Goal: Transaction & Acquisition: Purchase product/service

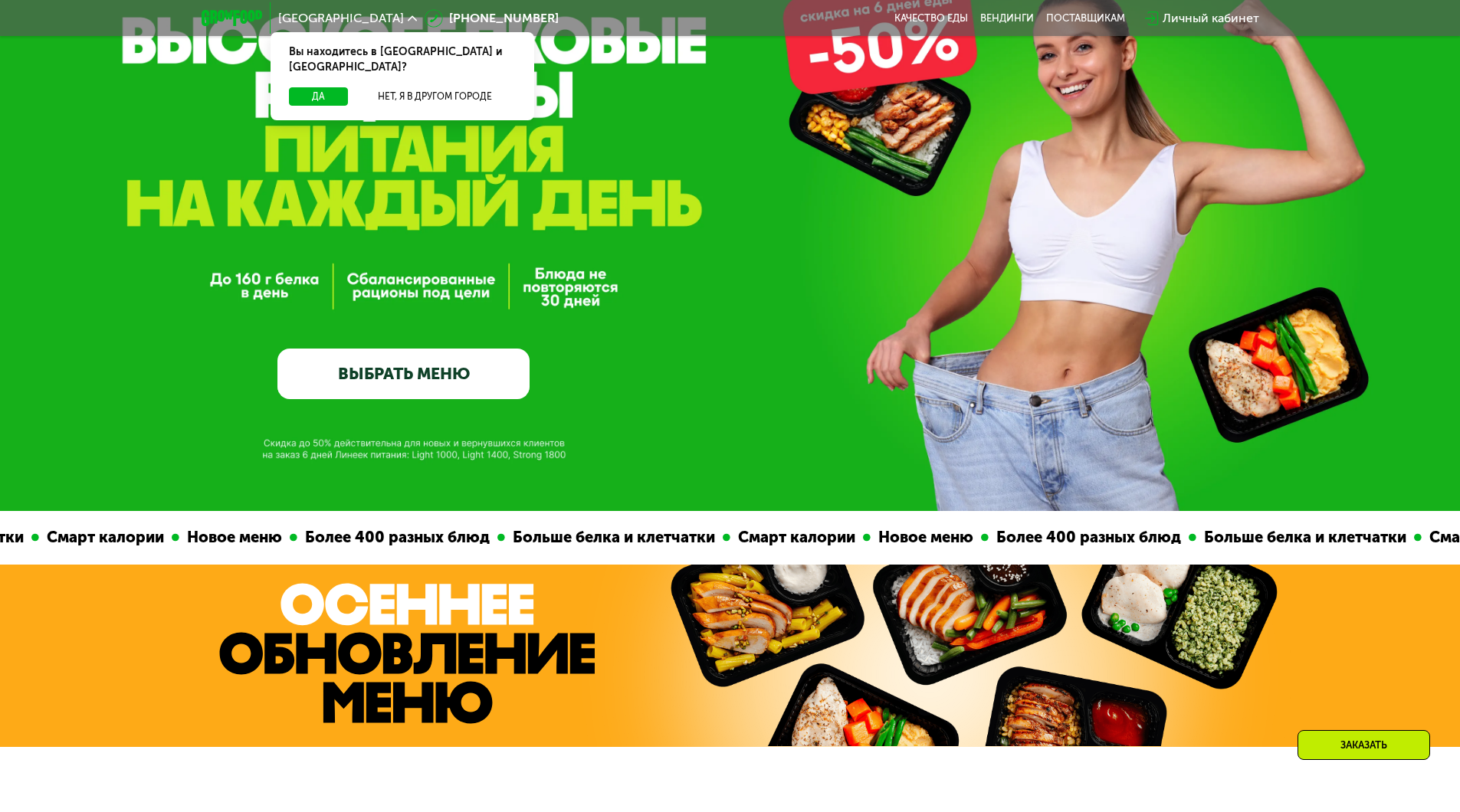
scroll to position [307, 0]
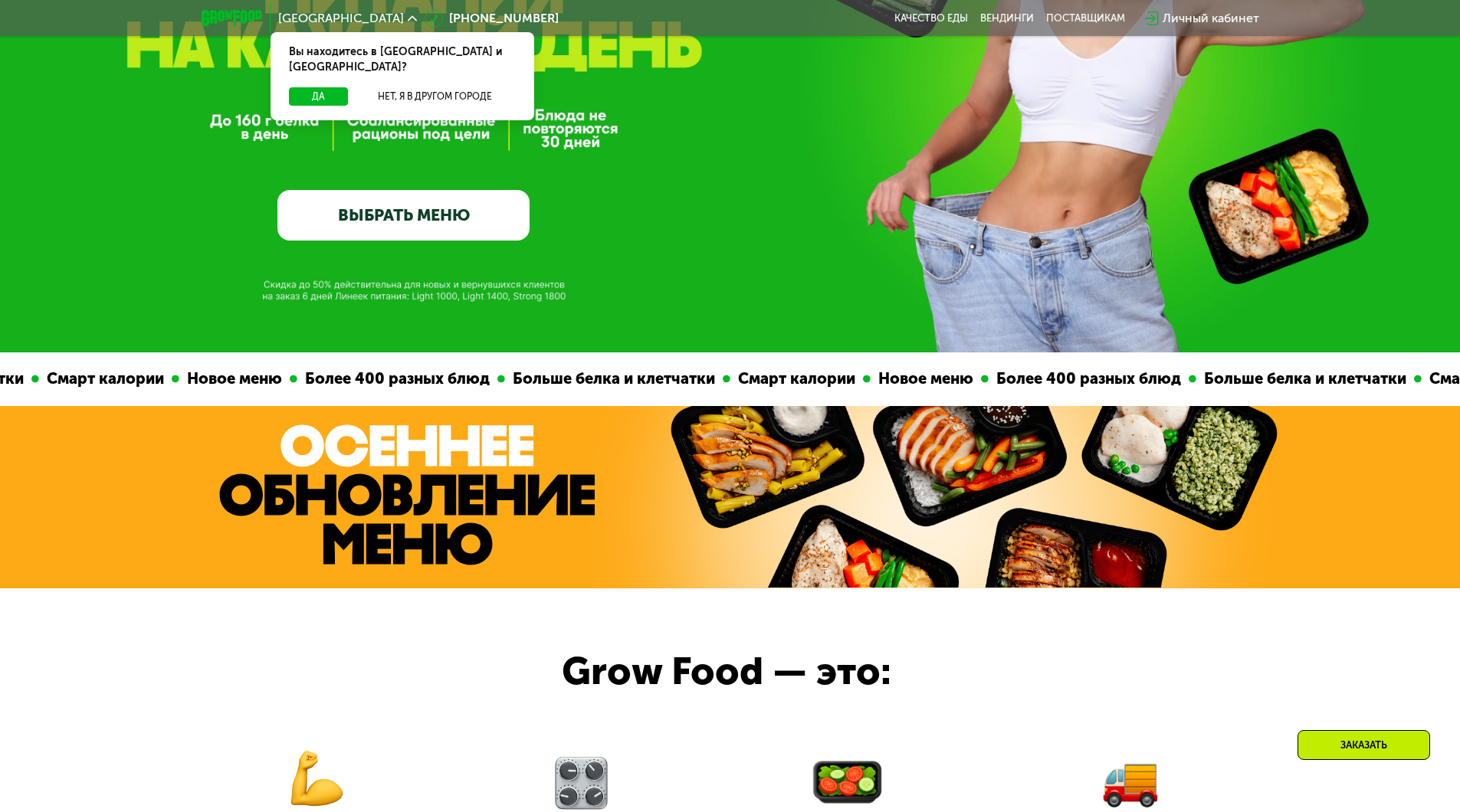
click at [476, 231] on link "ВЫБРАТЬ МЕНЮ" at bounding box center [403, 216] width 252 height 51
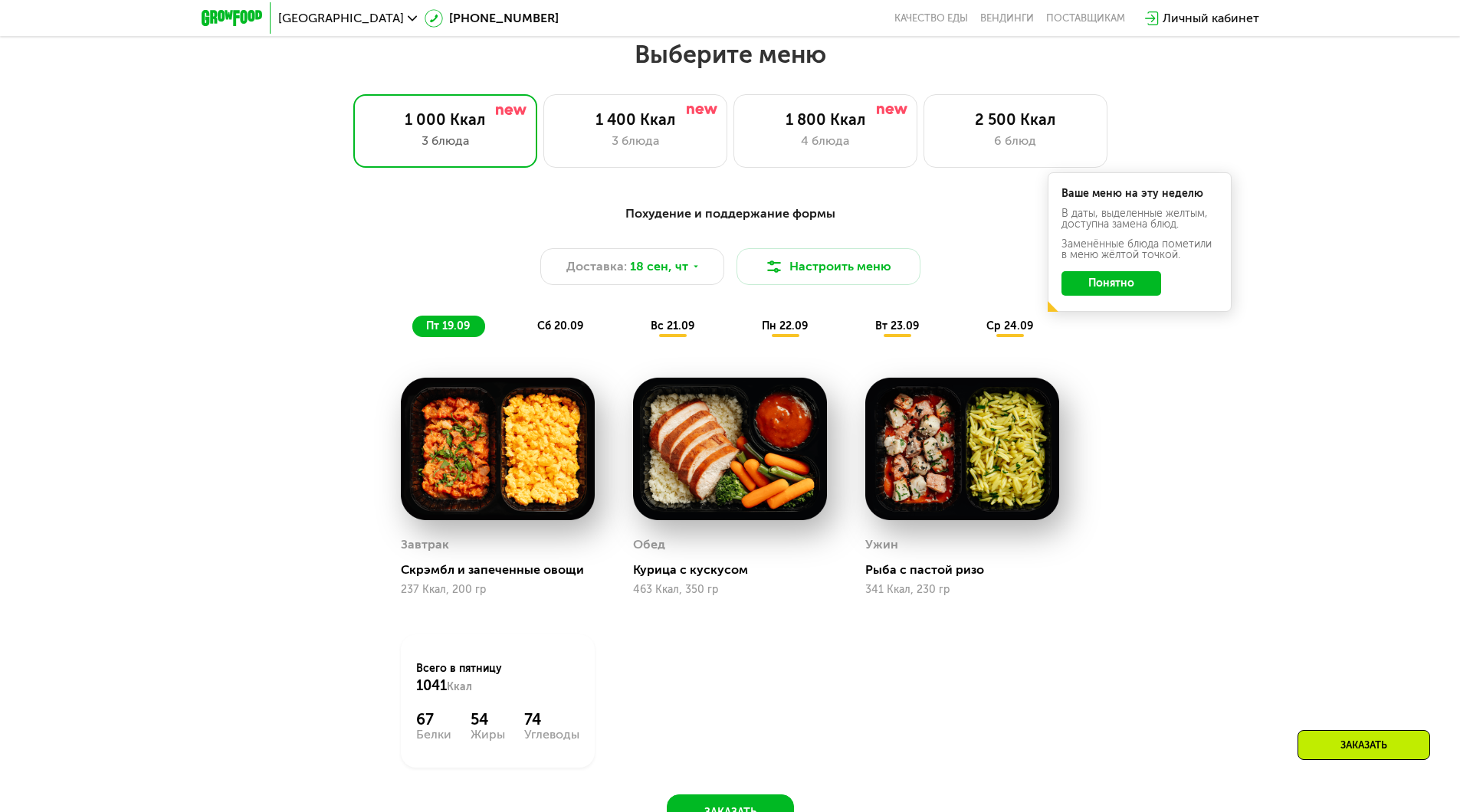
scroll to position [1270, 0]
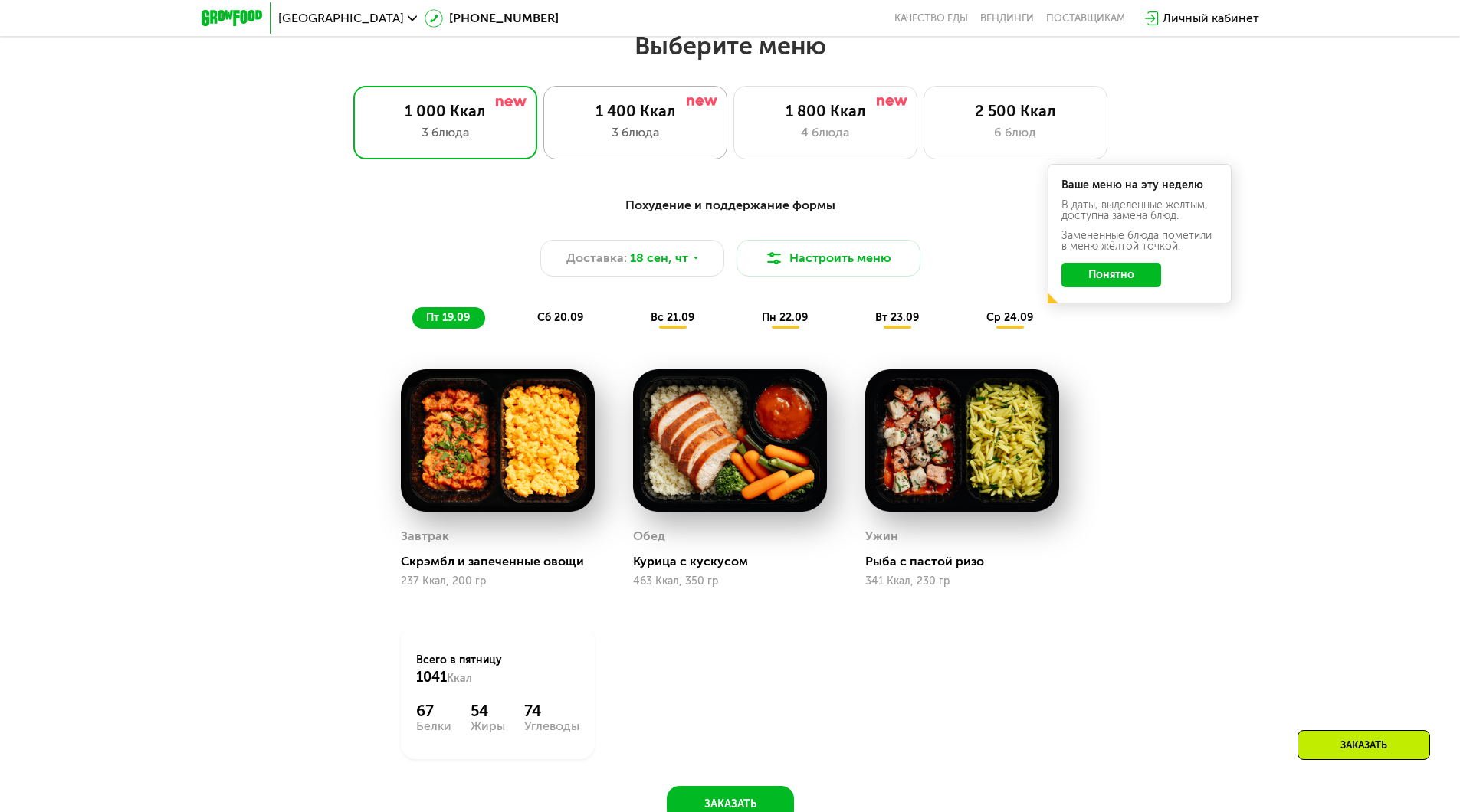
click at [633, 141] on div "3 блюда" at bounding box center [635, 133] width 152 height 19
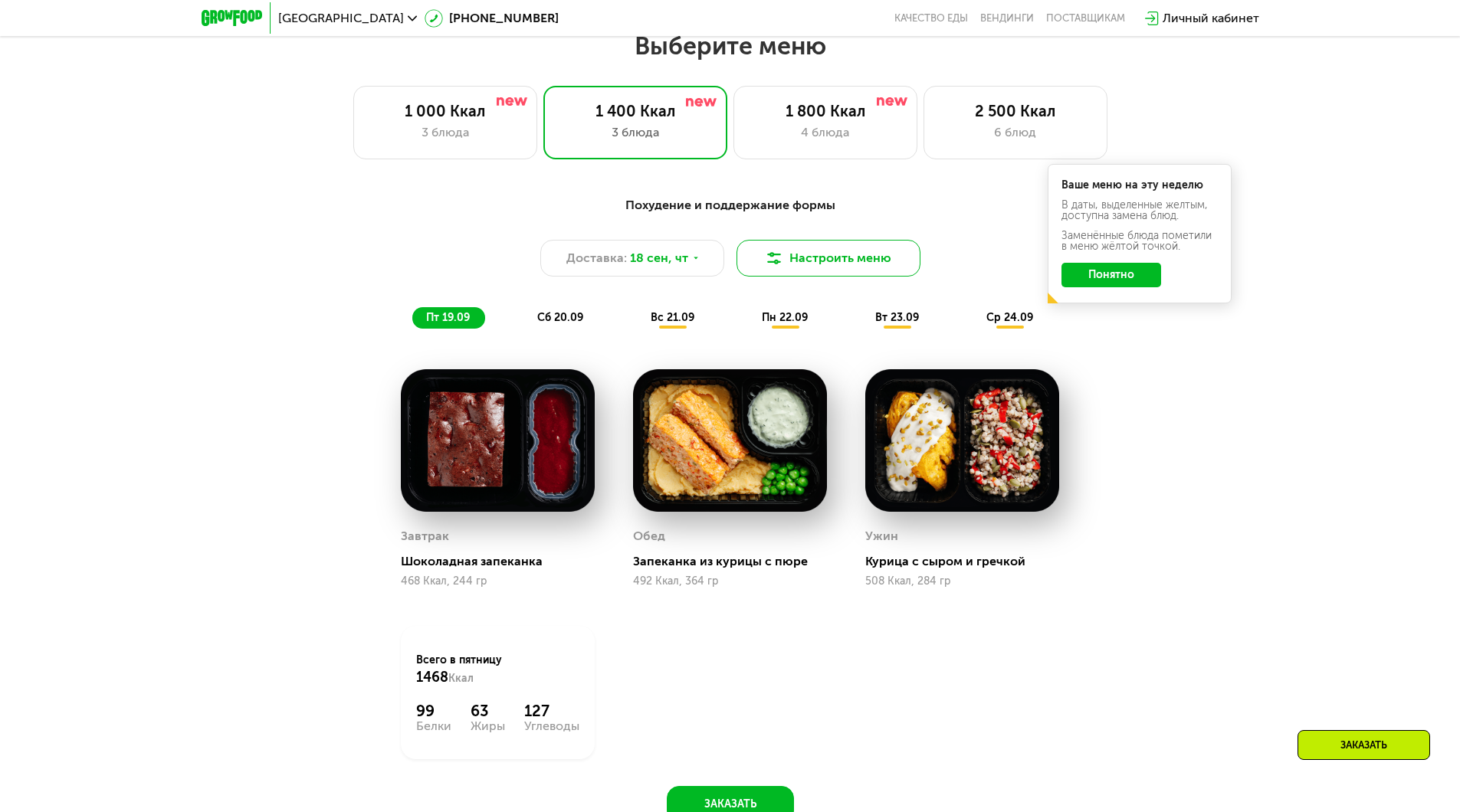
click at [810, 268] on button "Настроить меню" at bounding box center [828, 257] width 184 height 37
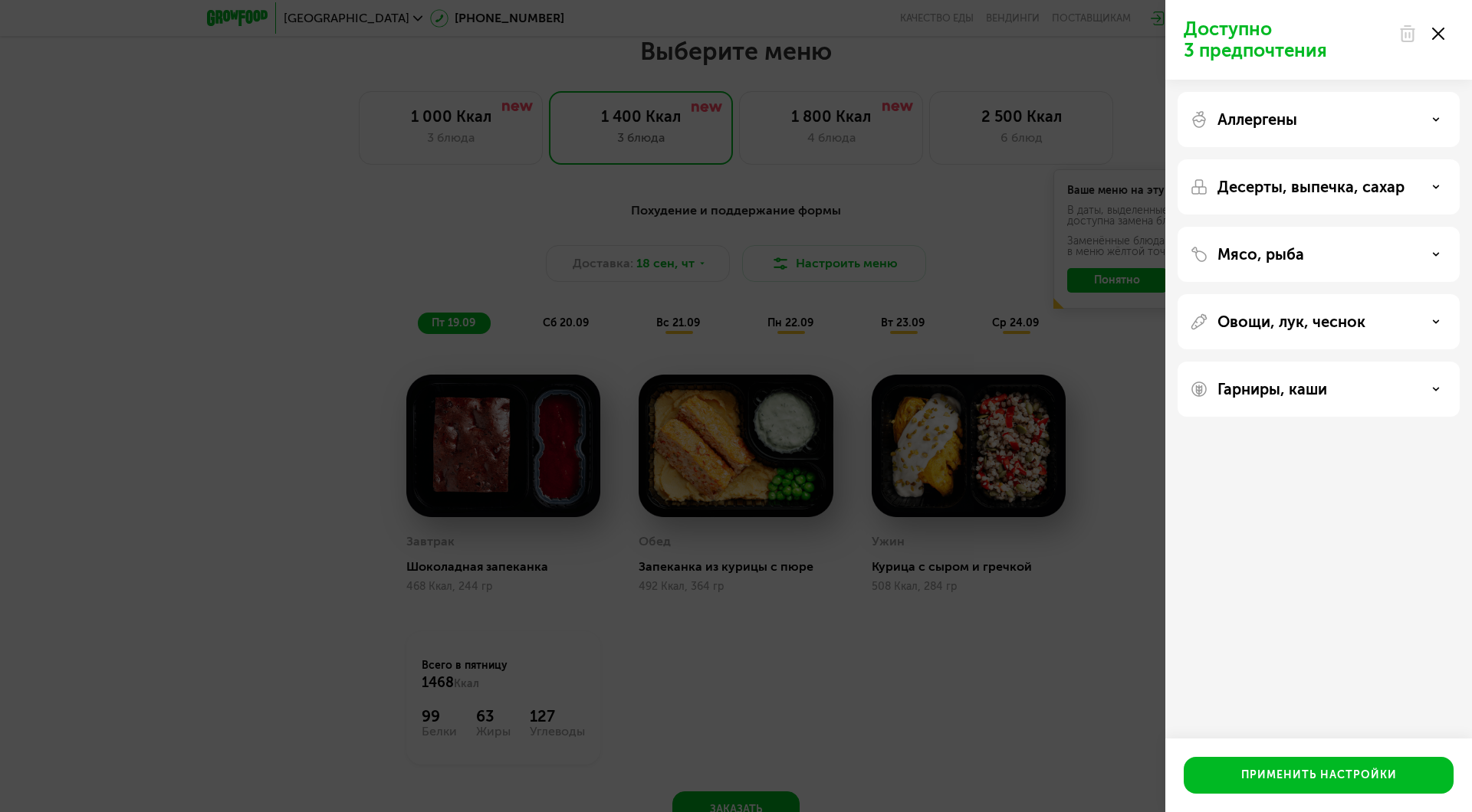
click at [1432, 187] on icon at bounding box center [1436, 187] width 8 height 8
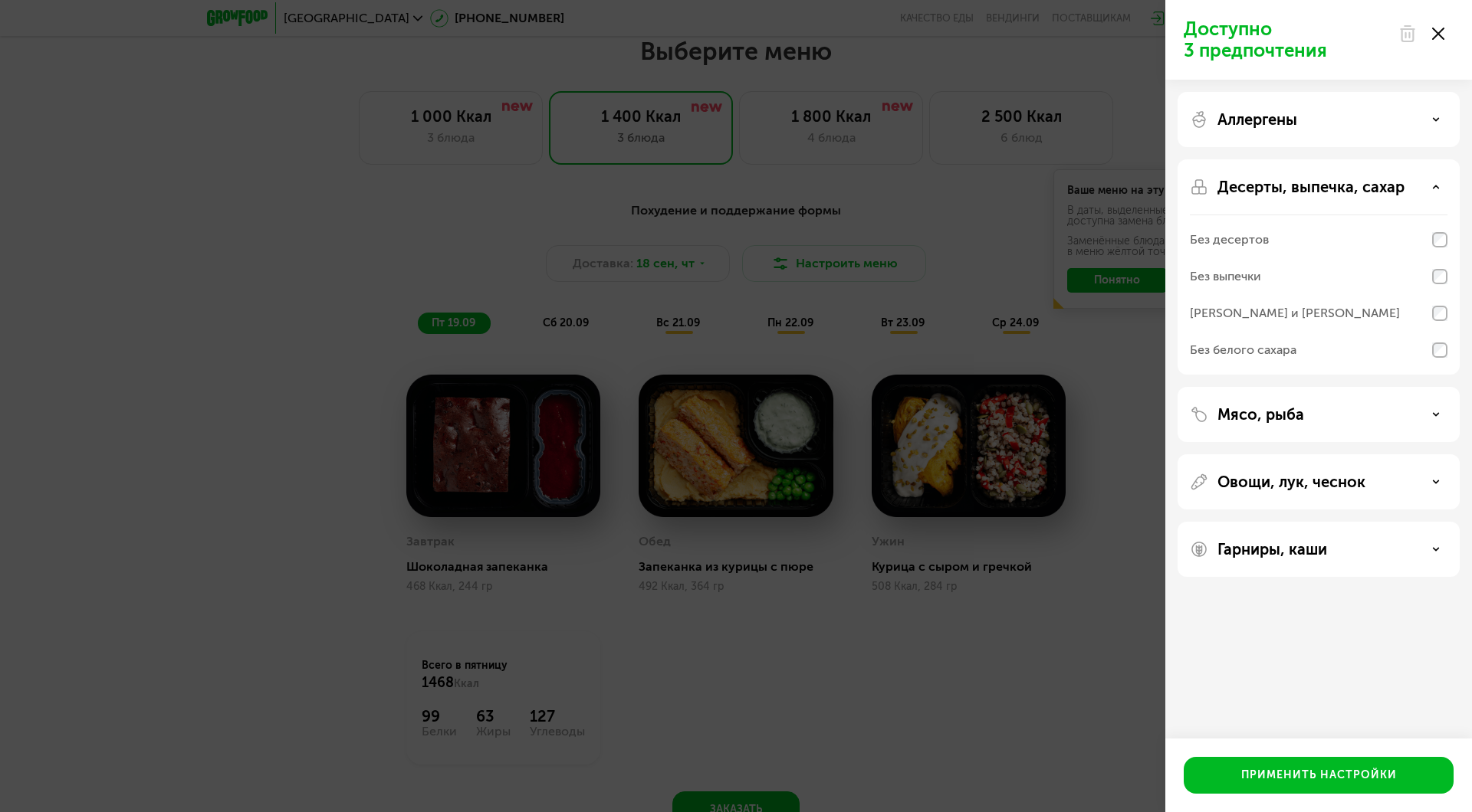
click at [1434, 415] on icon at bounding box center [1436, 415] width 8 height 8
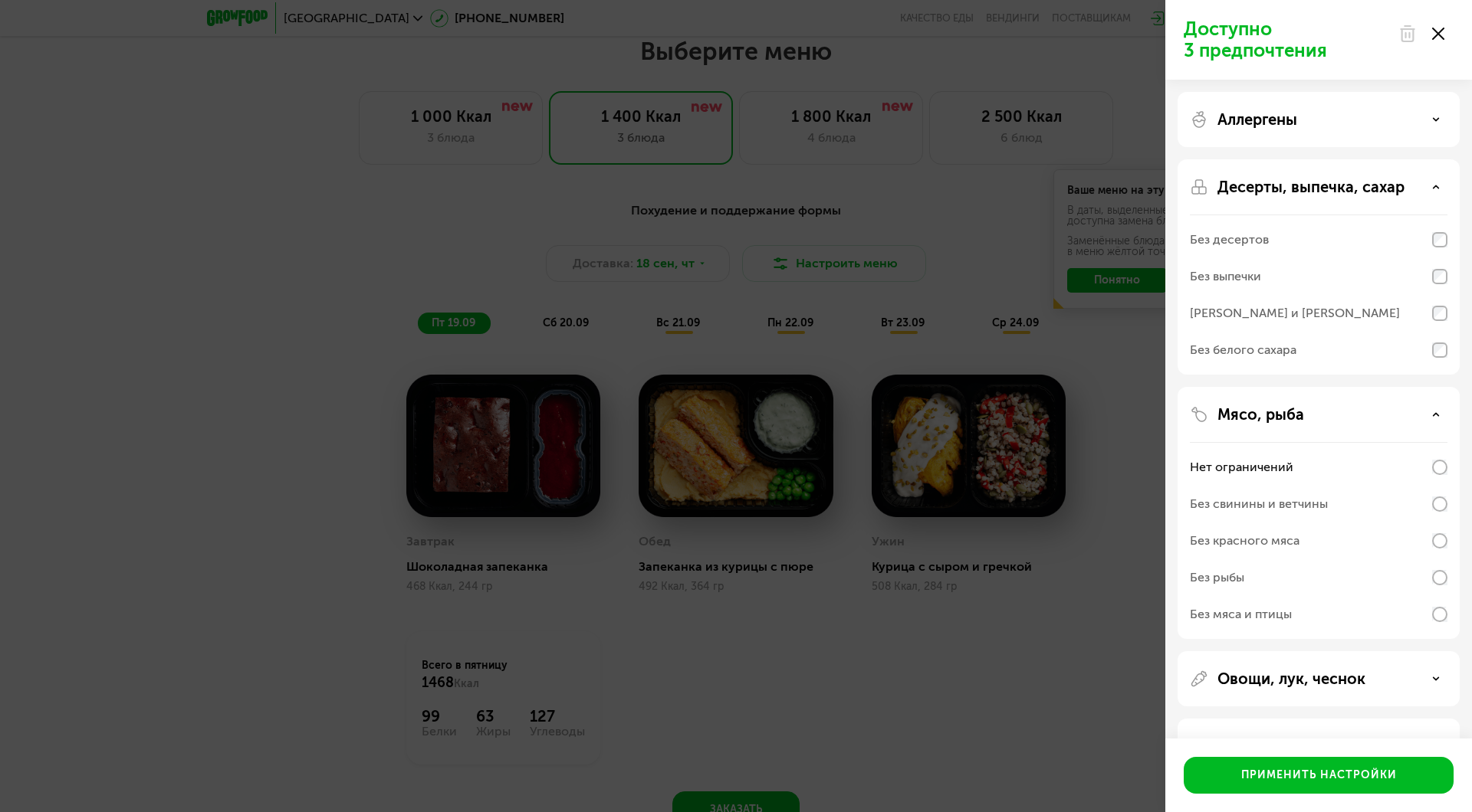
click at [1438, 186] on icon at bounding box center [1436, 187] width 8 height 8
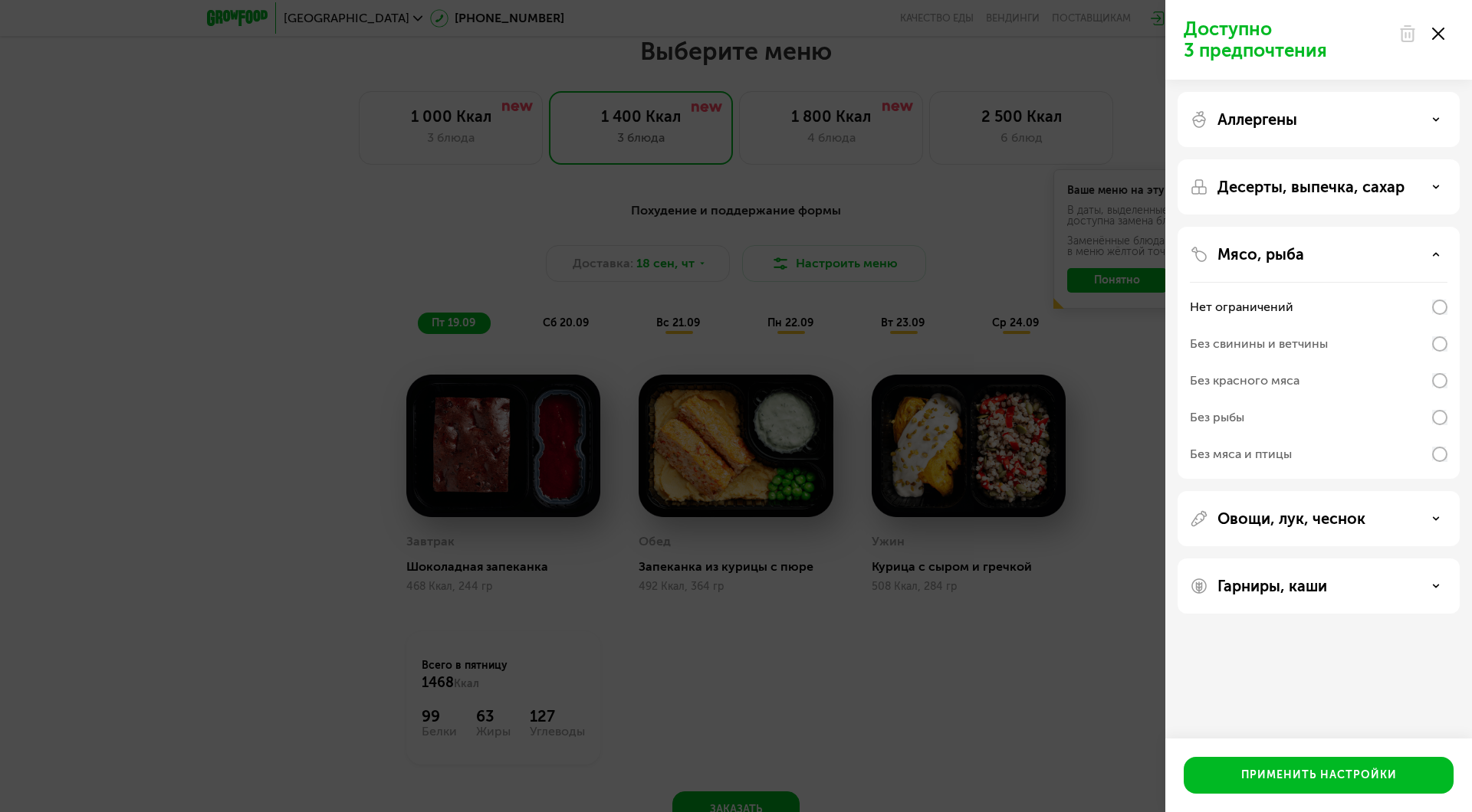
click at [1443, 35] on icon at bounding box center [1438, 33] width 12 height 12
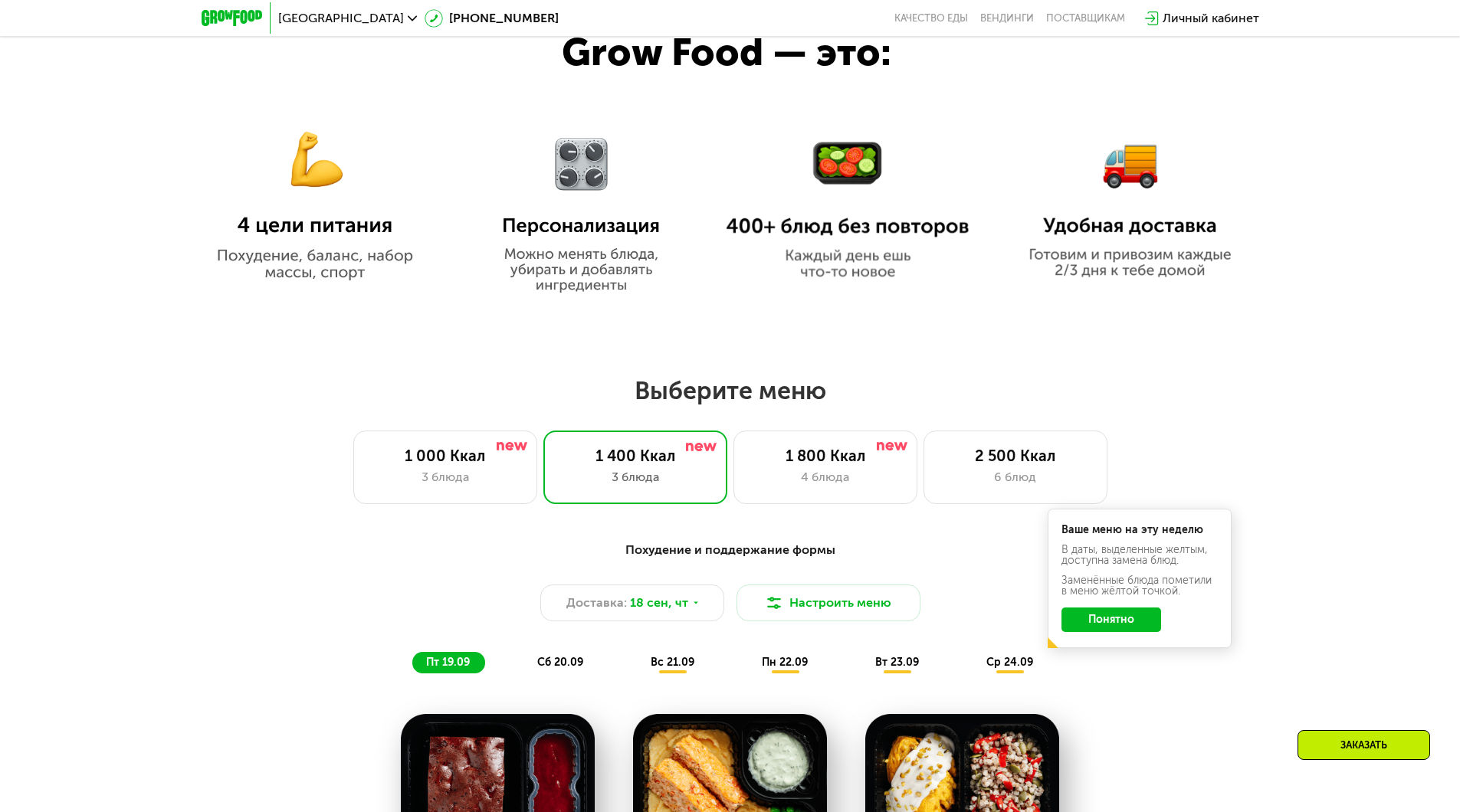
scroll to position [964, 0]
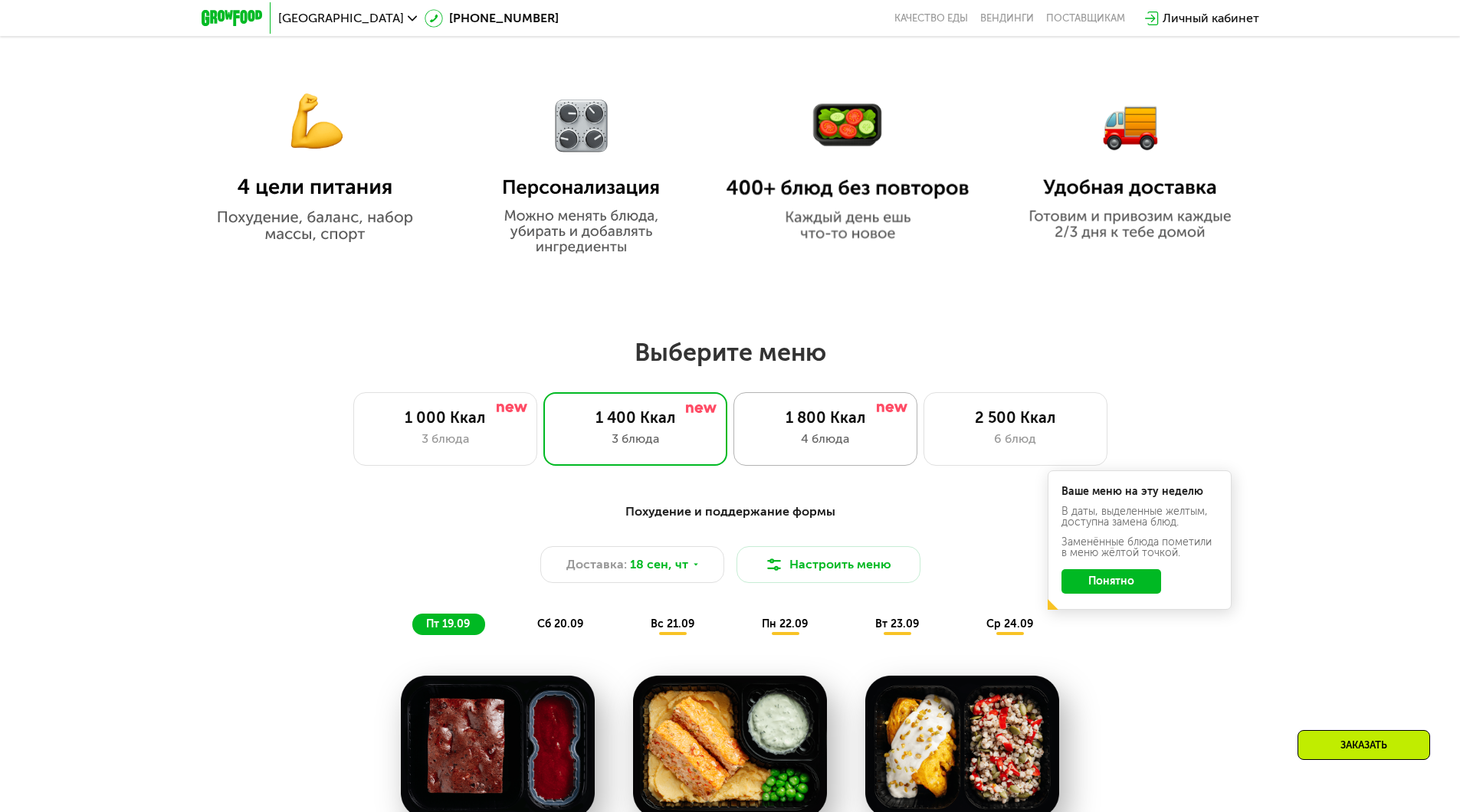
click at [799, 444] on div "4 блюда" at bounding box center [825, 439] width 152 height 19
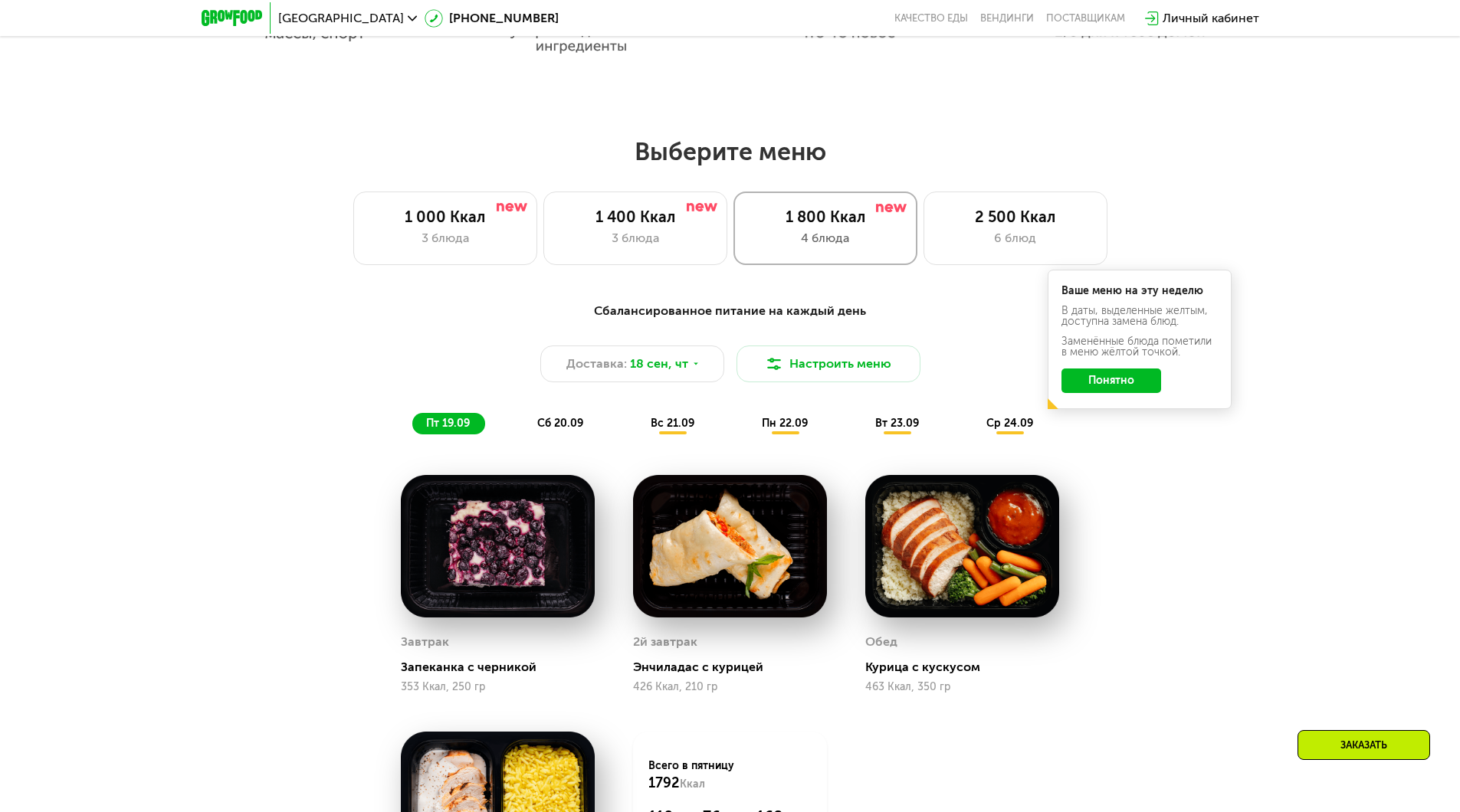
scroll to position [1270, 0]
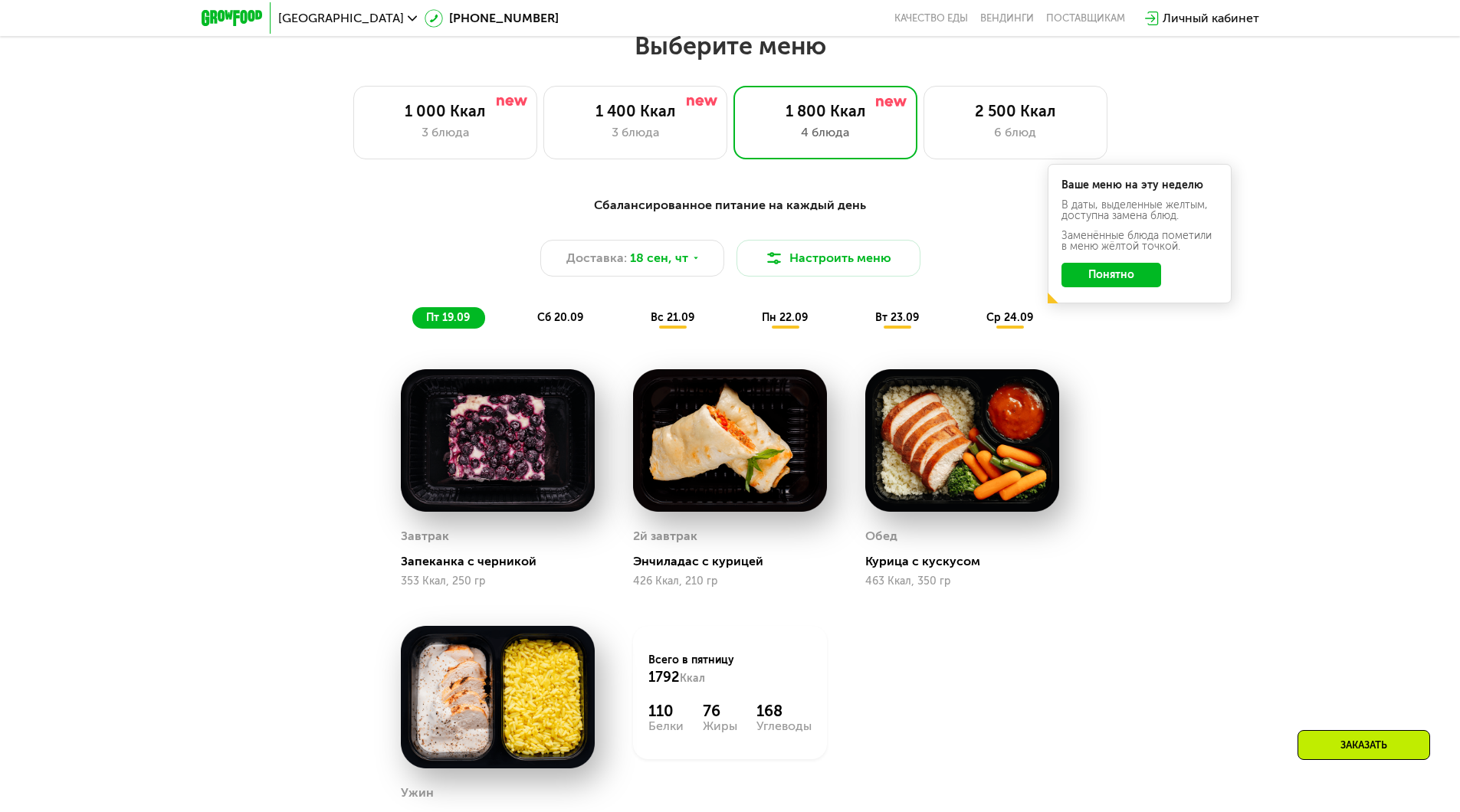
click at [563, 324] on span "сб 20.09" at bounding box center [560, 318] width 46 height 13
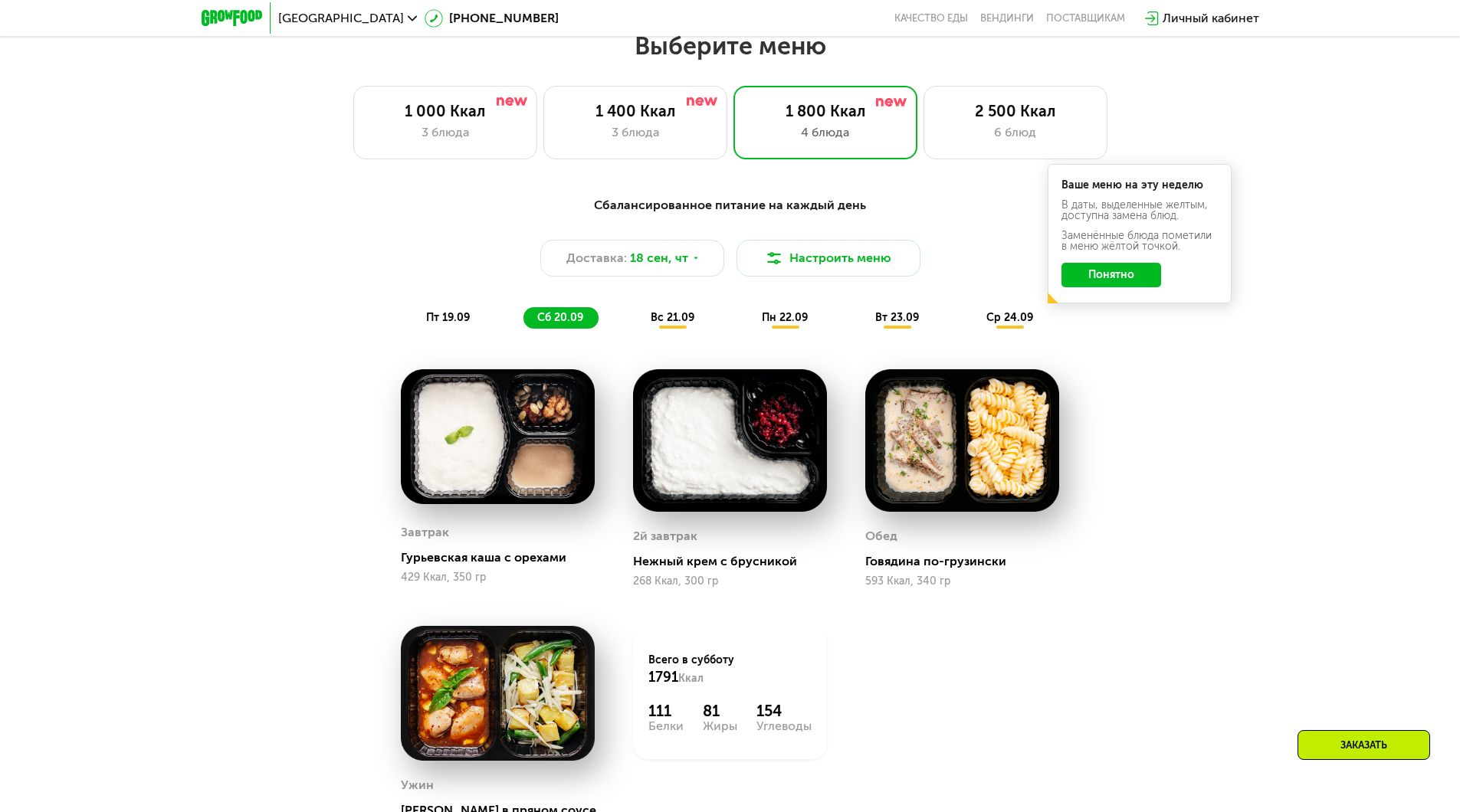
click at [439, 324] on span "пт 19.09" at bounding box center [448, 318] width 43 height 13
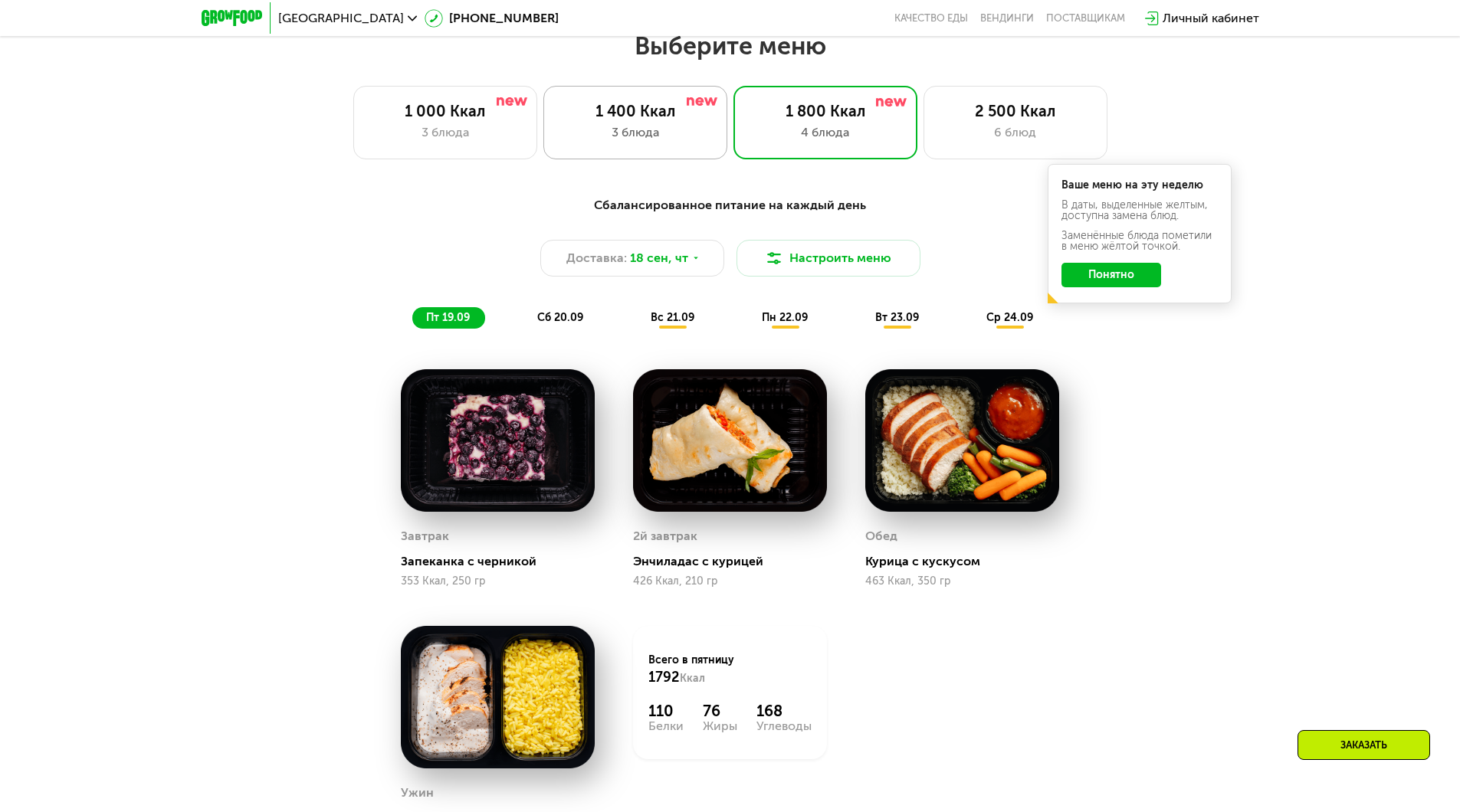
click at [605, 138] on div "3 блюда" at bounding box center [635, 133] width 152 height 19
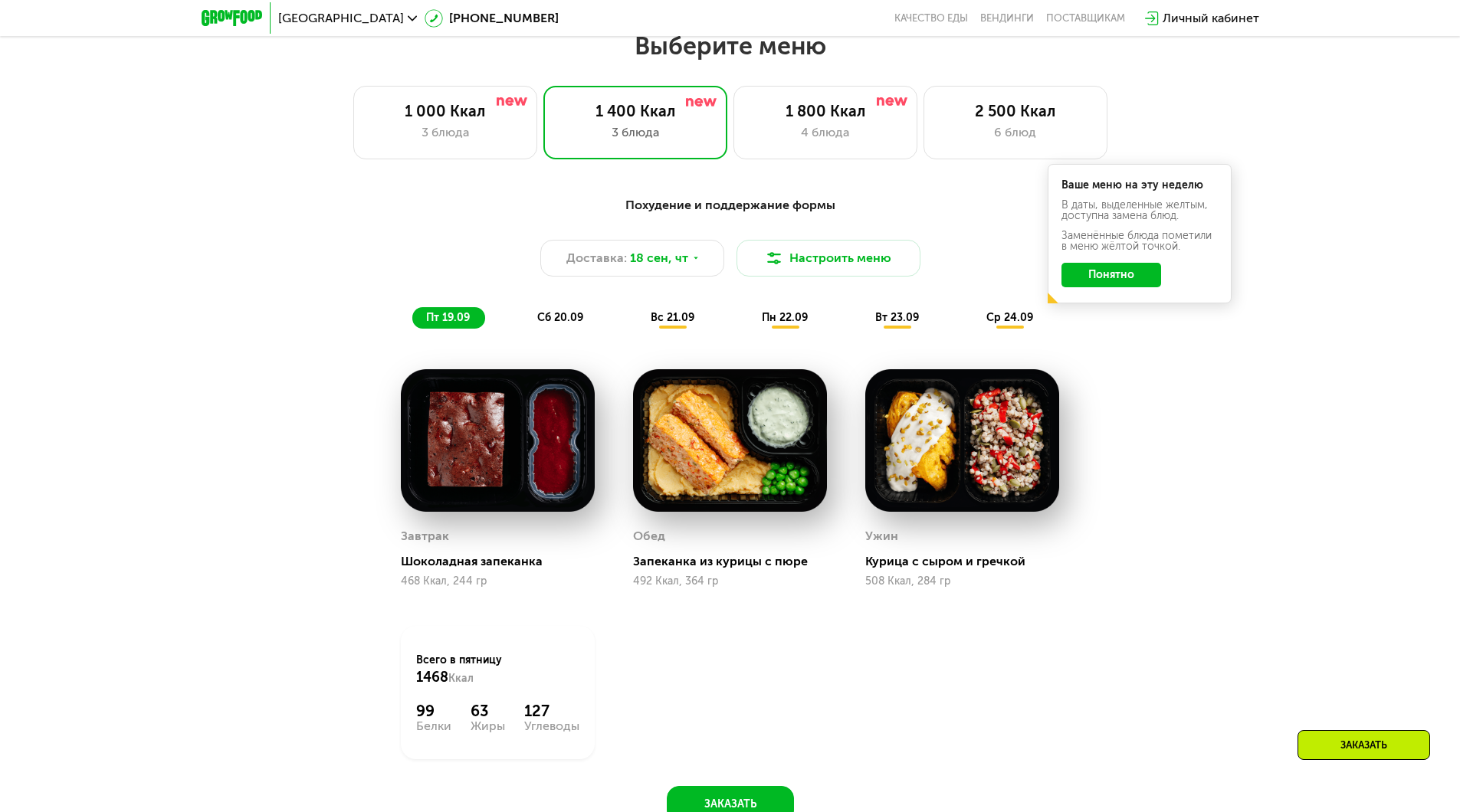
click at [571, 321] on span "сб 20.09" at bounding box center [560, 318] width 46 height 13
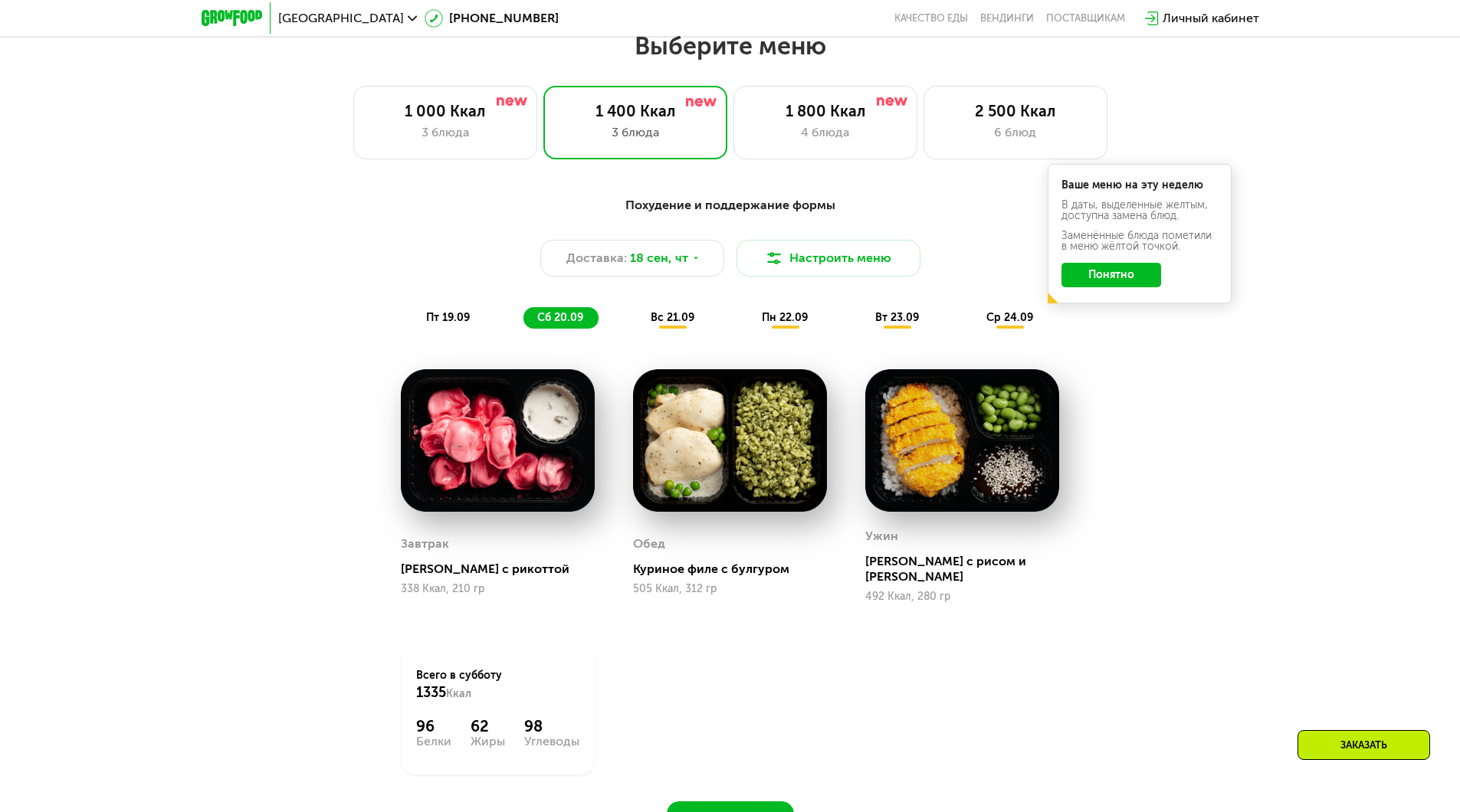
click at [669, 322] on span "вс 21.09" at bounding box center [672, 318] width 43 height 13
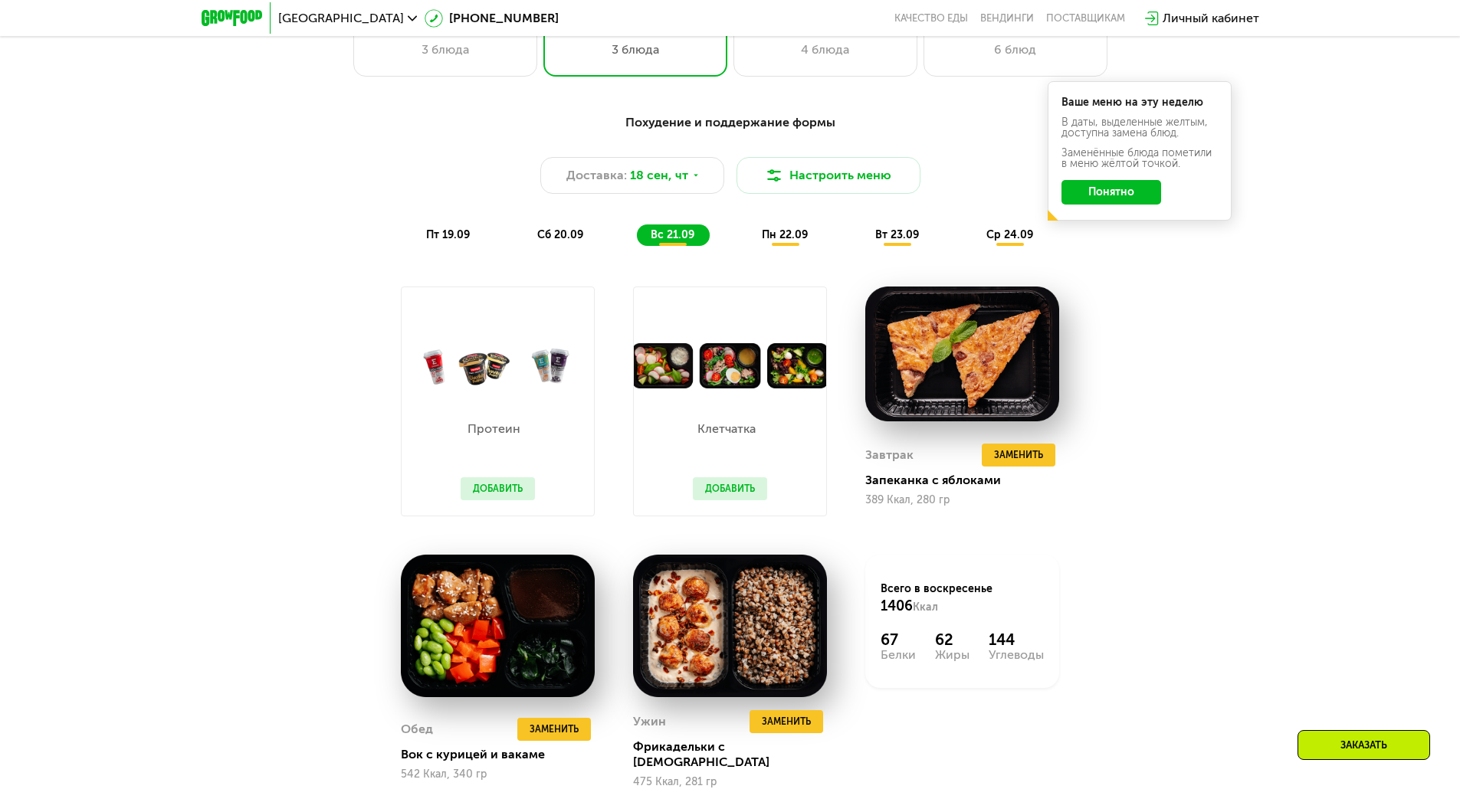
scroll to position [1348, 0]
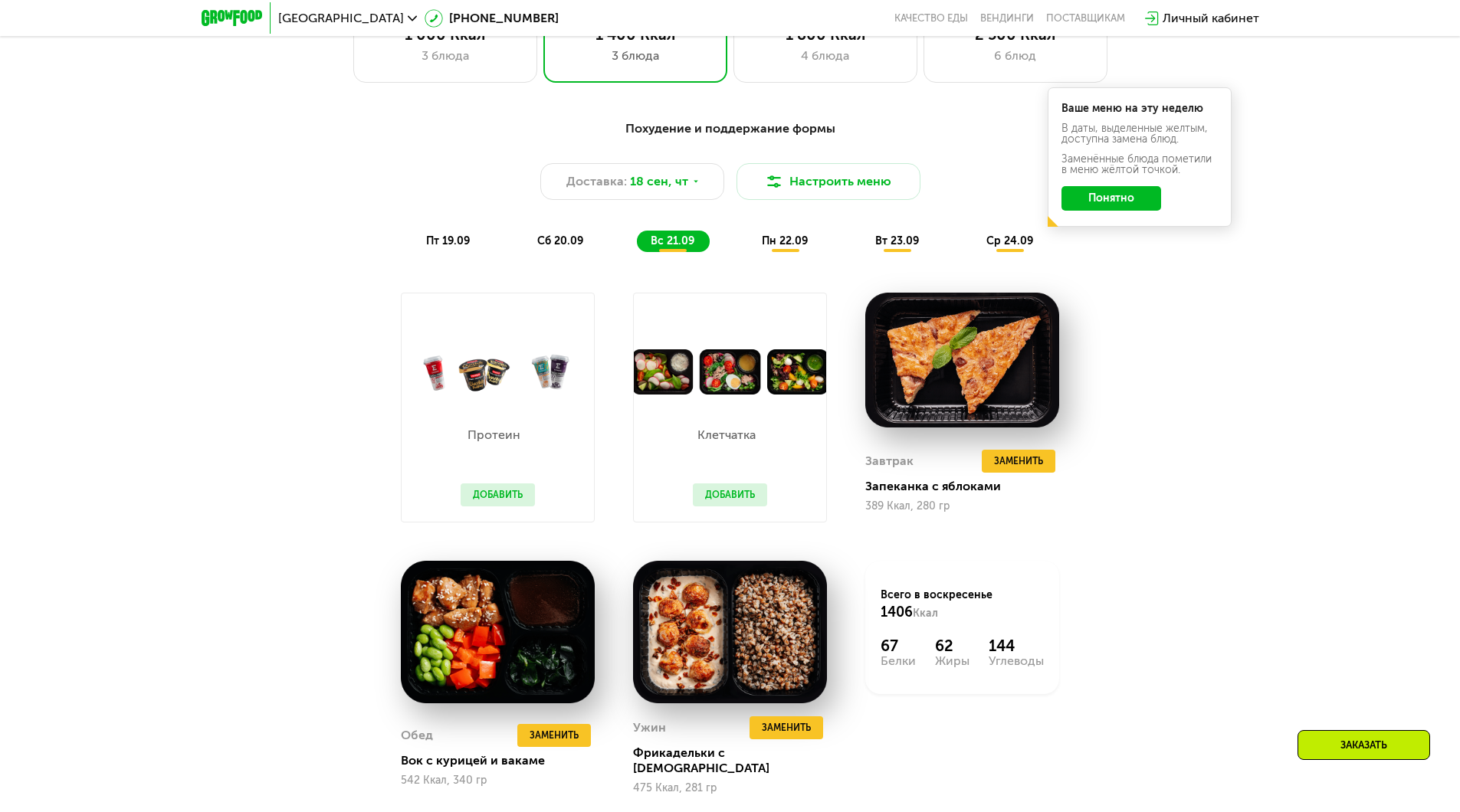
click at [793, 247] on span "пн 22.09" at bounding box center [785, 241] width 46 height 13
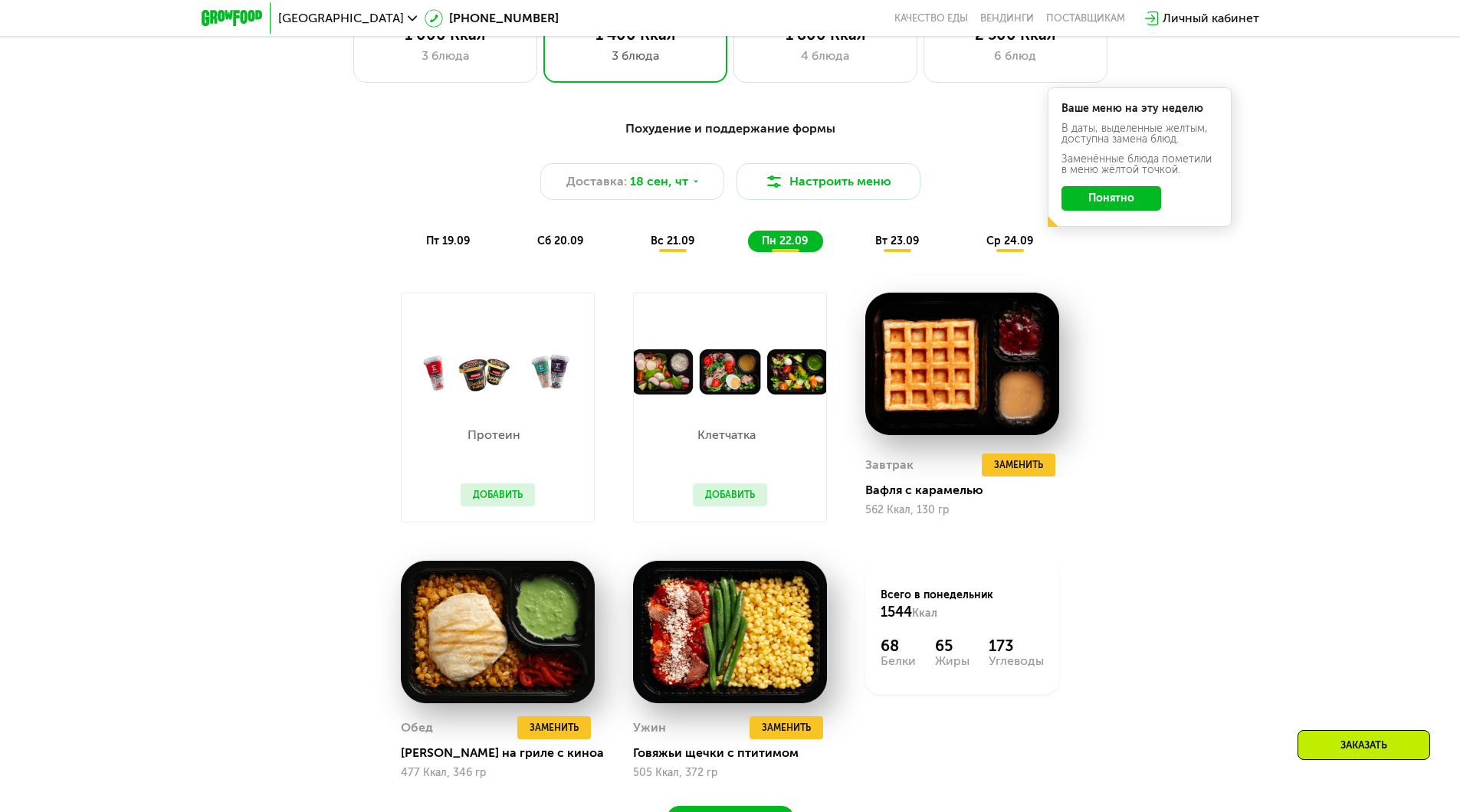
click at [893, 247] on span "вт 23.09" at bounding box center [897, 241] width 43 height 13
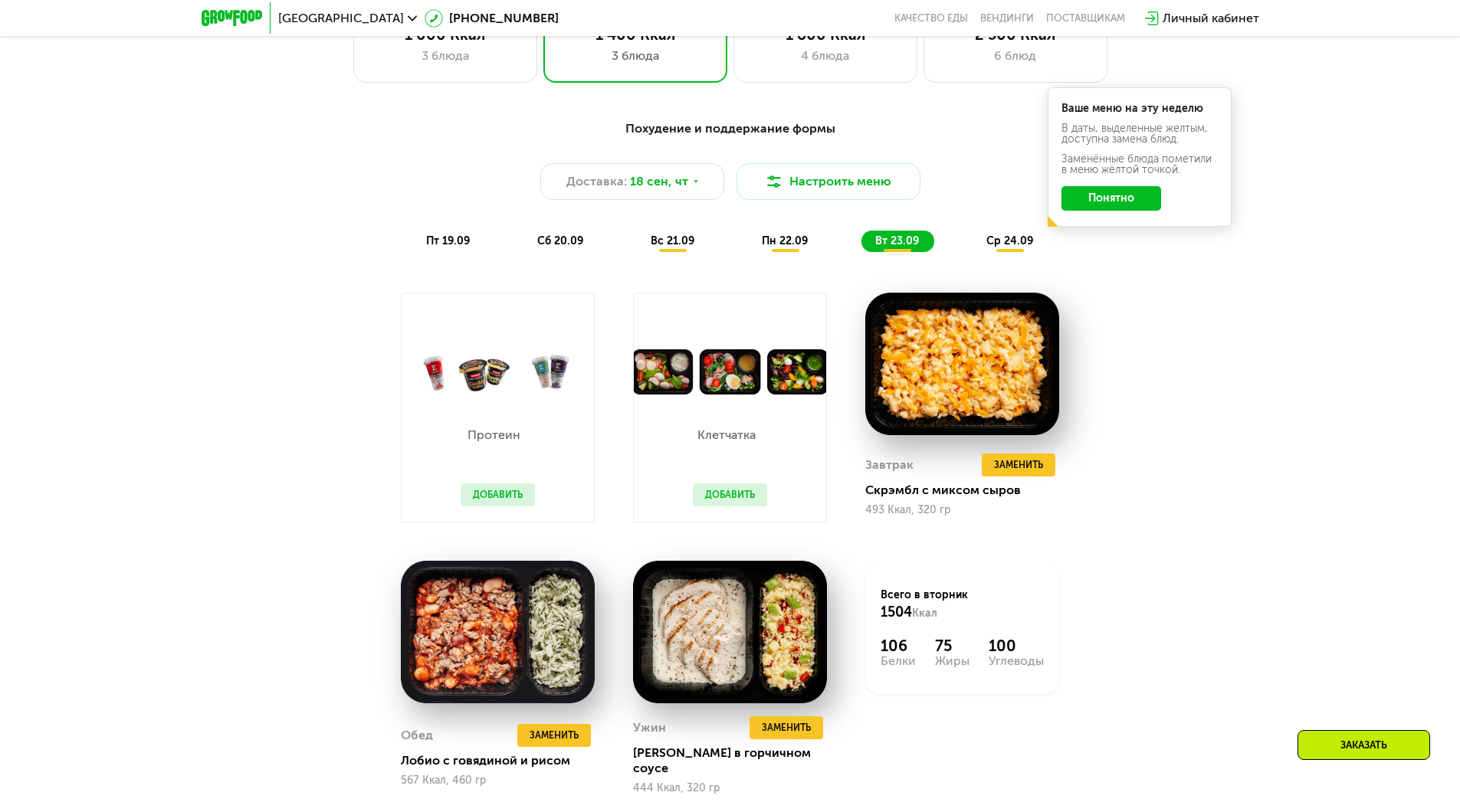
click at [997, 247] on span "ср 24.09" at bounding box center [1010, 241] width 47 height 13
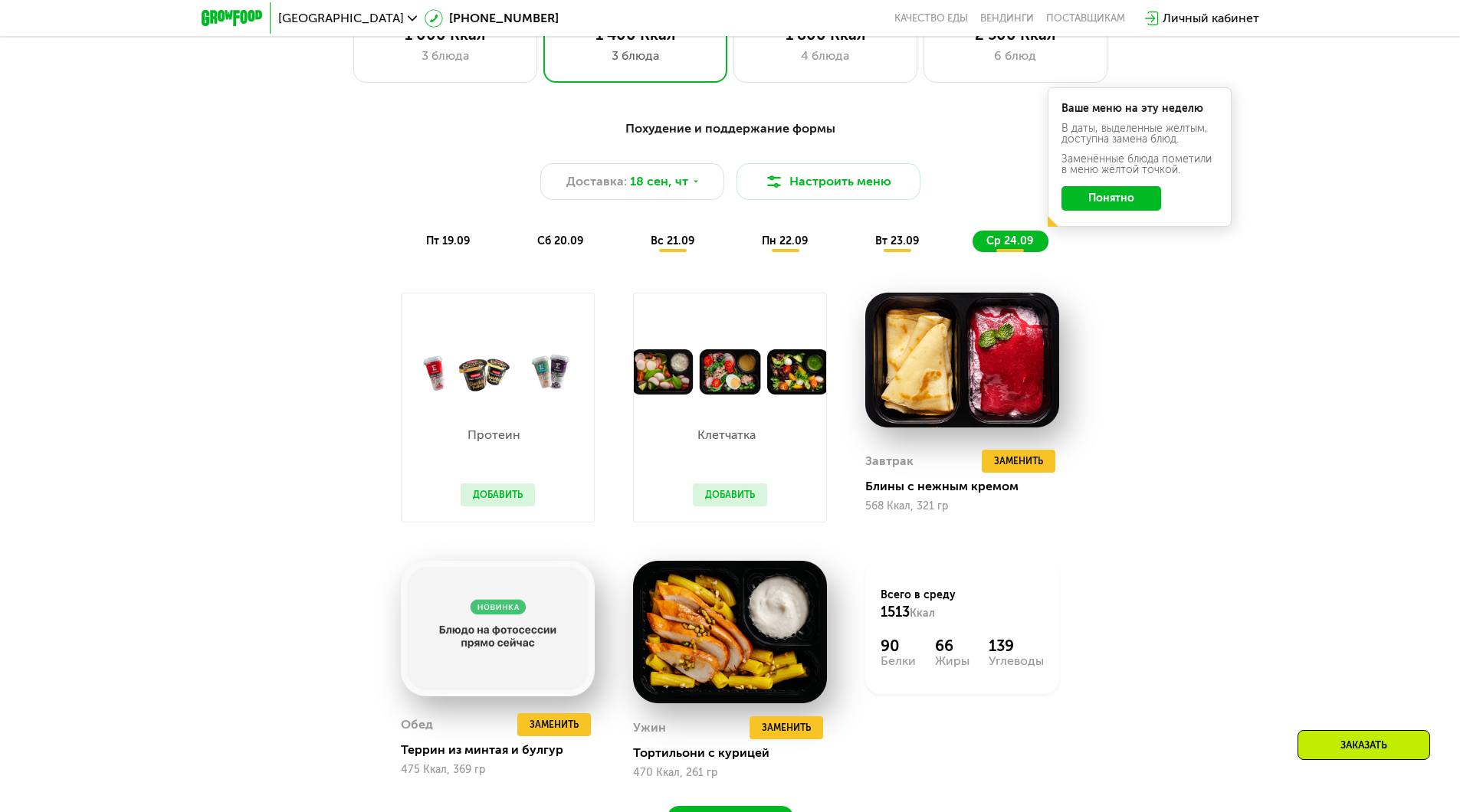
click at [742, 500] on button "Добавить" at bounding box center [730, 495] width 75 height 23
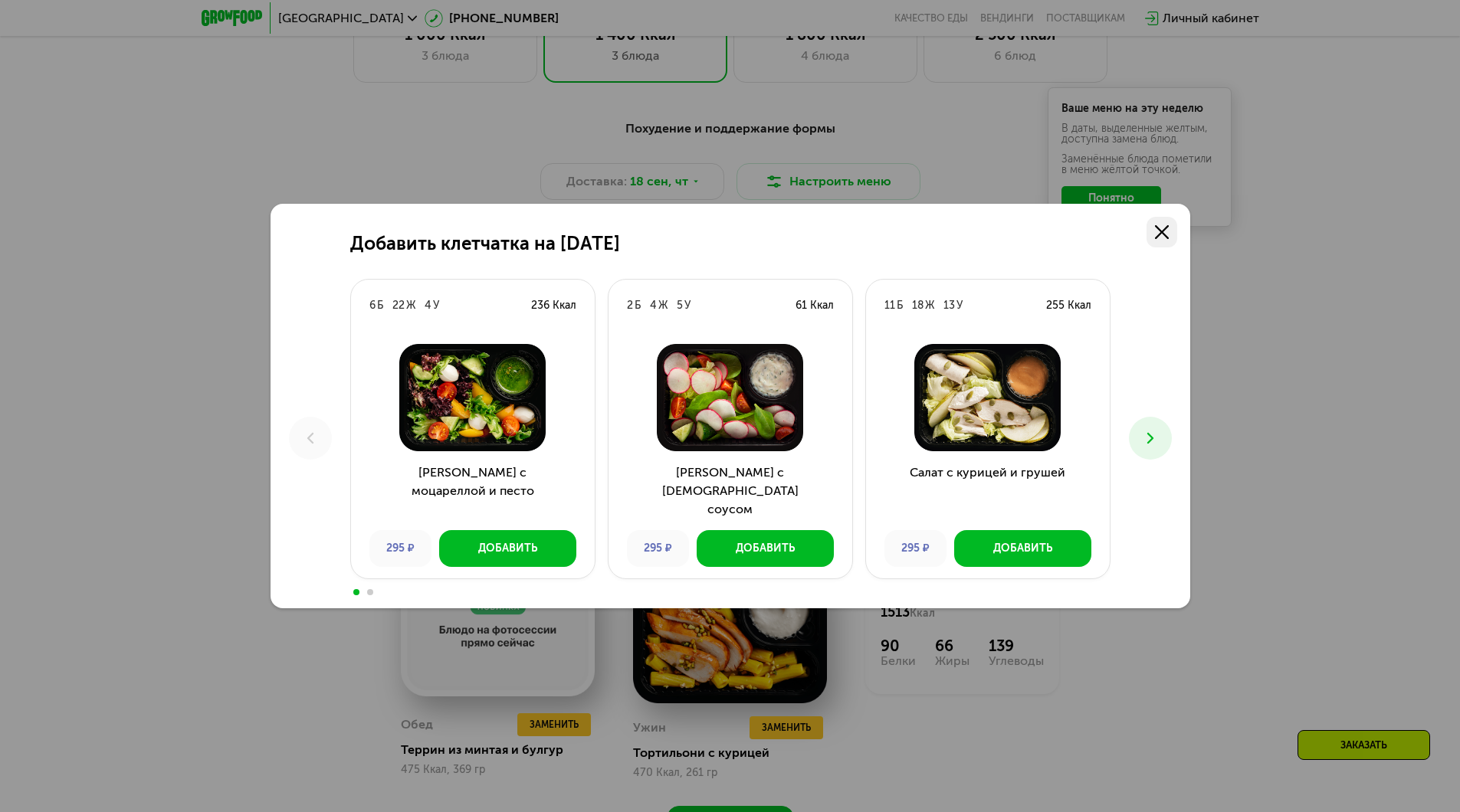
click at [1164, 238] on icon at bounding box center [1162, 232] width 14 height 14
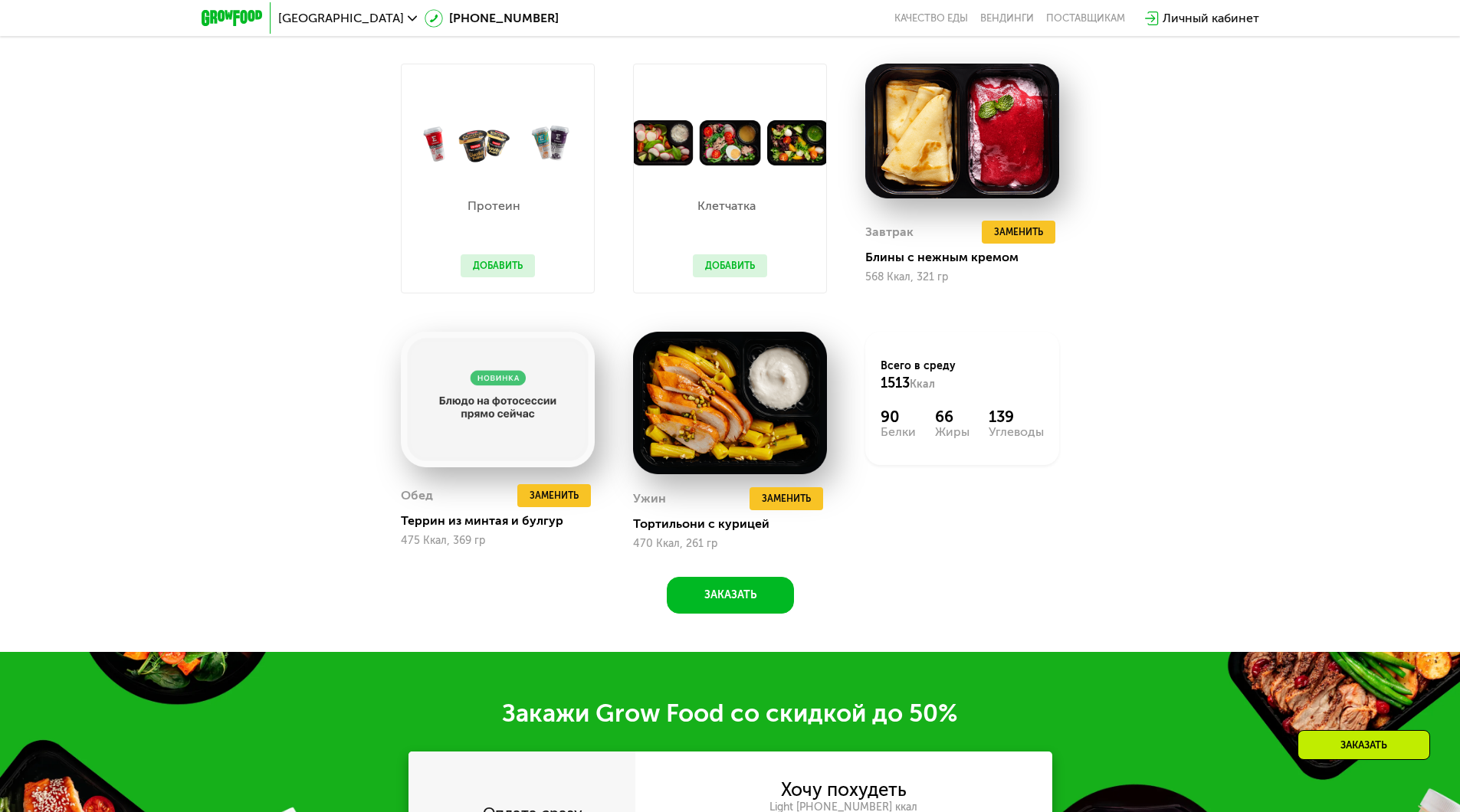
scroll to position [1424, 0]
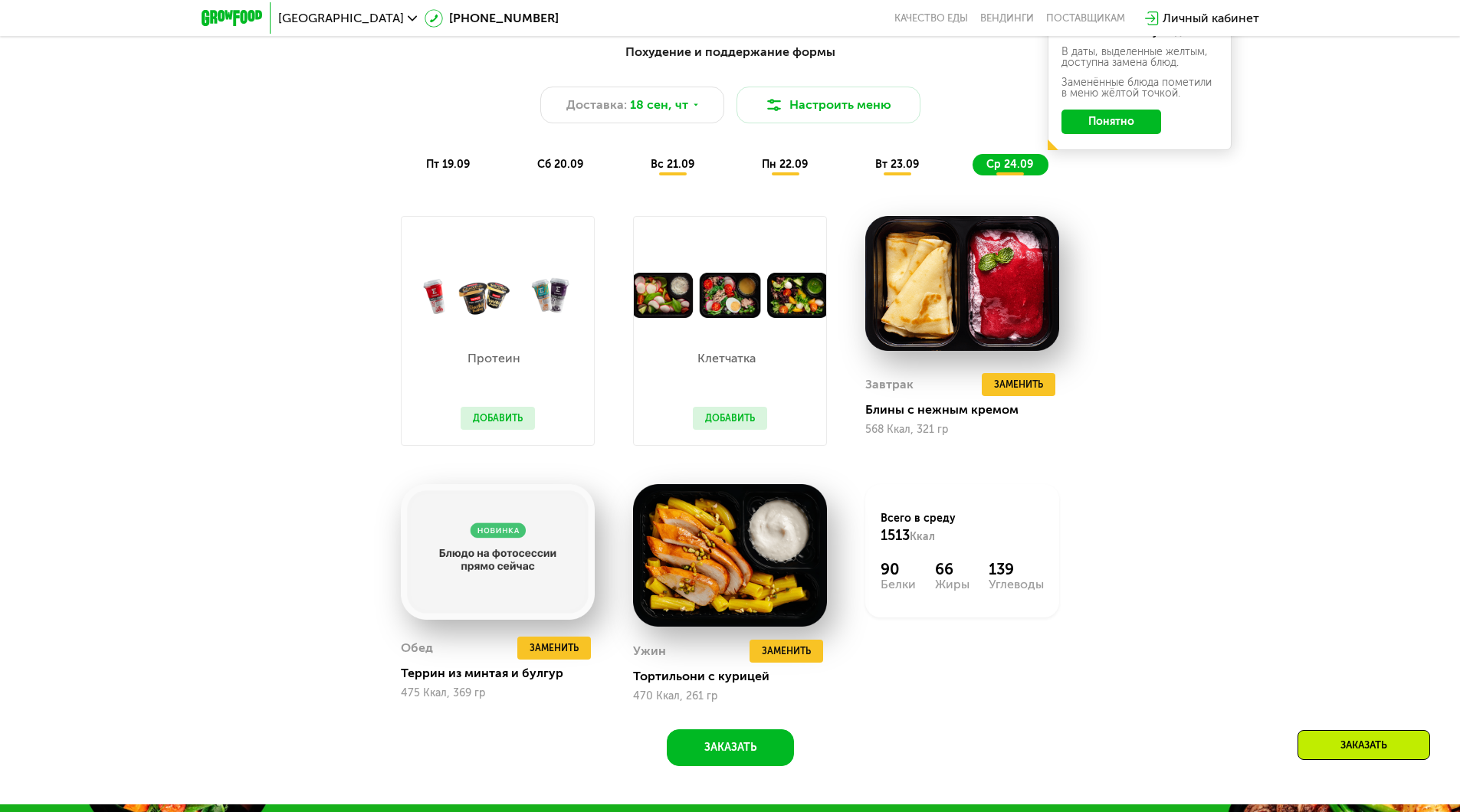
click at [742, 423] on button "Добавить" at bounding box center [730, 419] width 75 height 23
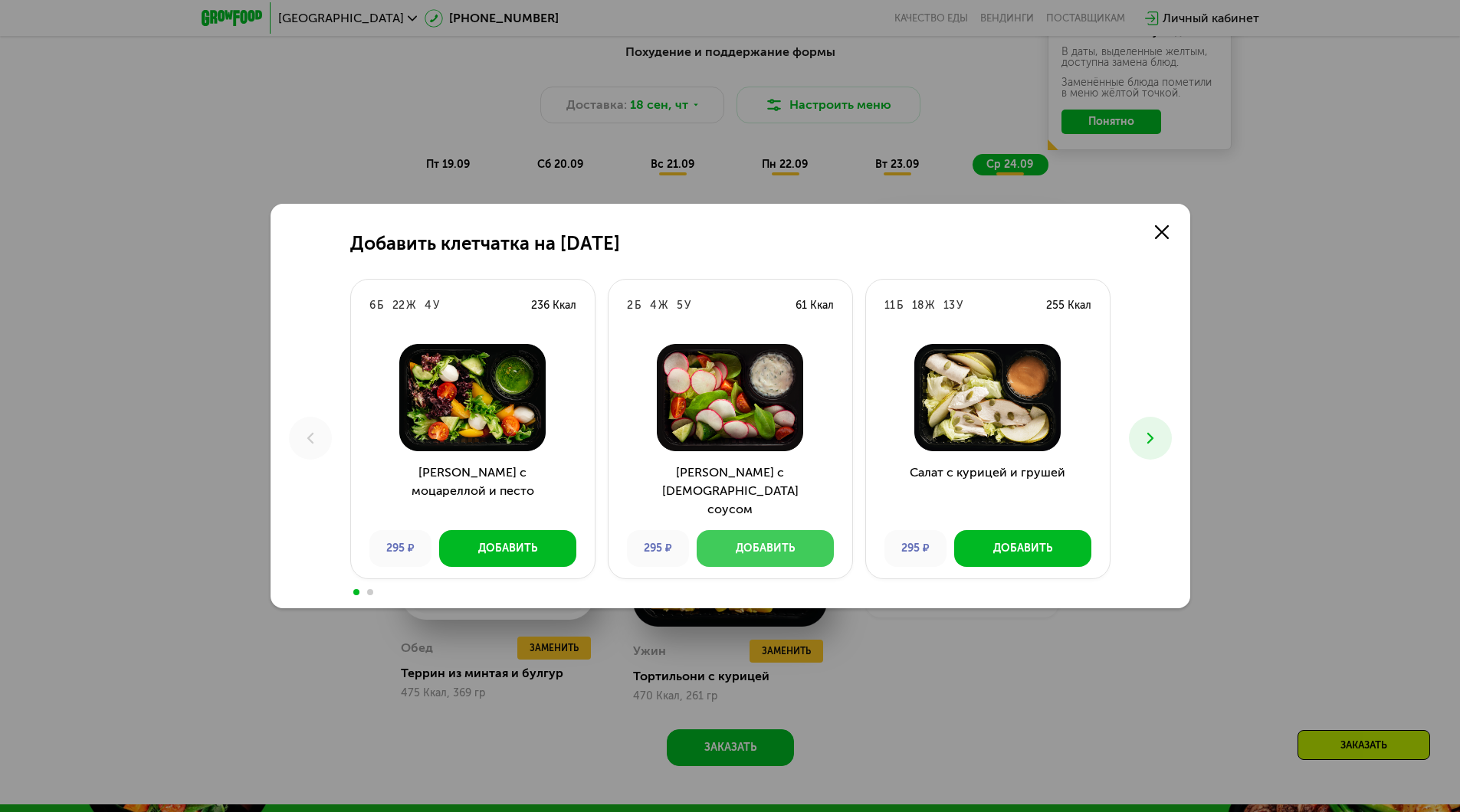
click at [812, 543] on button "Добавить" at bounding box center [765, 548] width 137 height 37
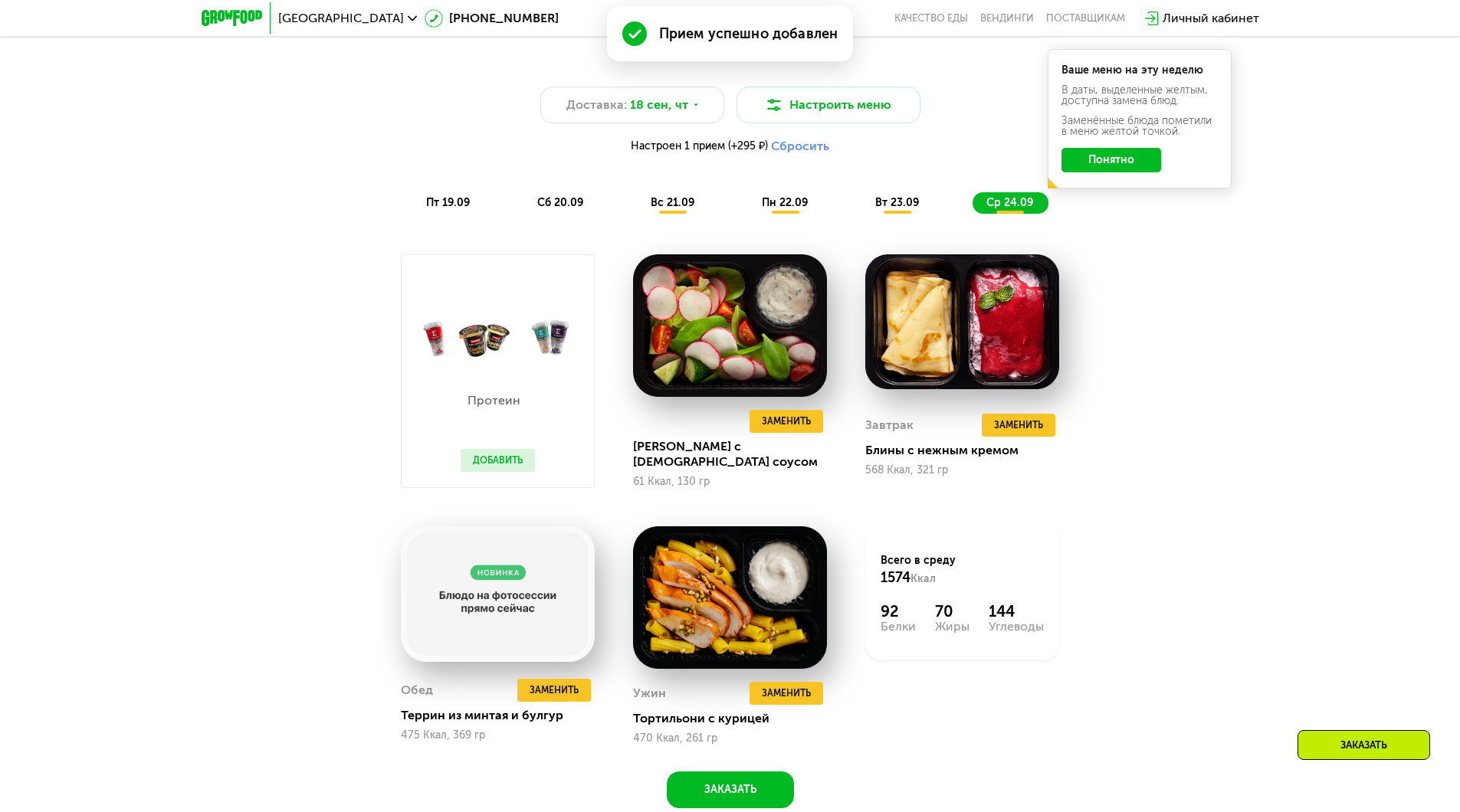
click at [895, 209] on span "вт 23.09" at bounding box center [897, 203] width 43 height 13
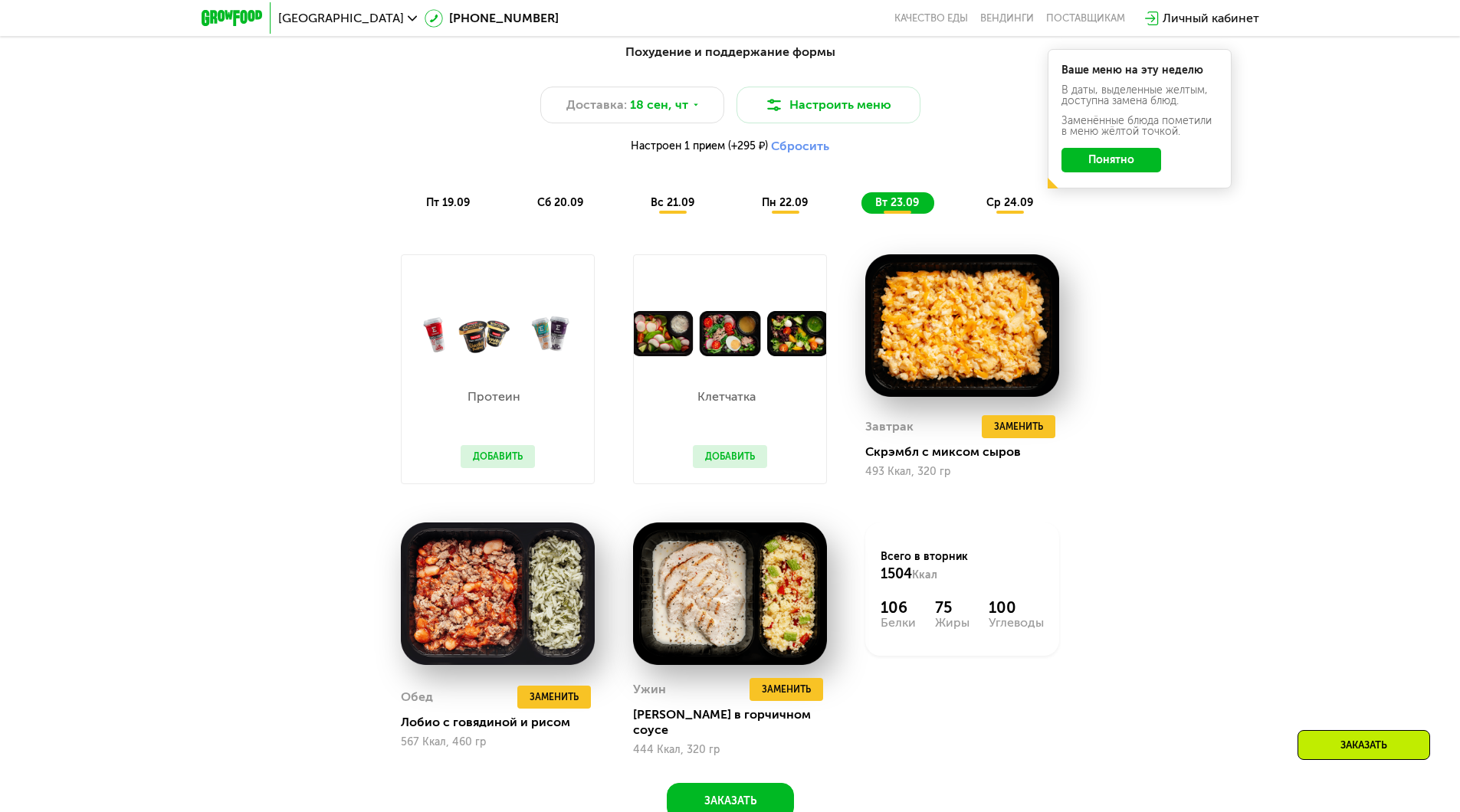
click at [727, 461] on button "Добавить" at bounding box center [730, 456] width 75 height 23
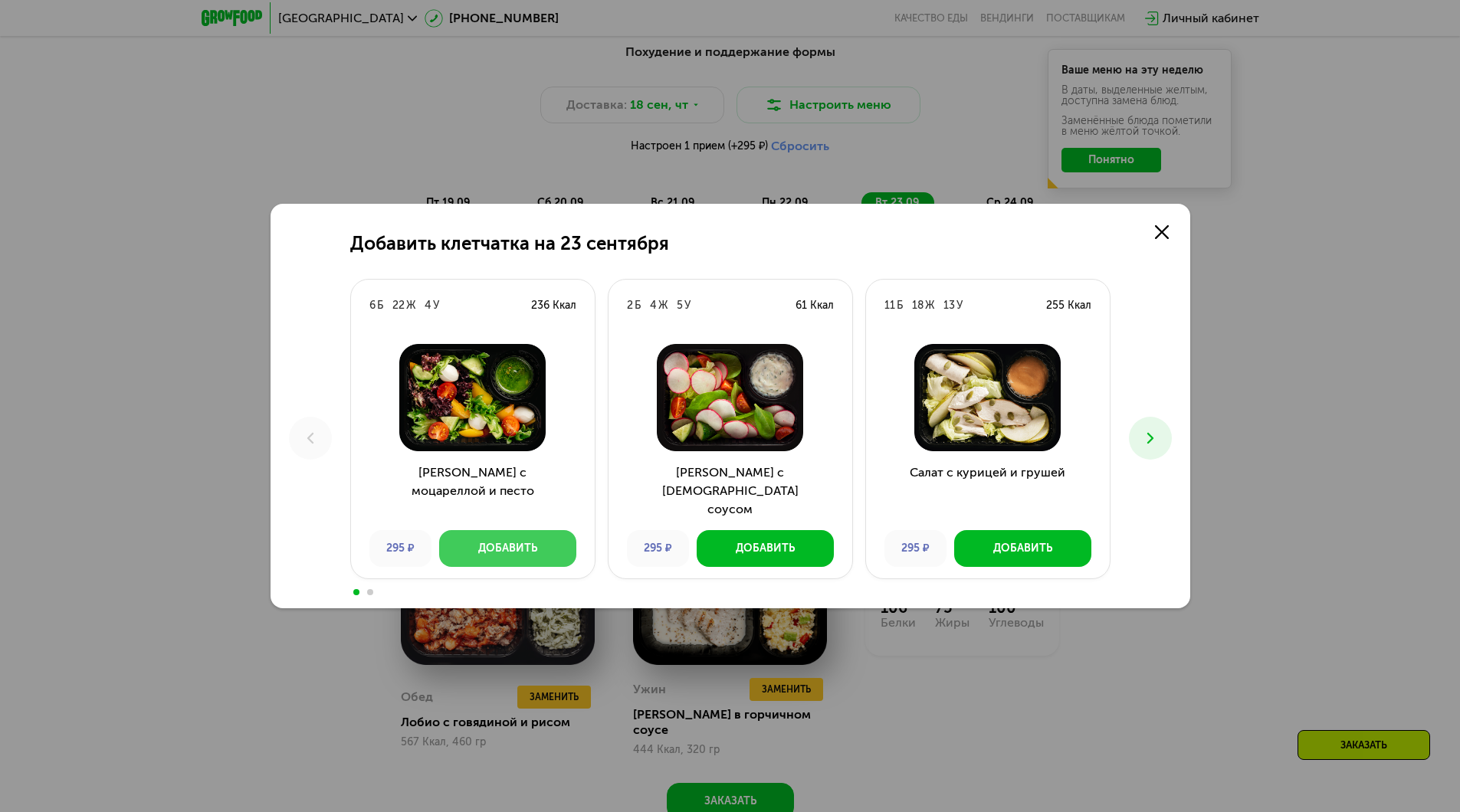
click at [523, 547] on div "Добавить" at bounding box center [507, 549] width 59 height 15
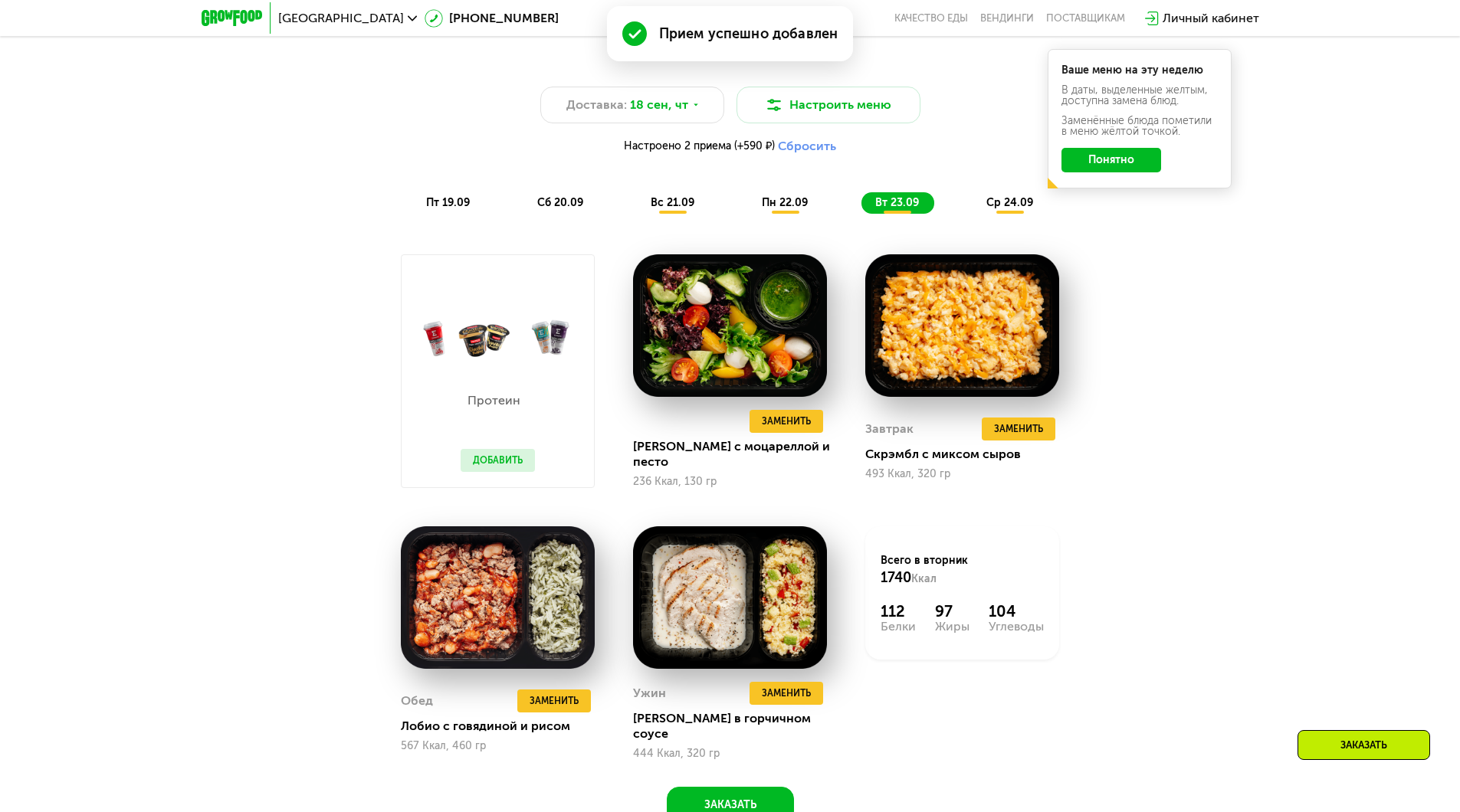
click at [782, 208] on span "пн 22.09" at bounding box center [785, 203] width 46 height 13
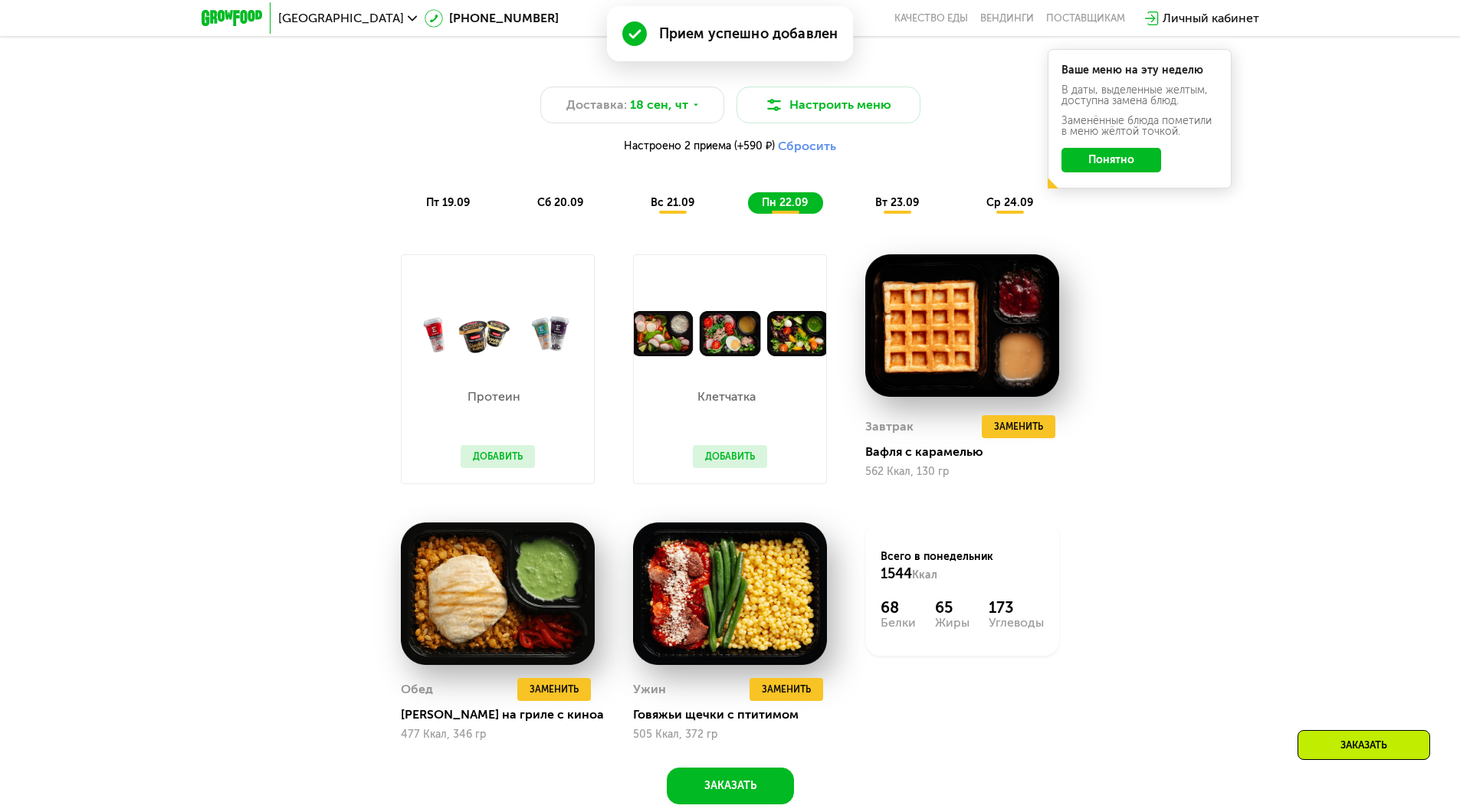
click at [732, 459] on button "Добавить" at bounding box center [730, 456] width 75 height 23
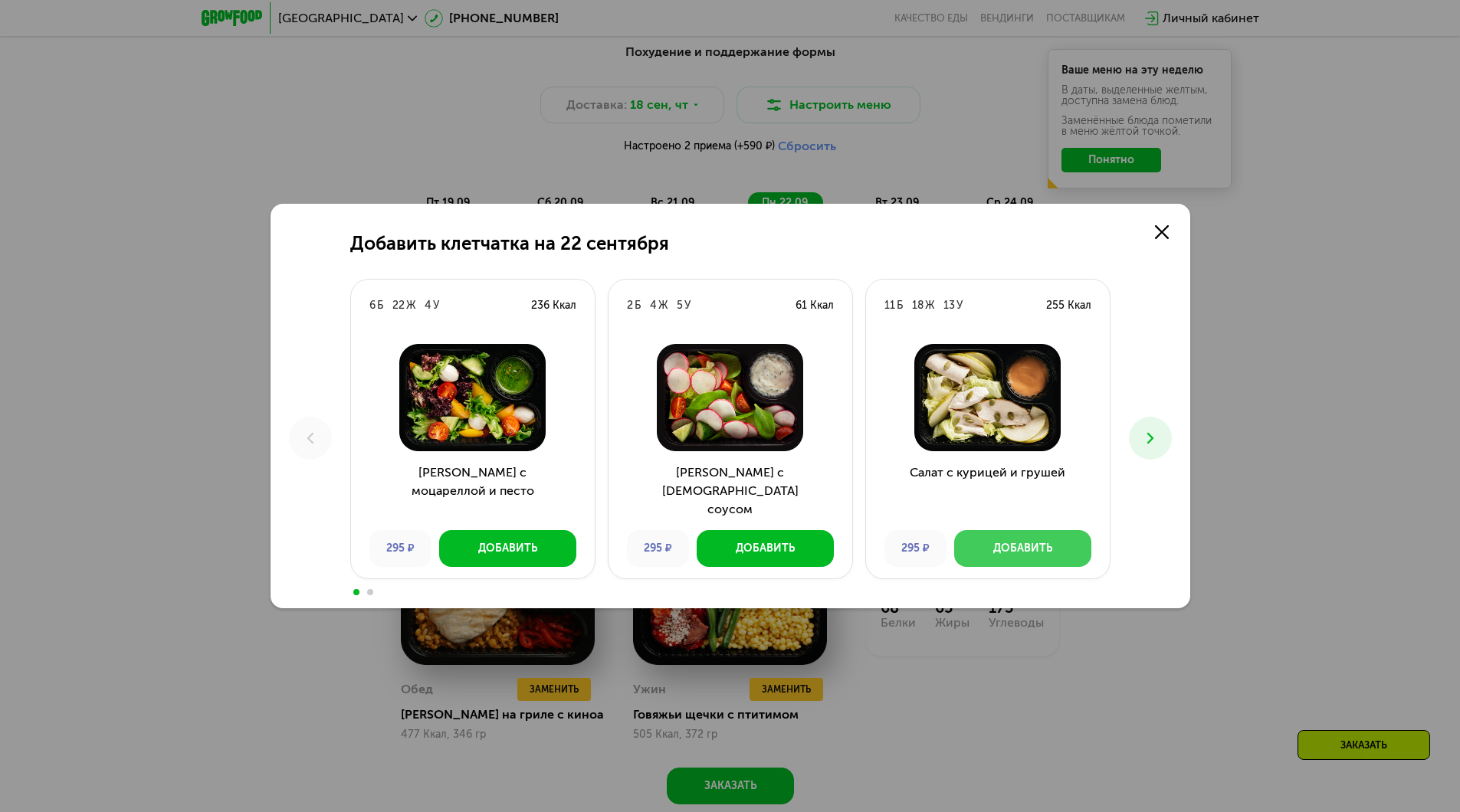
click at [1064, 552] on button "Добавить" at bounding box center [1022, 548] width 137 height 37
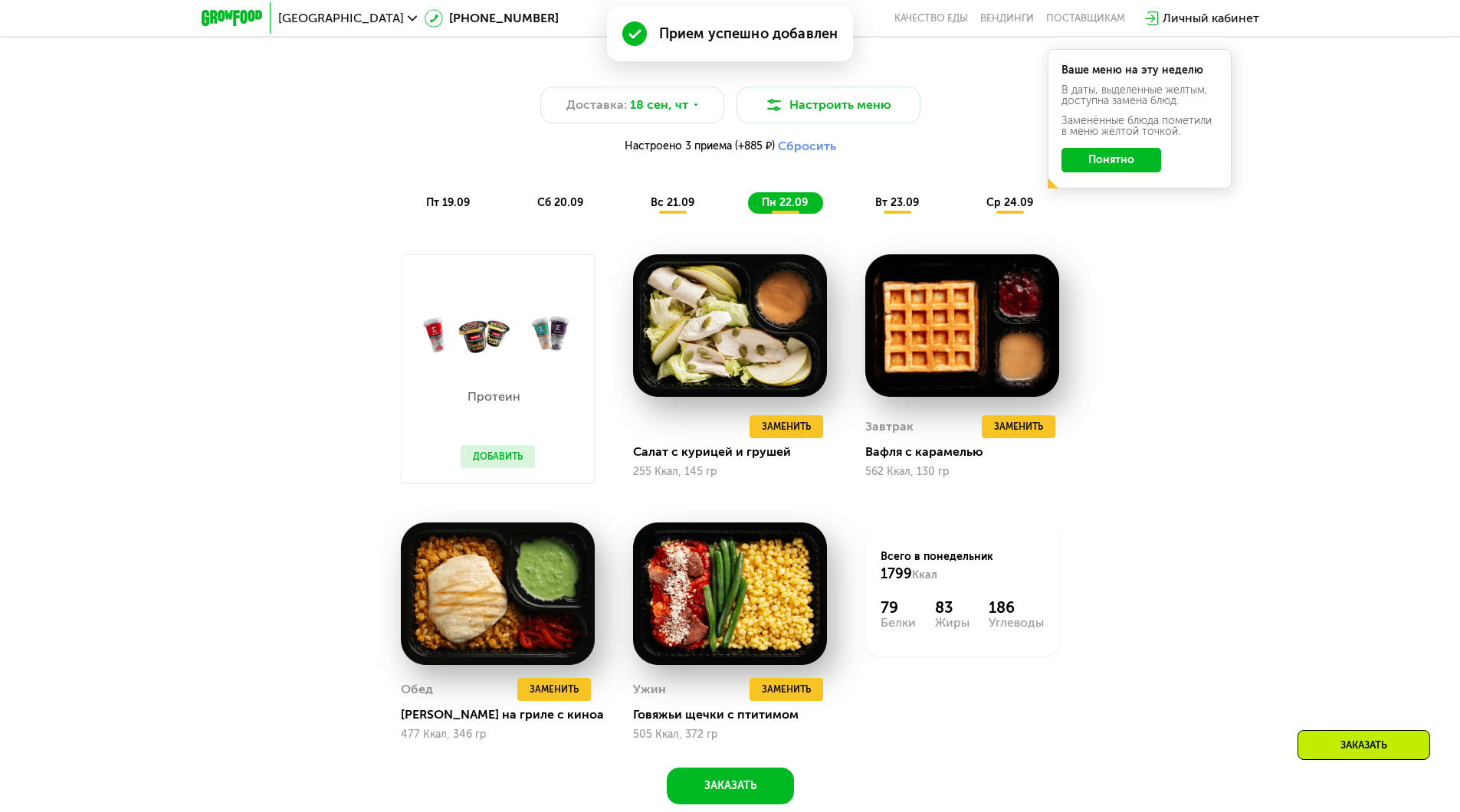
click at [685, 214] on div "вс 21.09" at bounding box center [672, 203] width 73 height 22
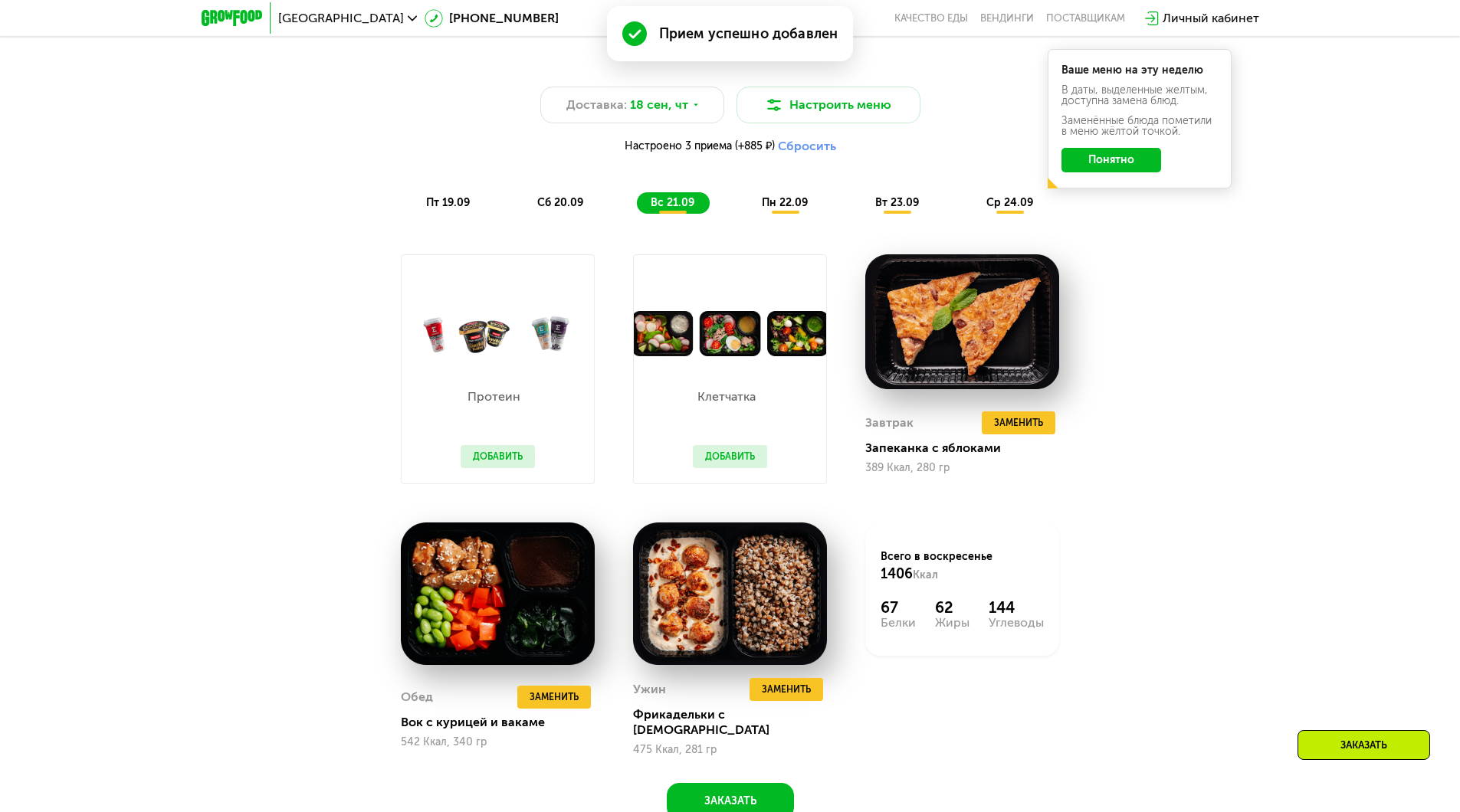
click at [735, 463] on button "Добавить" at bounding box center [730, 456] width 75 height 23
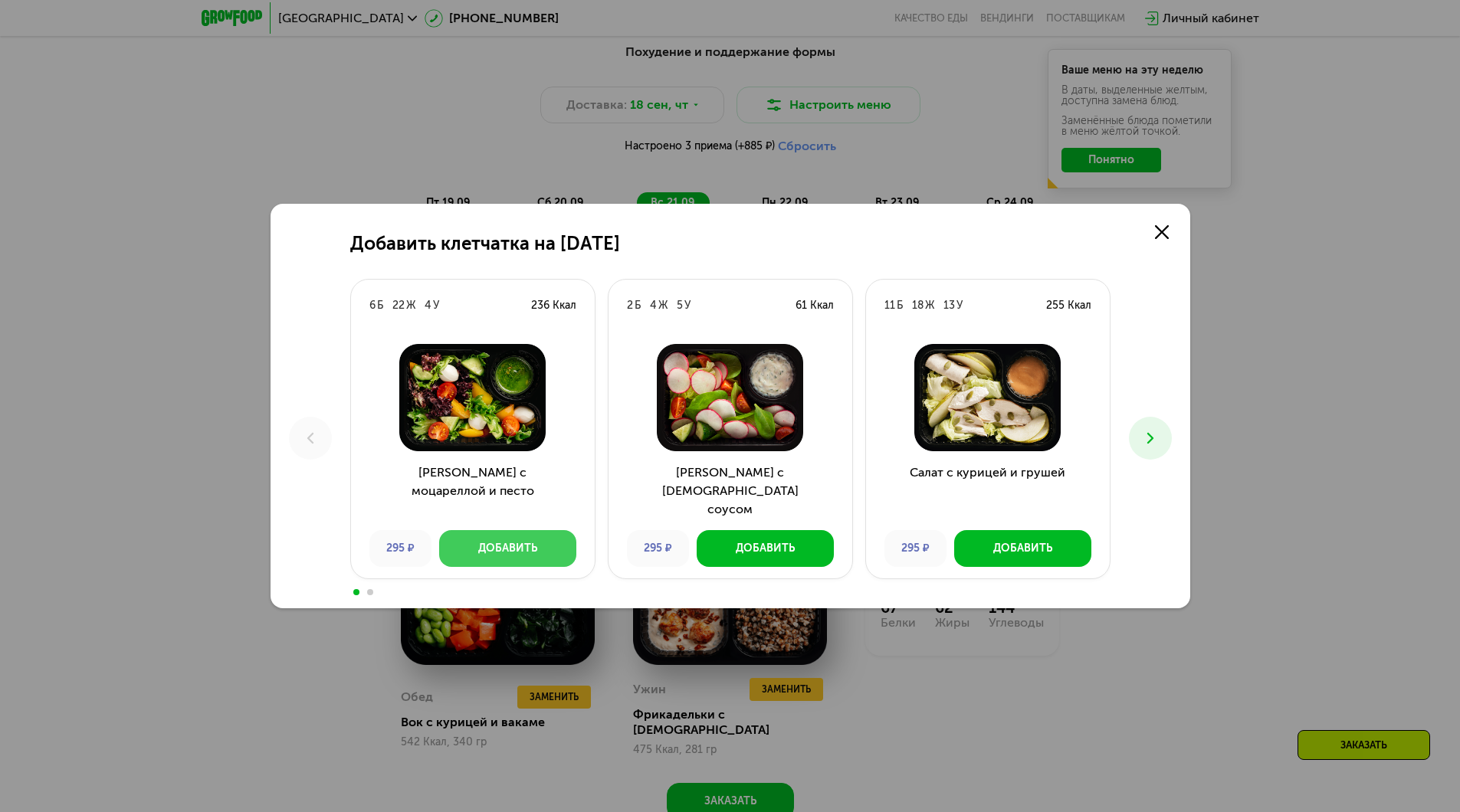
click at [558, 545] on button "Добавить" at bounding box center [507, 548] width 137 height 37
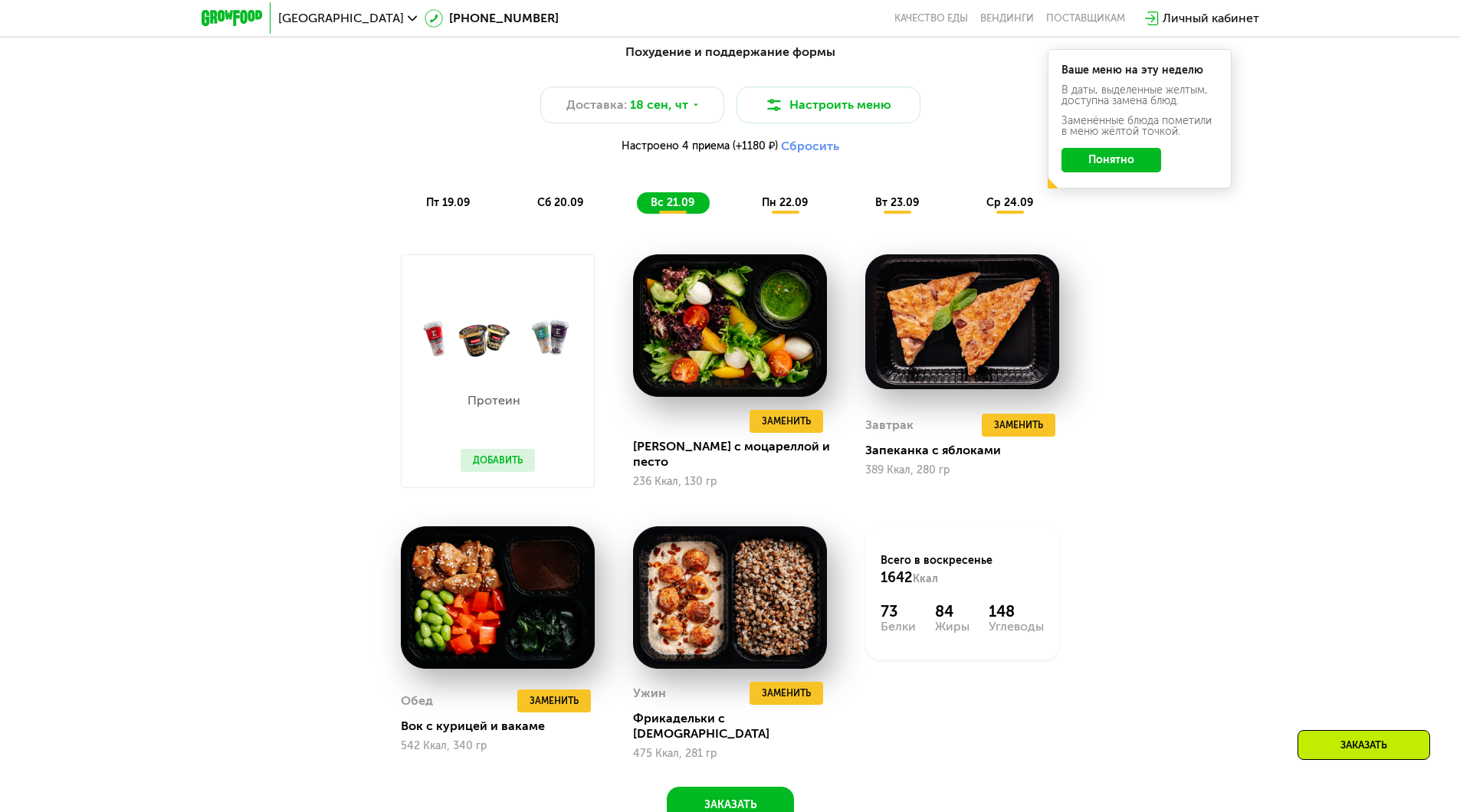
click at [498, 461] on button "Добавить" at bounding box center [497, 460] width 75 height 23
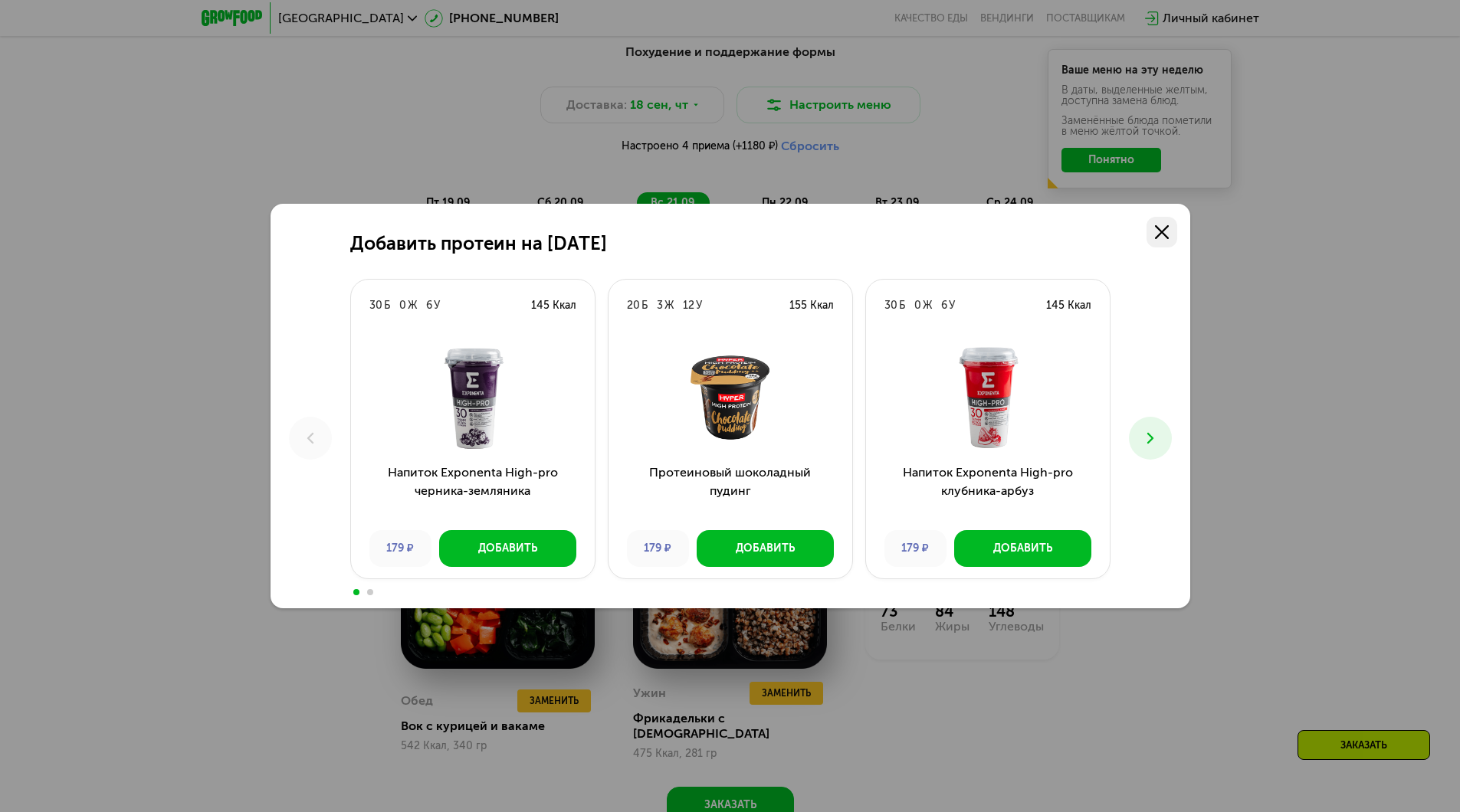
click at [1162, 232] on use at bounding box center [1162, 232] width 14 height 14
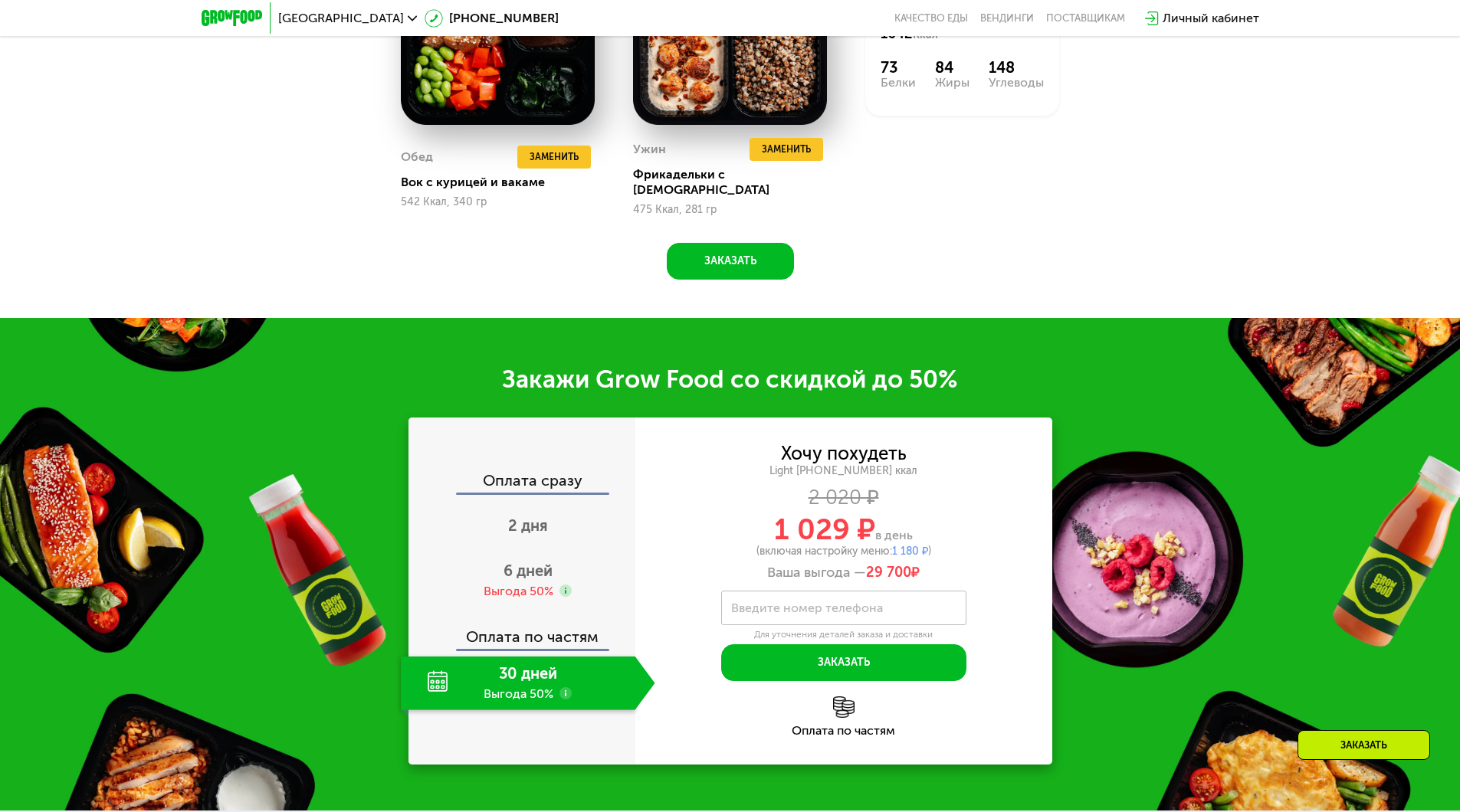
scroll to position [2037, 0]
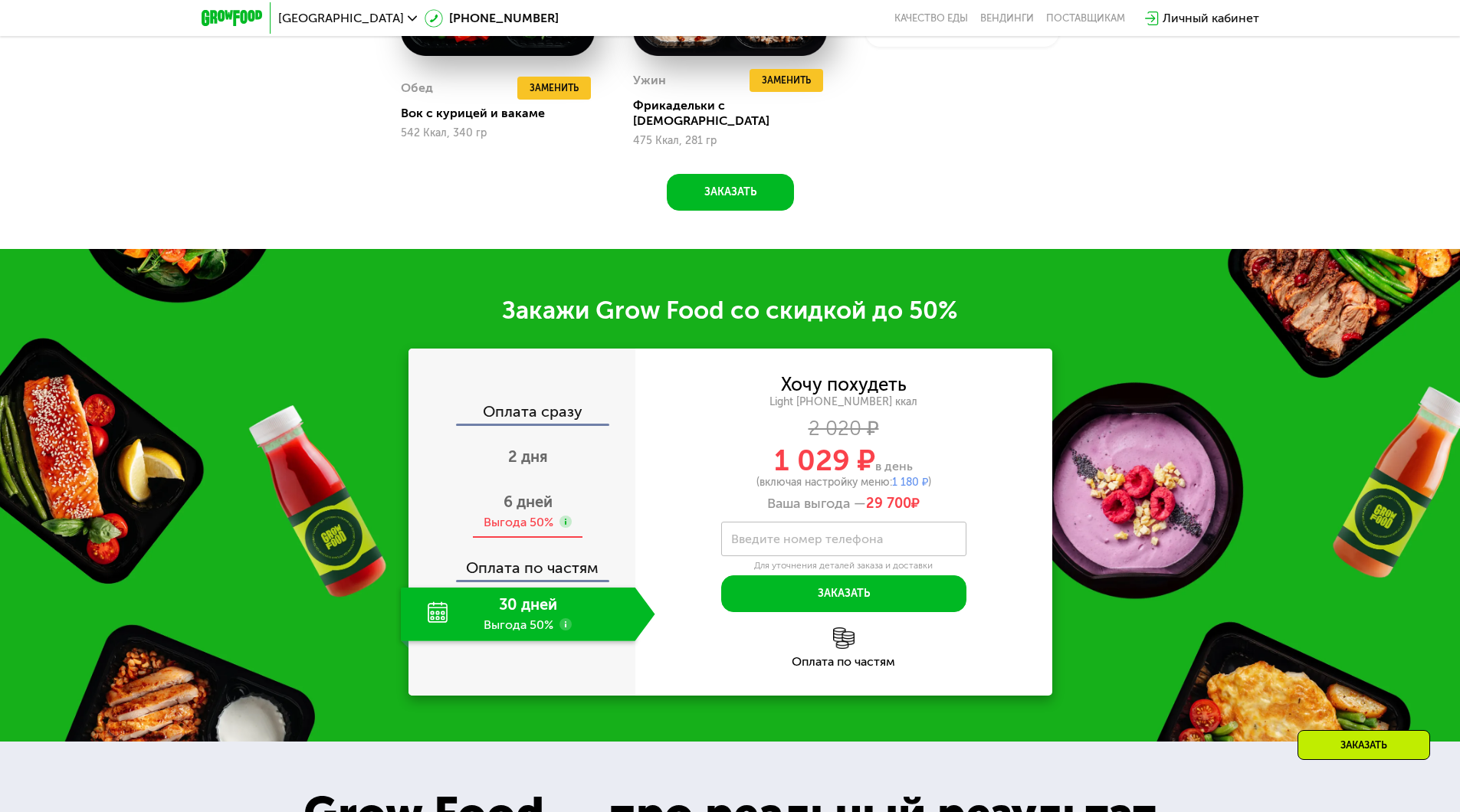
click at [524, 493] on span "6 дней" at bounding box center [528, 503] width 49 height 19
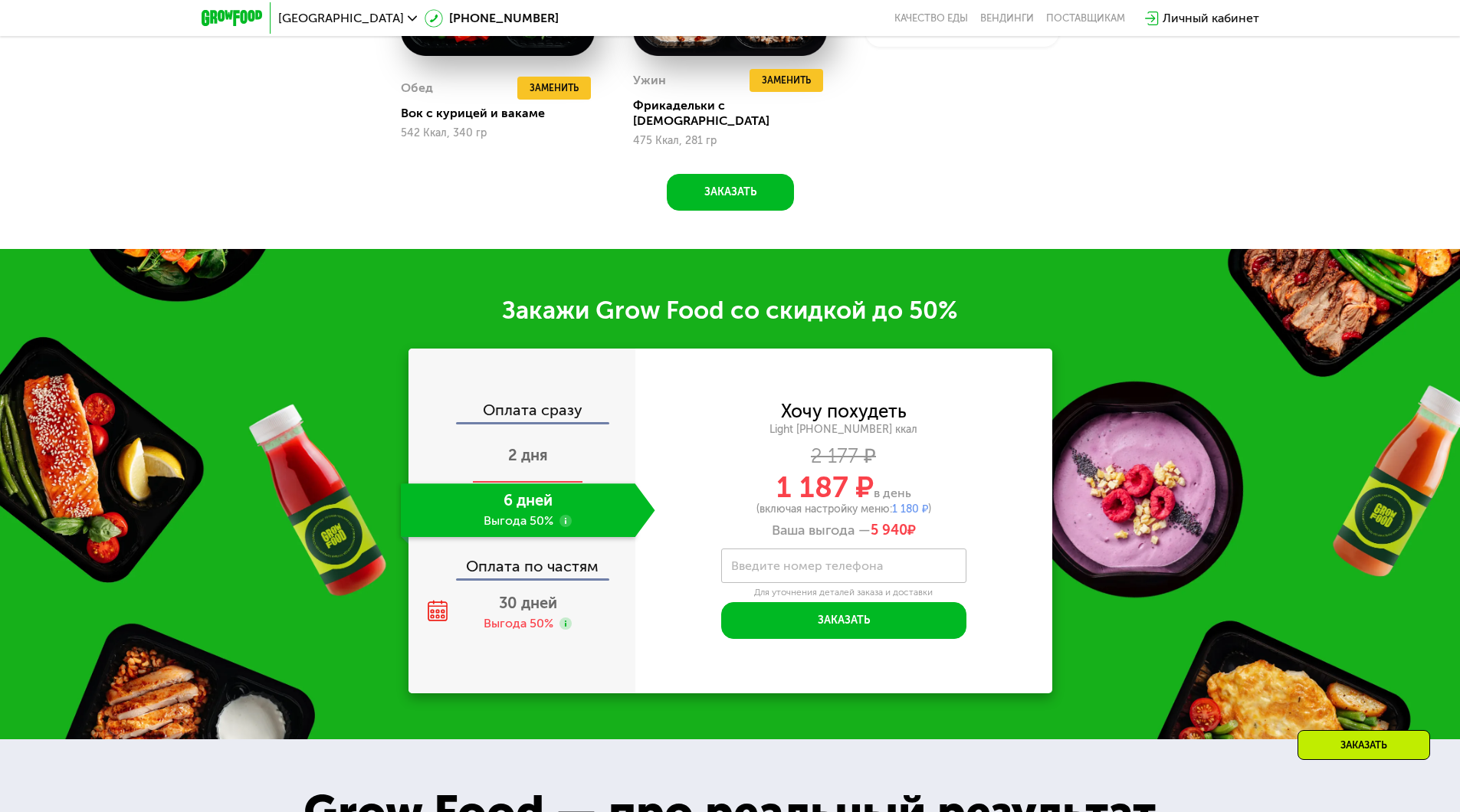
click at [527, 446] on span "2 дня" at bounding box center [528, 456] width 40 height 19
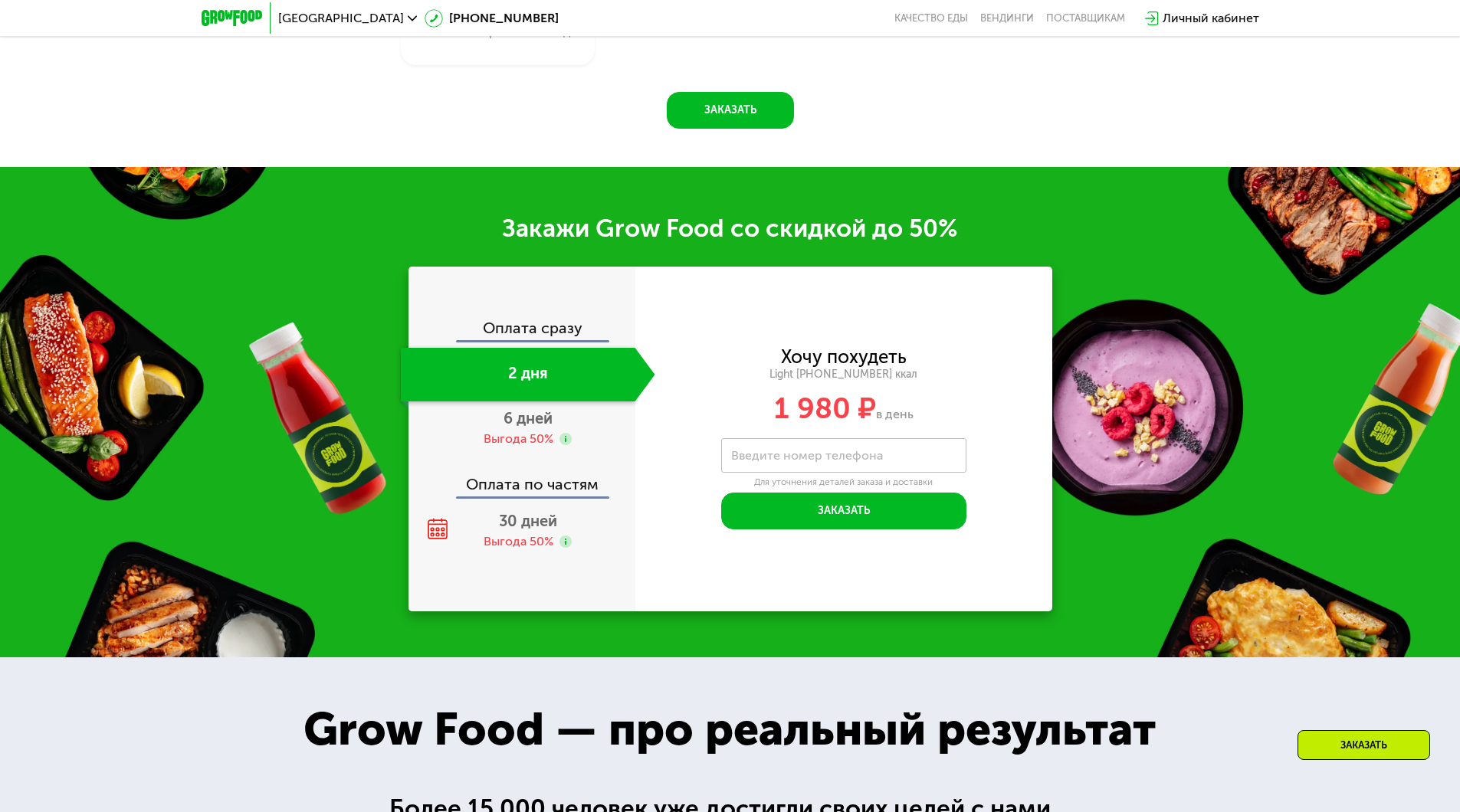
scroll to position [1902, 0]
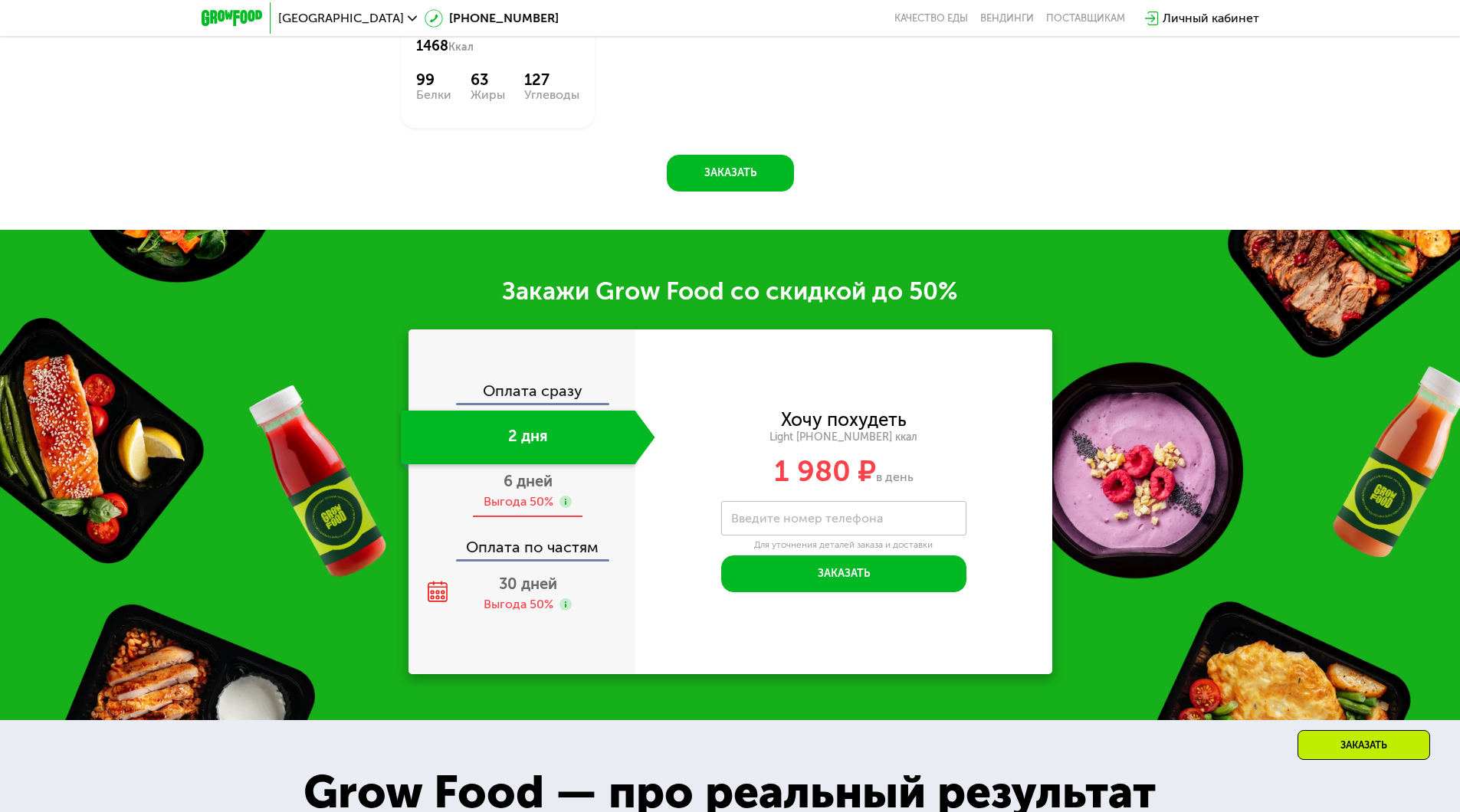
click at [523, 488] on span "6 дней" at bounding box center [528, 482] width 49 height 19
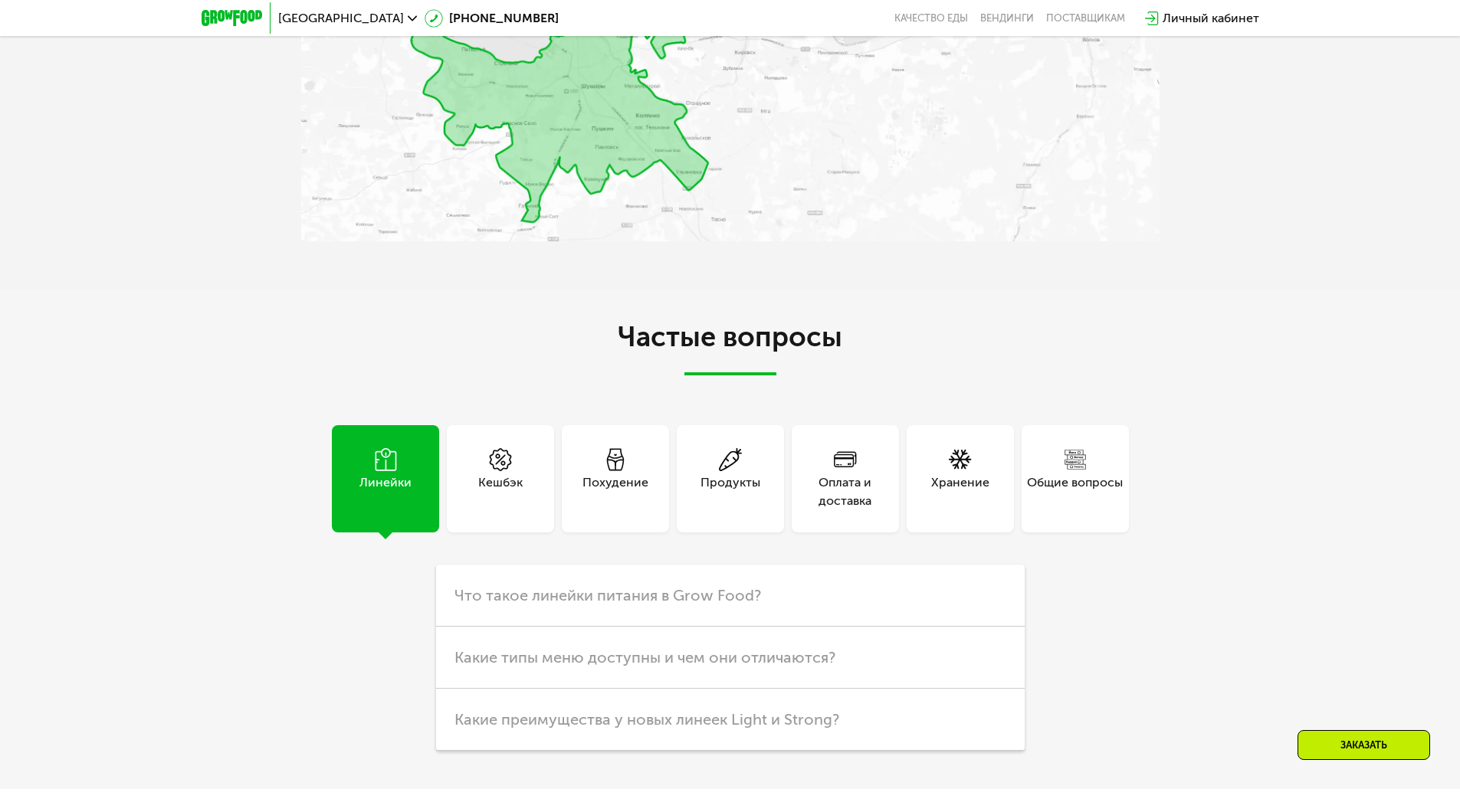
scroll to position [4240, 0]
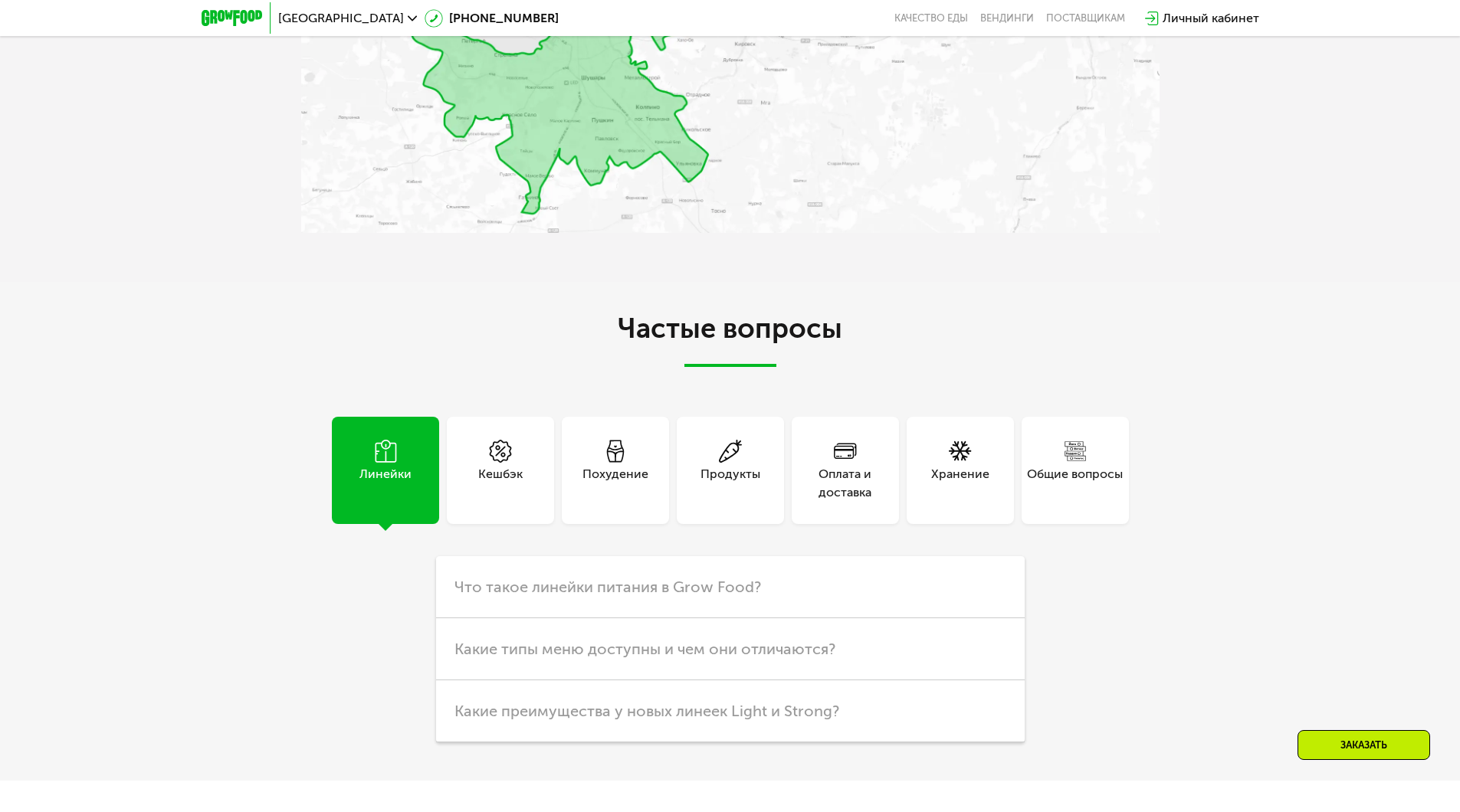
click at [407, 17] on icon at bounding box center [412, 19] width 9 height 9
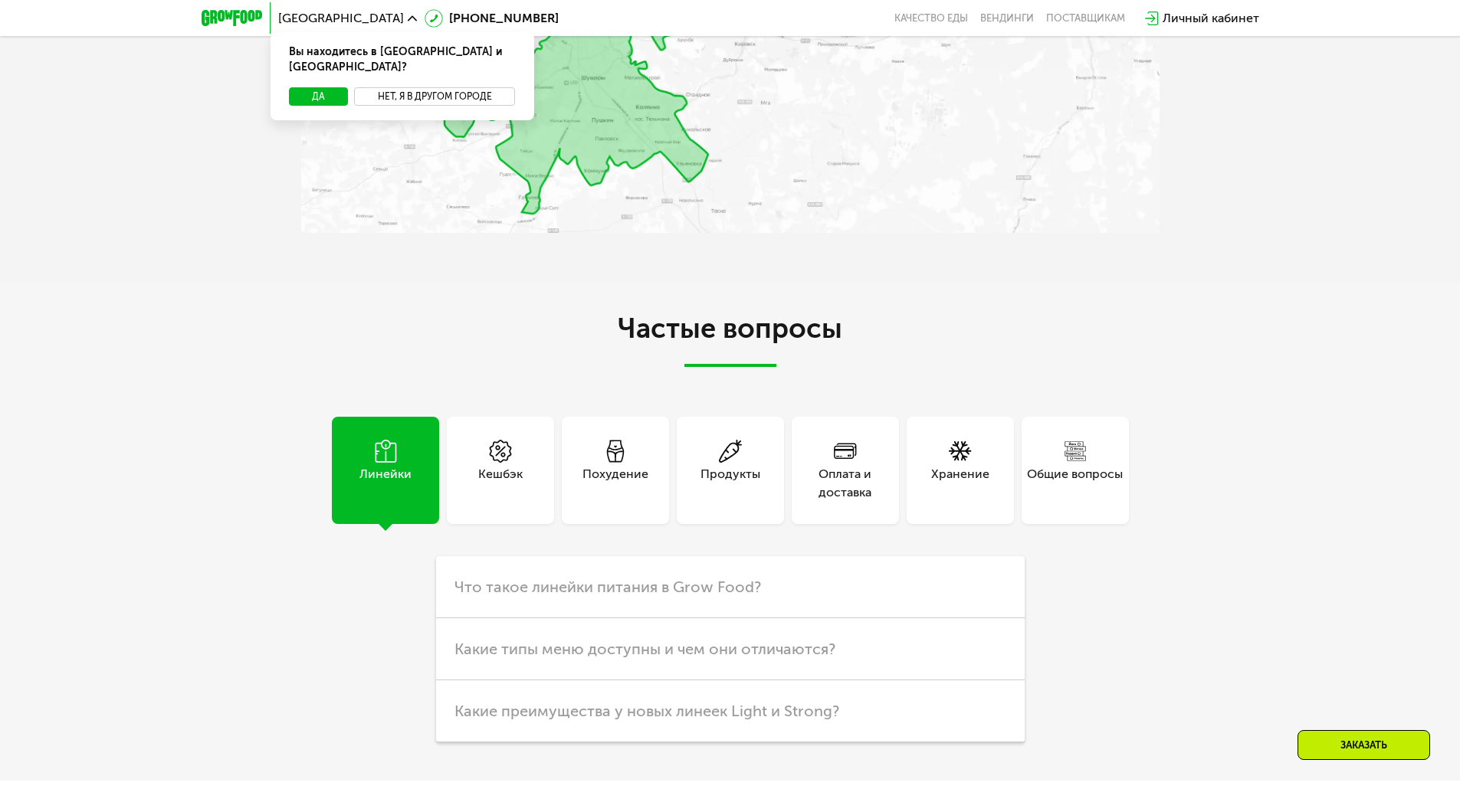
click at [399, 88] on button "Нет, я в другом городе" at bounding box center [434, 97] width 161 height 19
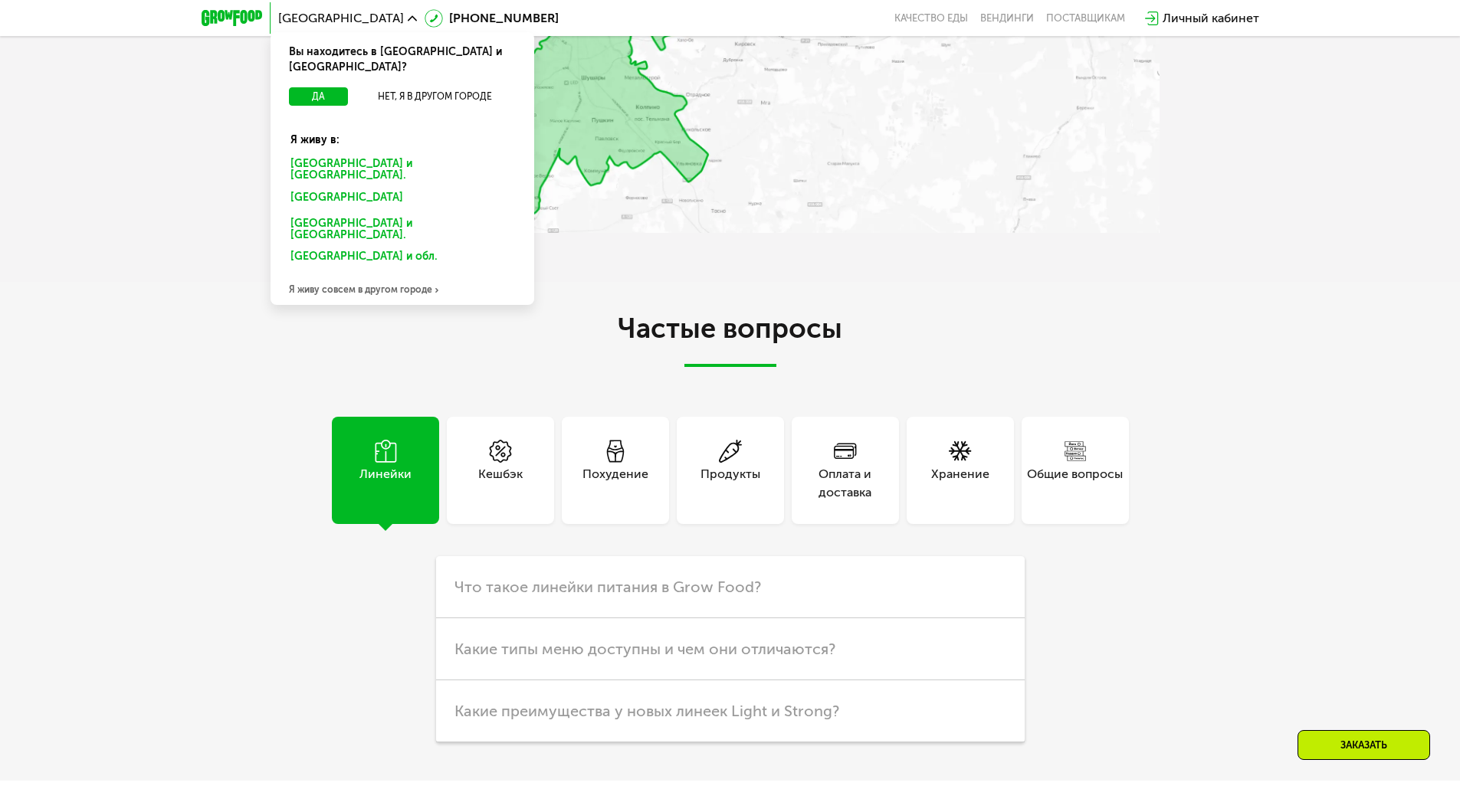
click at [349, 154] on div "Москве и обл." at bounding box center [403, 170] width 245 height 32
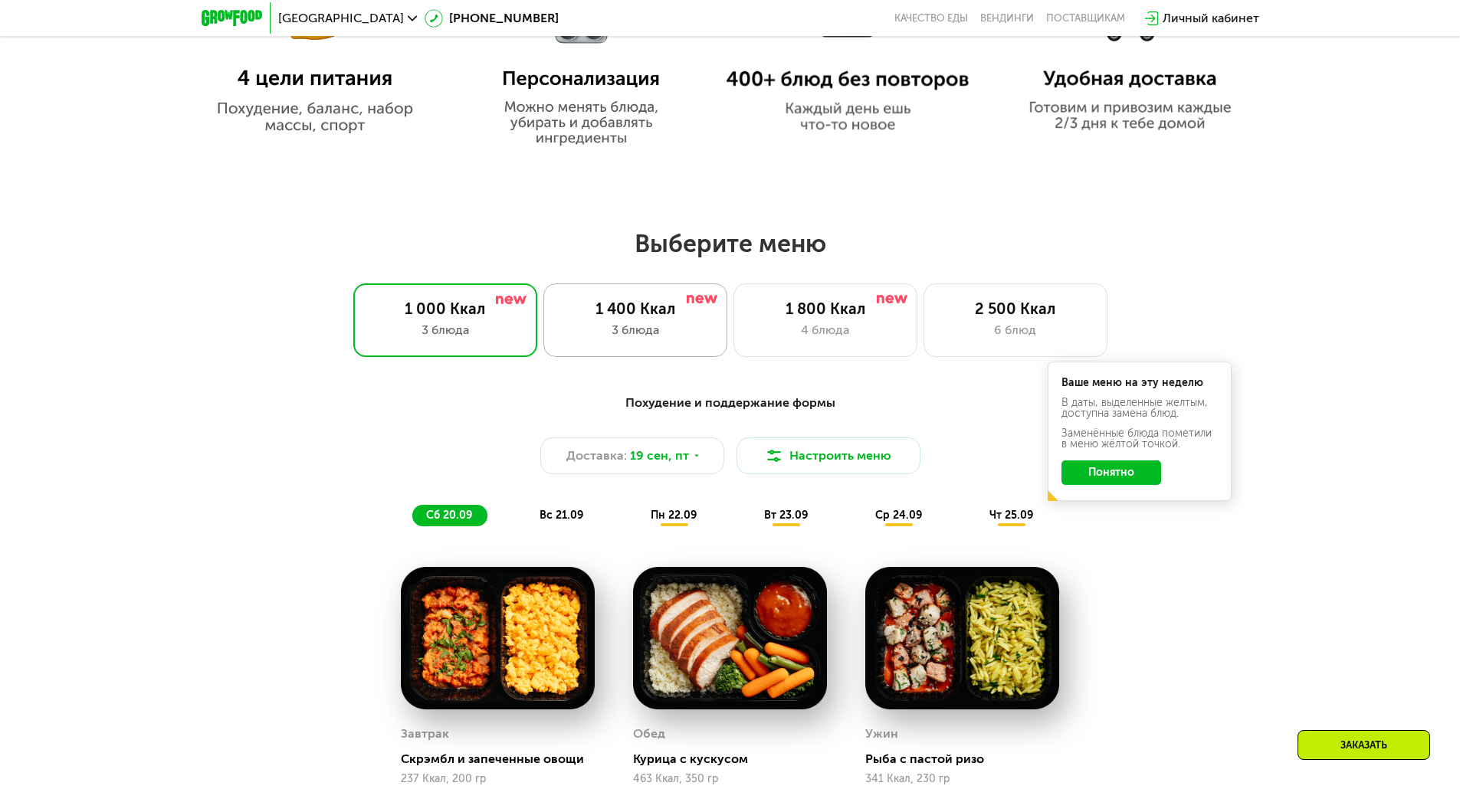
click at [650, 325] on div "3 блюда" at bounding box center [635, 331] width 152 height 19
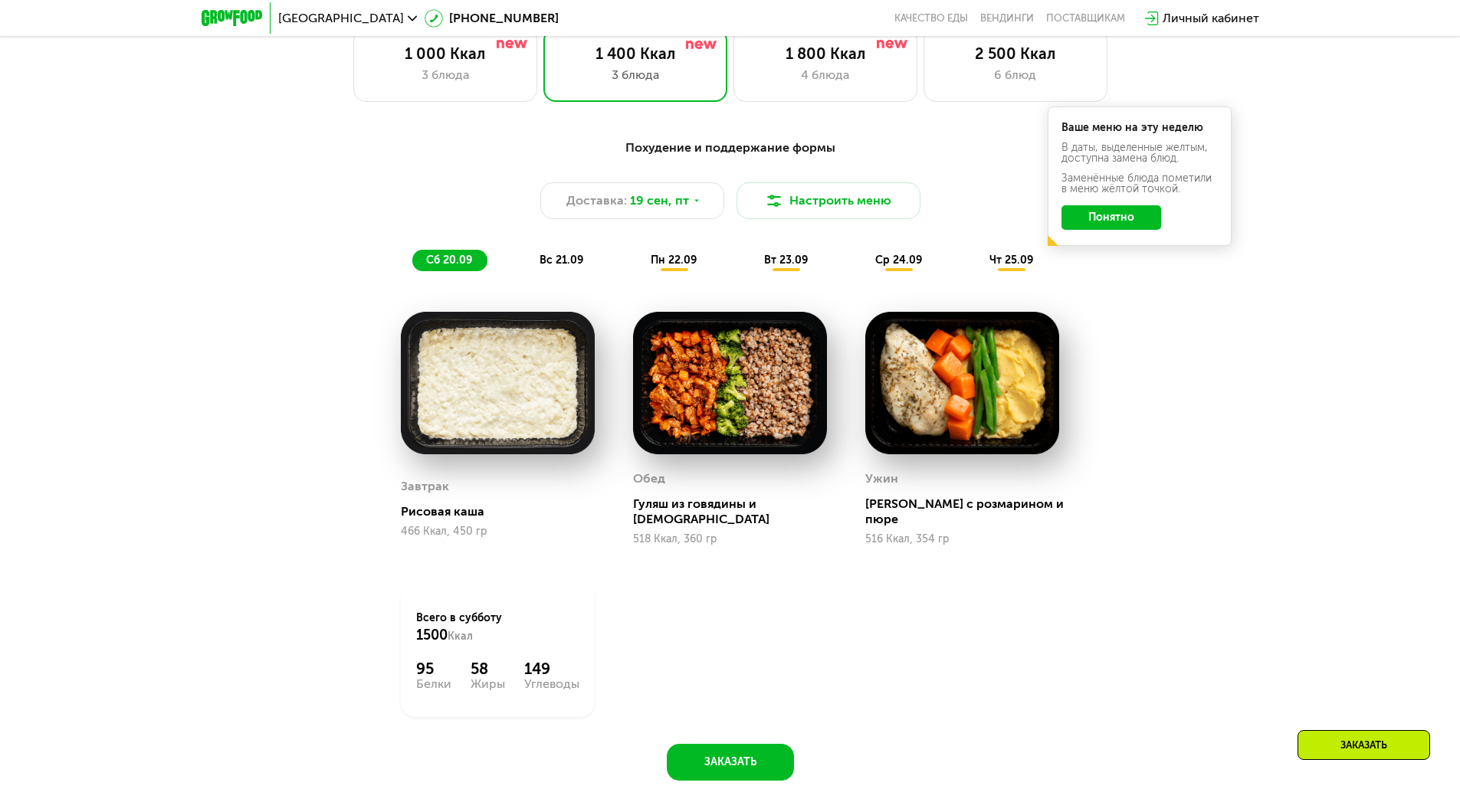
scroll to position [1303, 0]
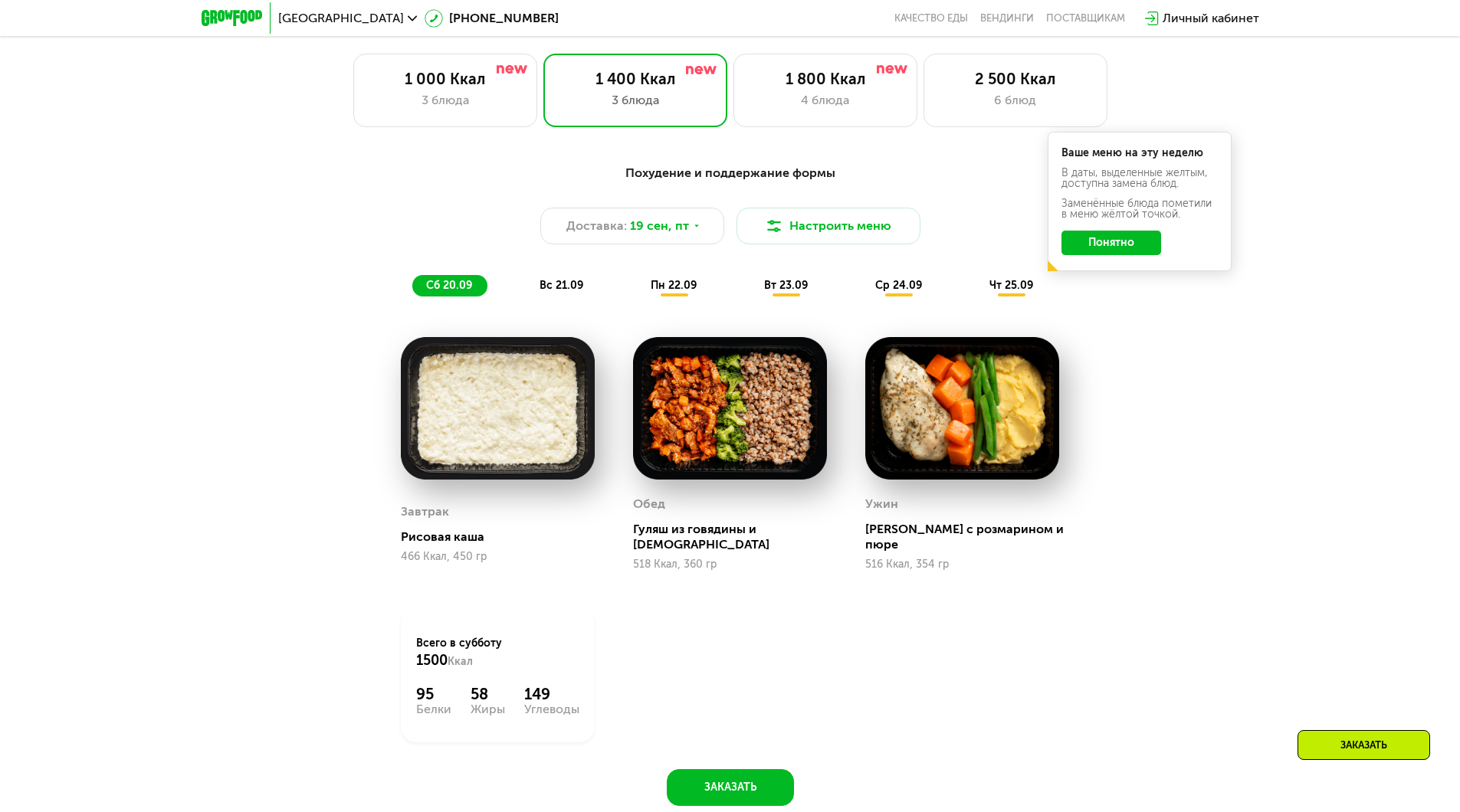
click at [683, 292] on span "пн 22.09" at bounding box center [673, 286] width 46 height 13
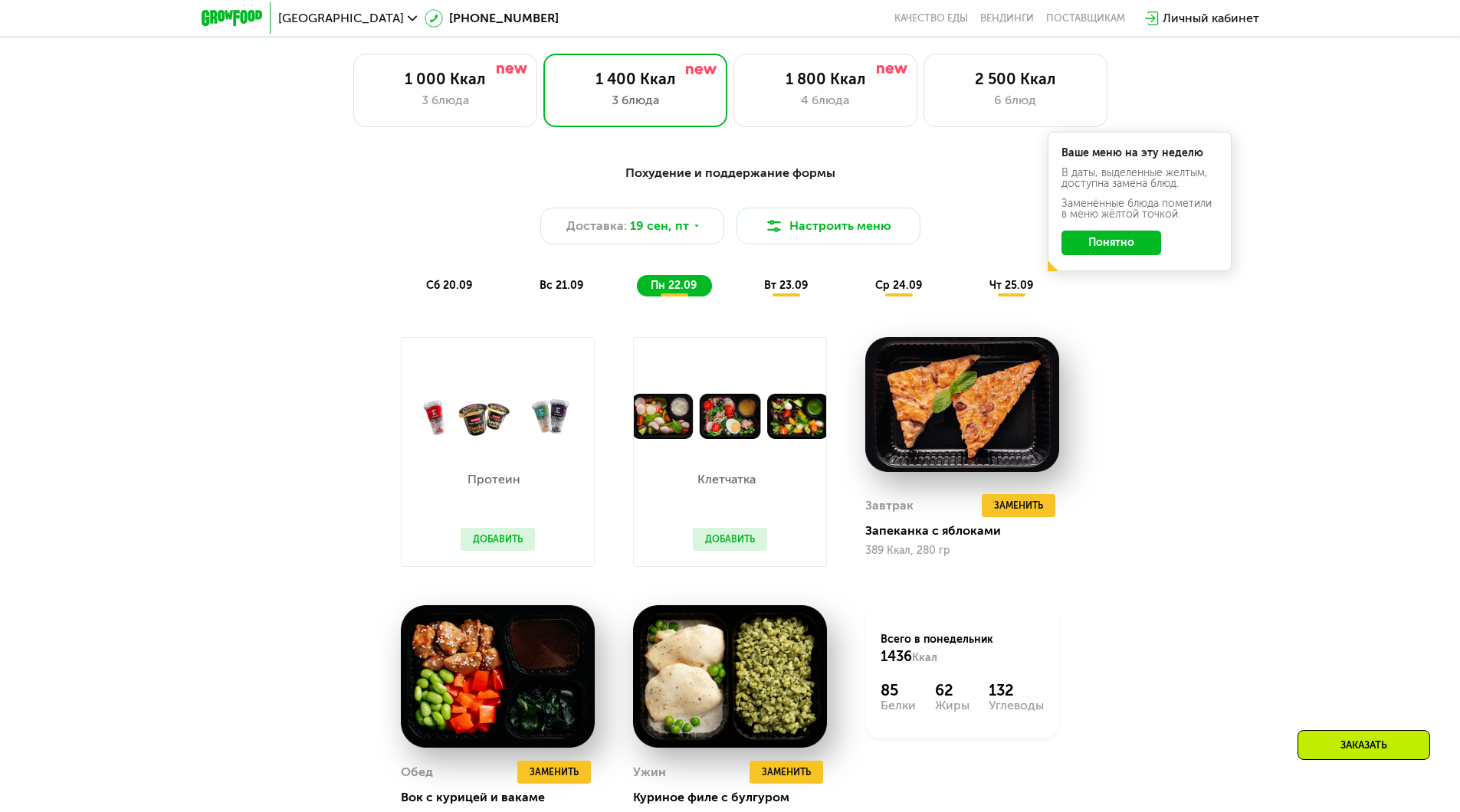
click at [747, 547] on button "Добавить" at bounding box center [730, 539] width 75 height 23
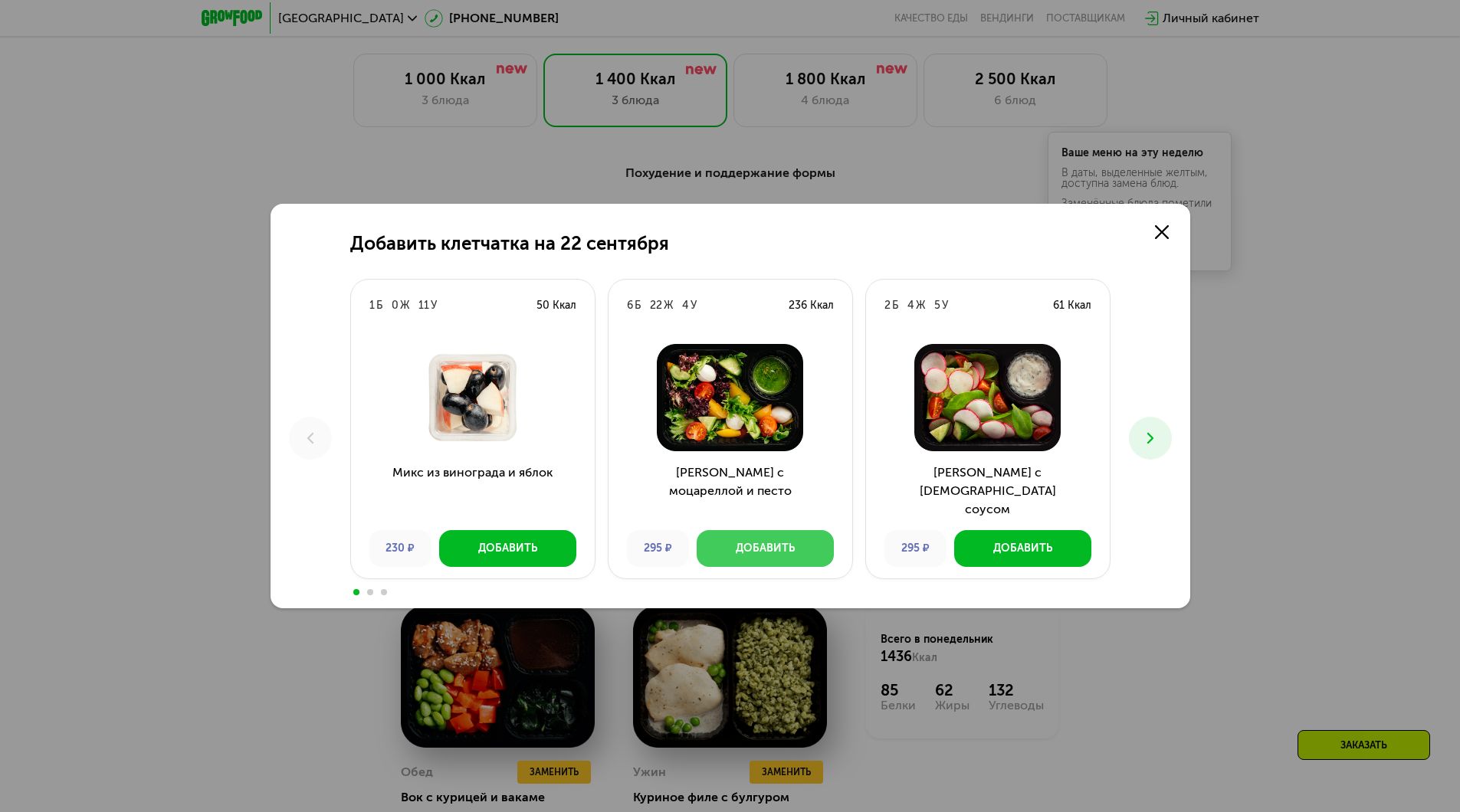
click at [792, 549] on div "Добавить" at bounding box center [765, 549] width 59 height 15
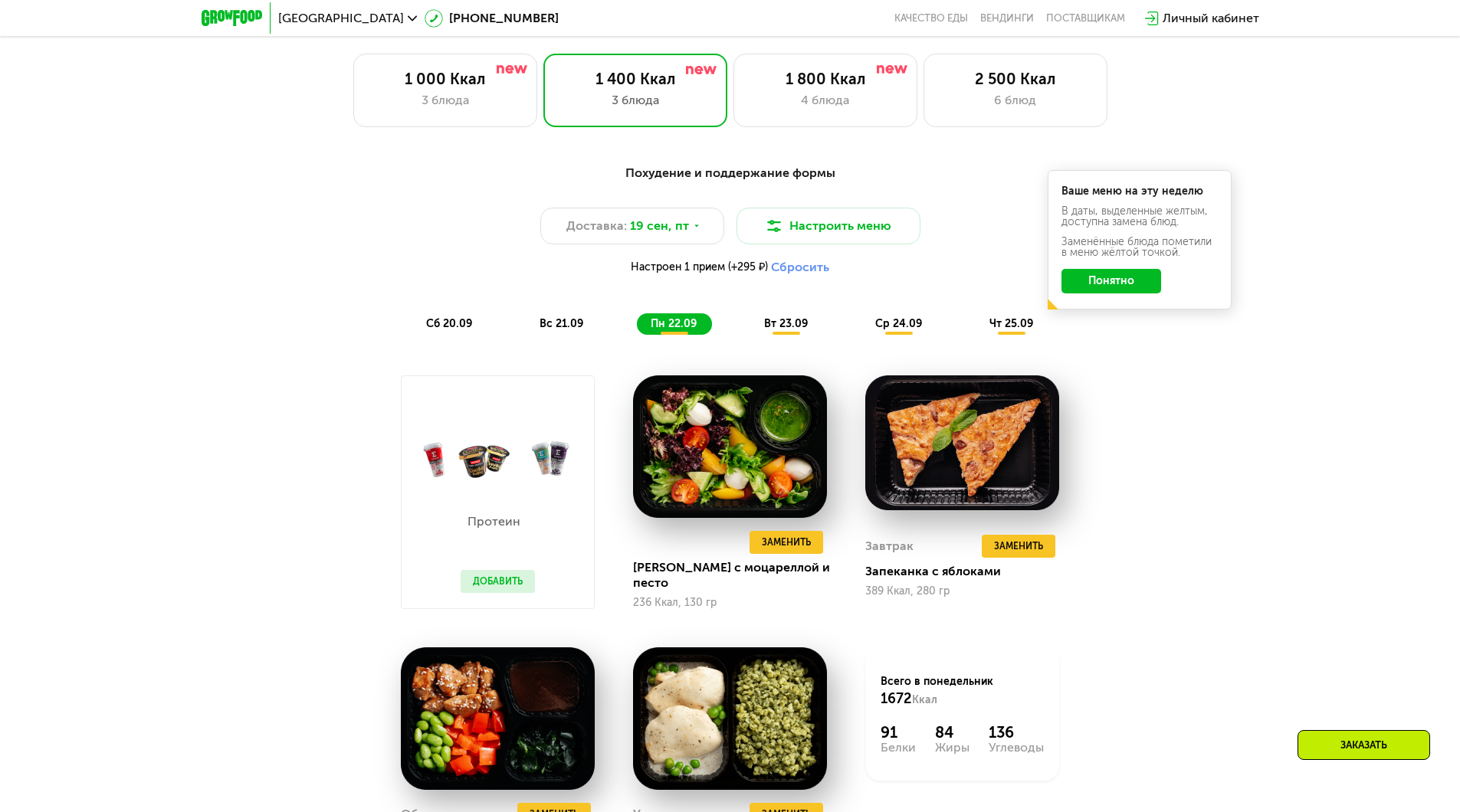
click at [795, 330] on span "вт 23.09" at bounding box center [786, 323] width 43 height 13
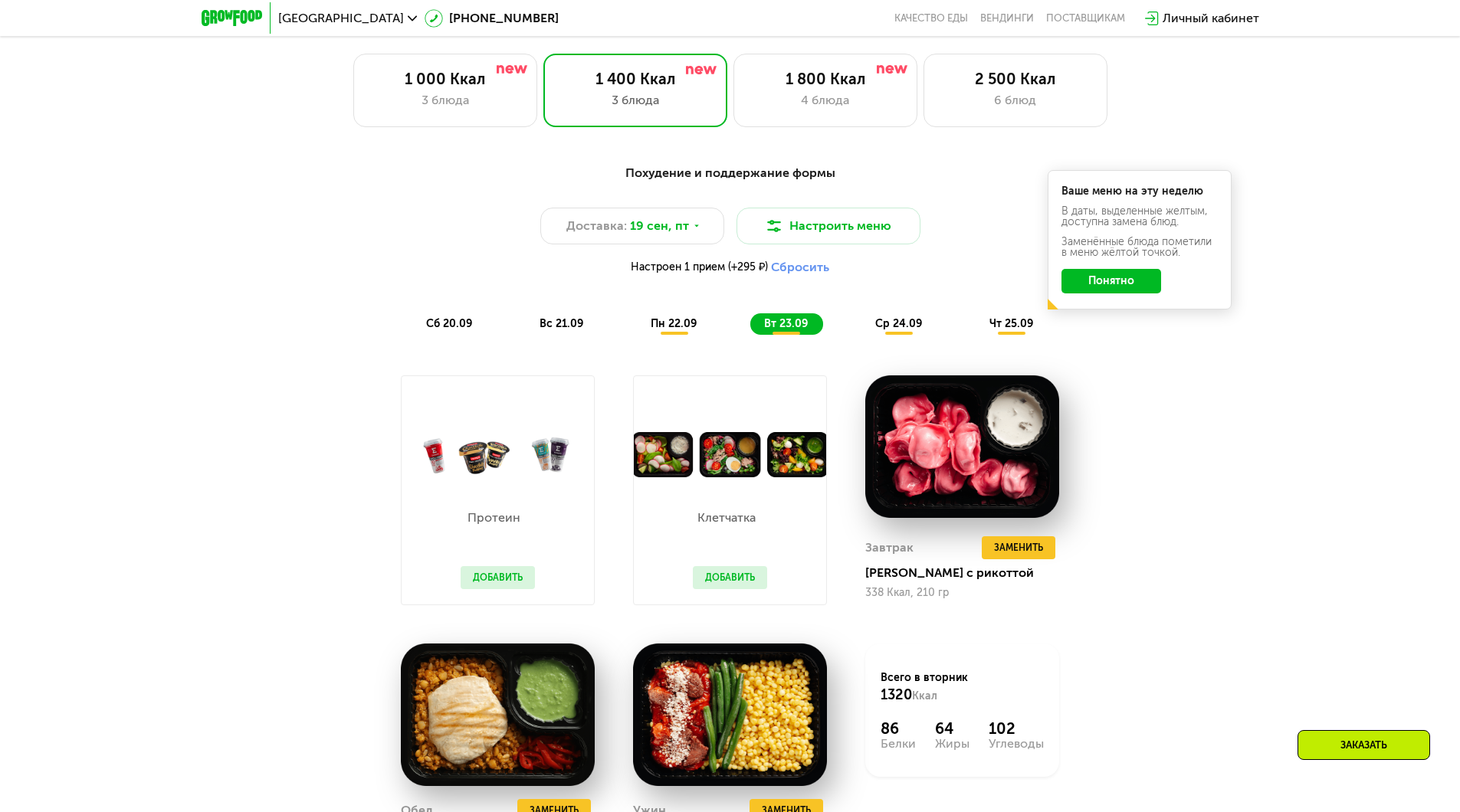
click at [742, 581] on button "Добавить" at bounding box center [730, 578] width 75 height 23
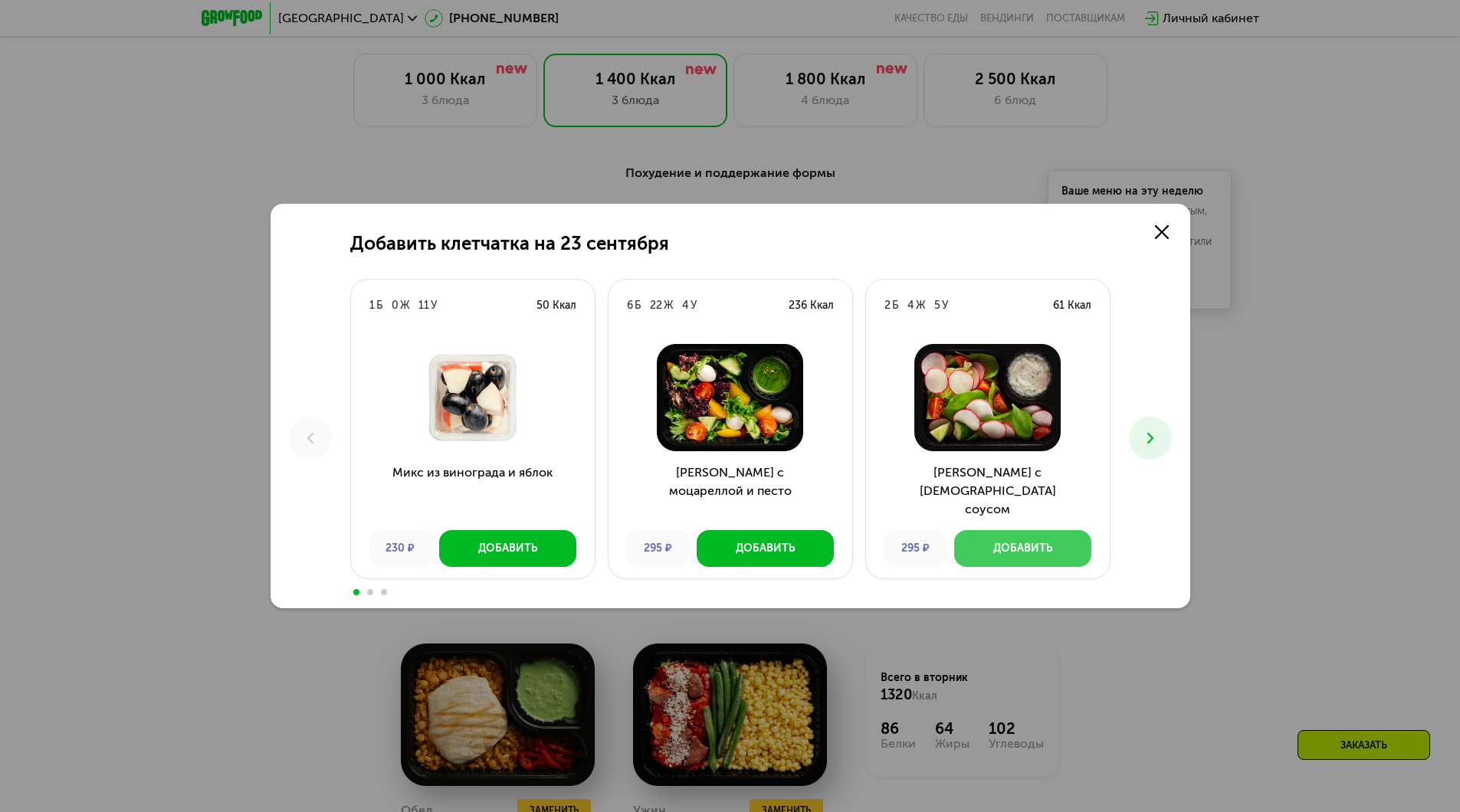
click at [1011, 548] on div "Добавить" at bounding box center [1022, 549] width 59 height 15
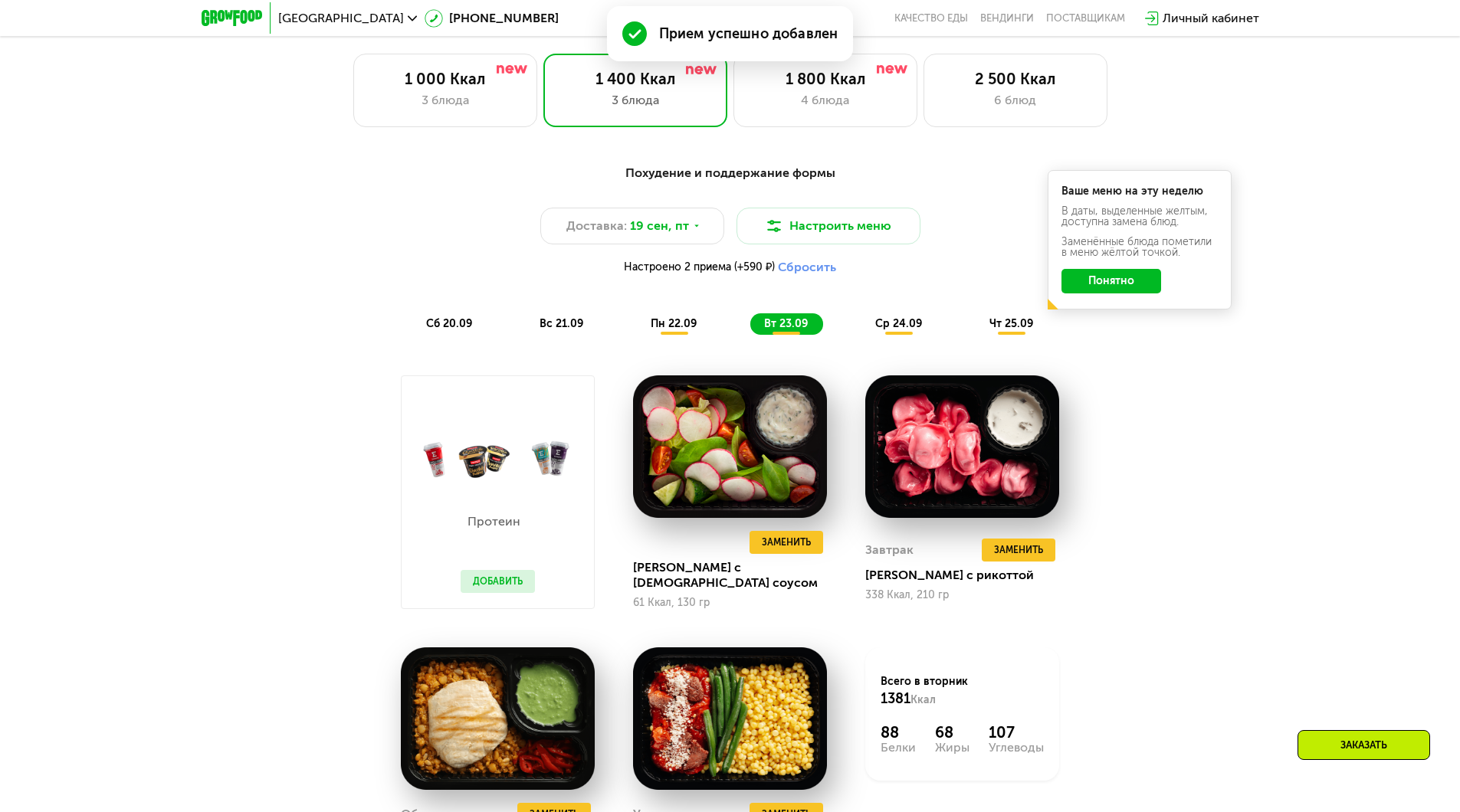
click at [663, 330] on span "пн 22.09" at bounding box center [673, 323] width 46 height 13
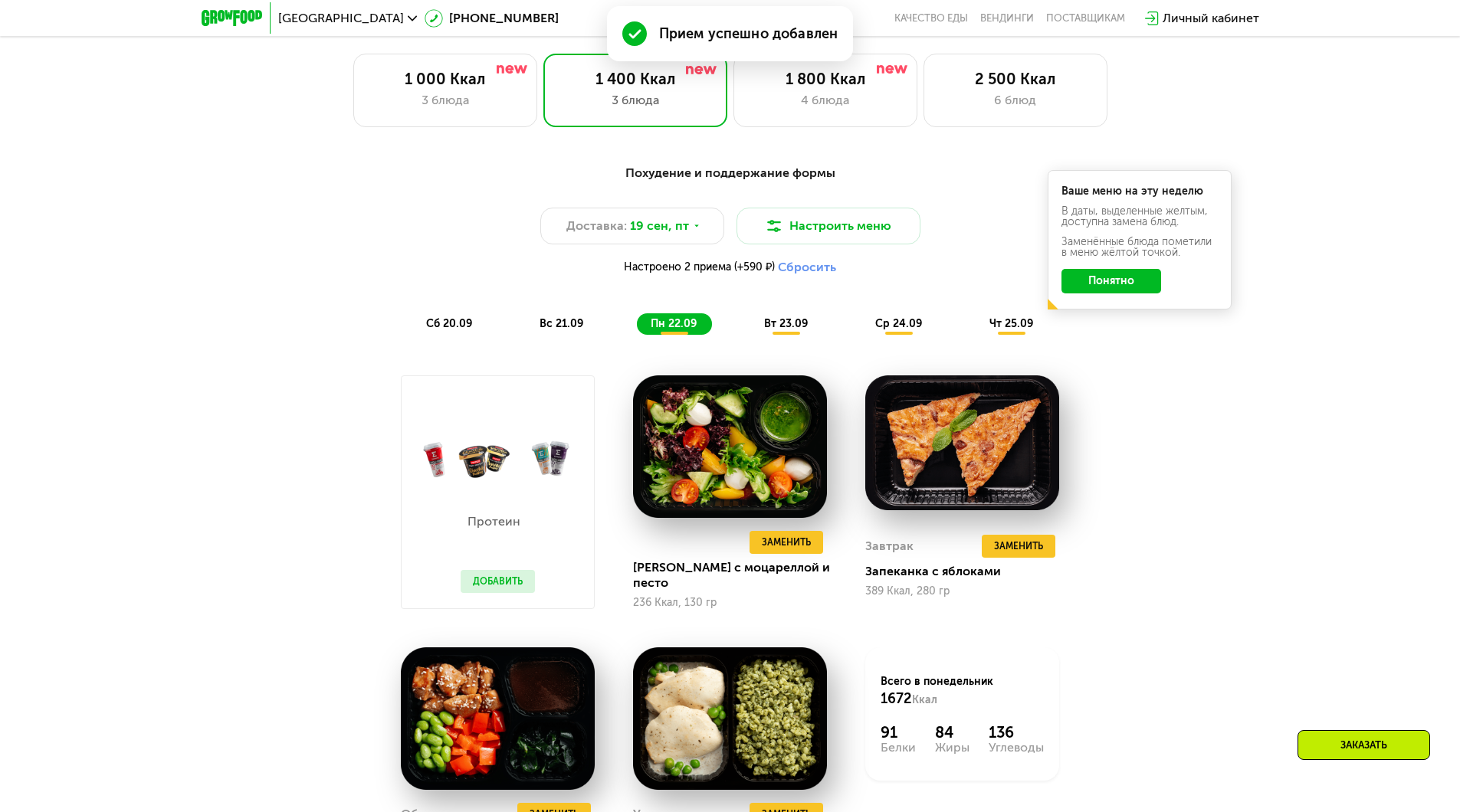
click at [889, 335] on div "ср 24.09" at bounding box center [899, 323] width 75 height 22
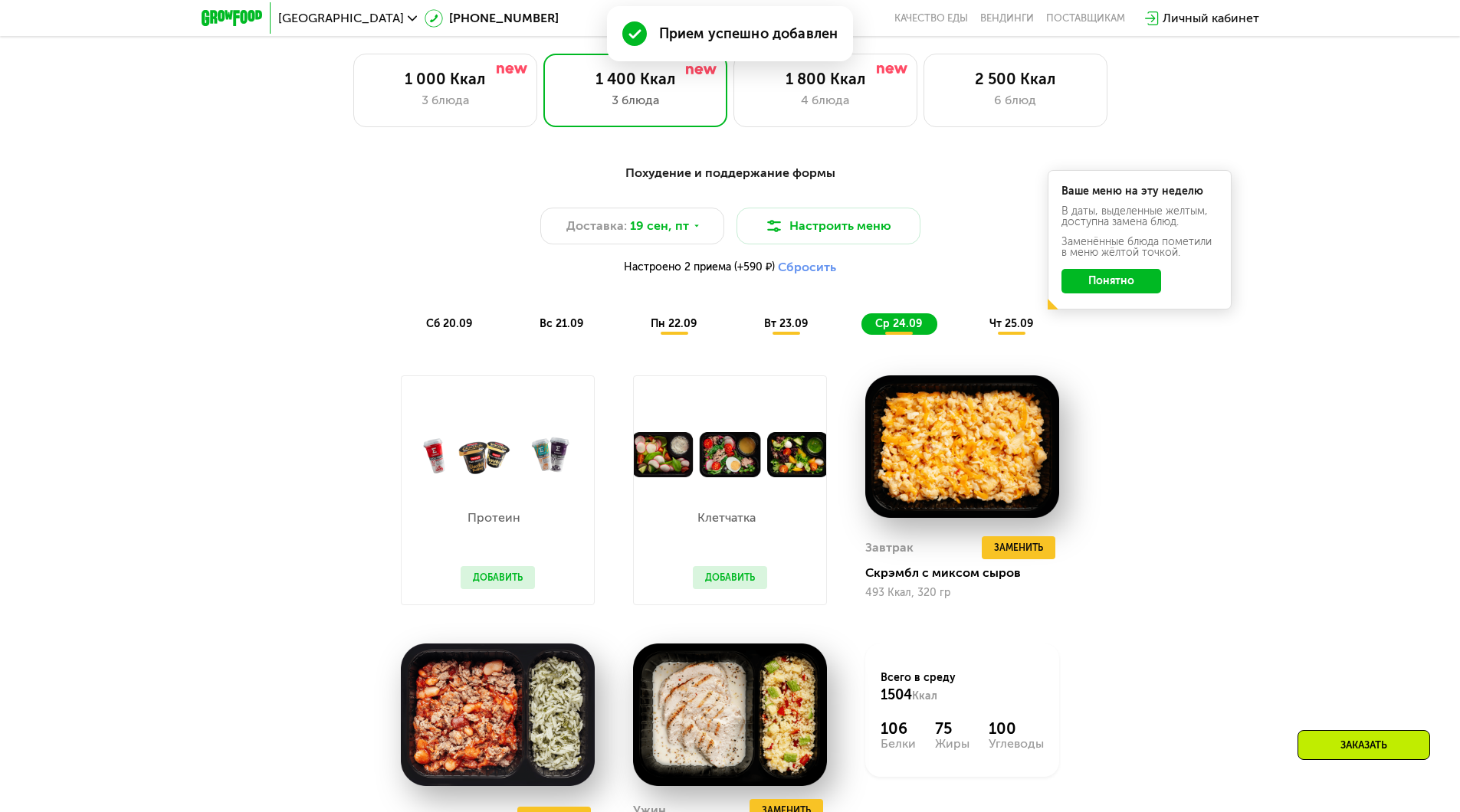
click at [752, 583] on button "Добавить" at bounding box center [730, 578] width 75 height 23
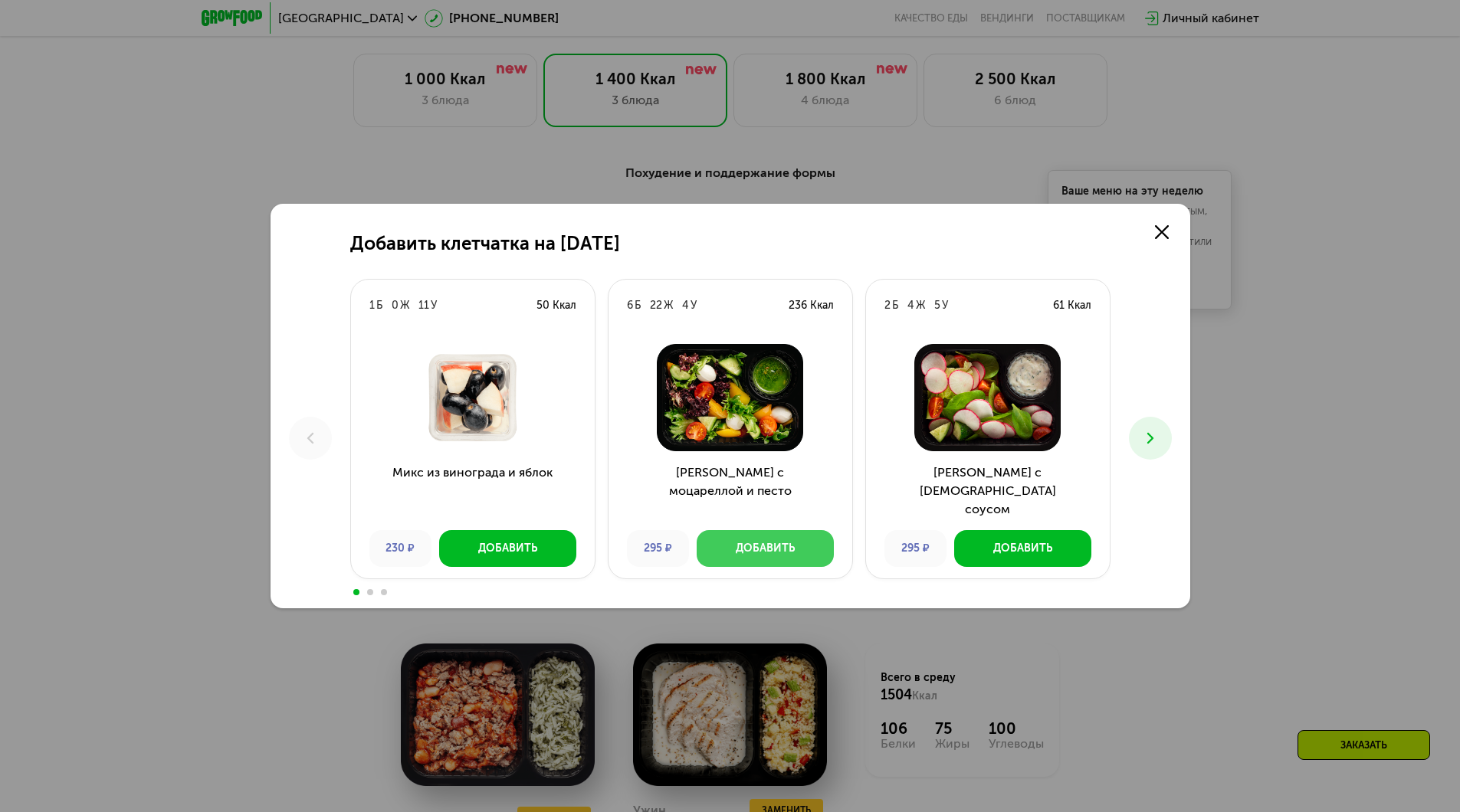
click at [764, 551] on div "Добавить" at bounding box center [765, 549] width 59 height 15
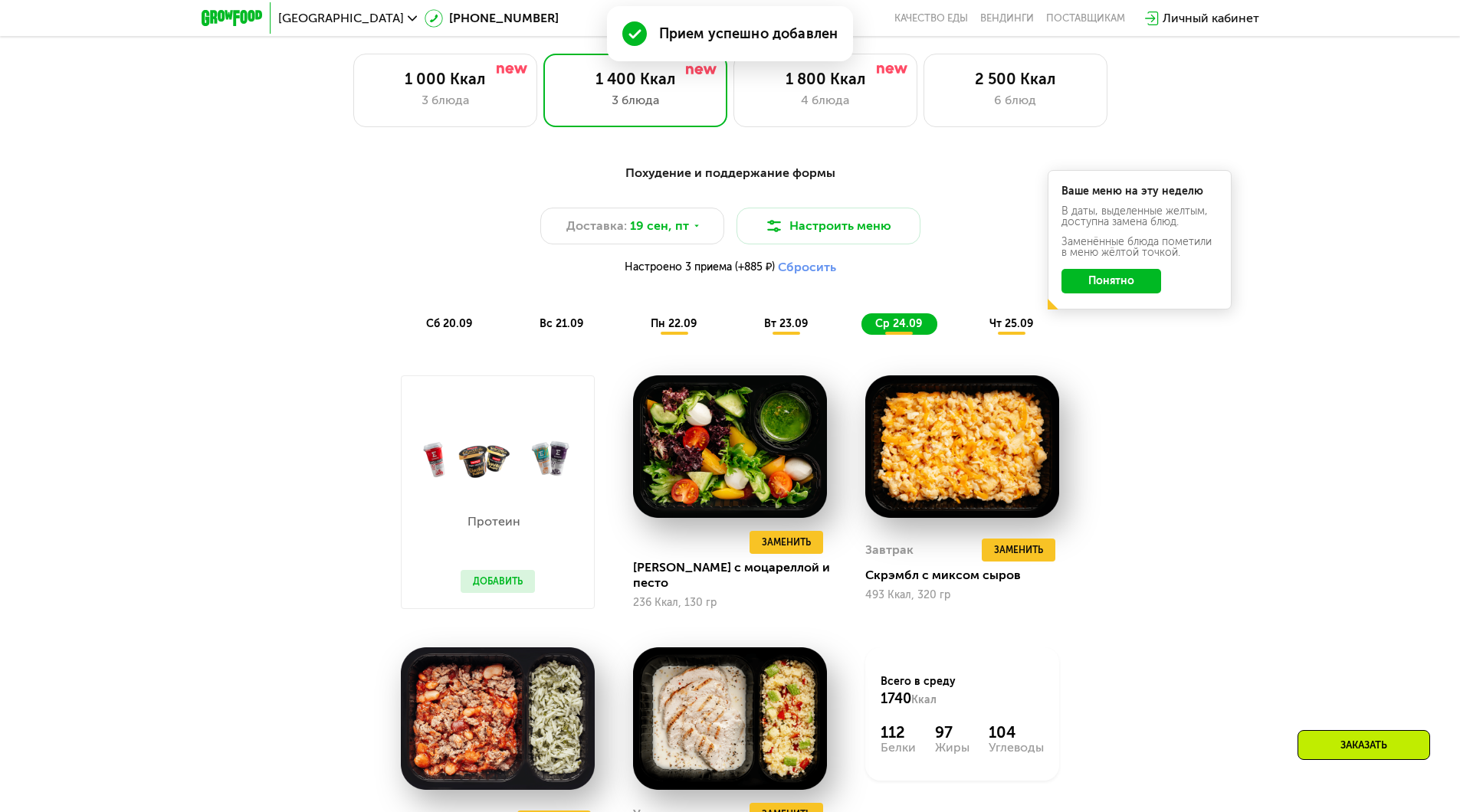
click at [1007, 327] on span "чт 25.09" at bounding box center [1011, 323] width 43 height 13
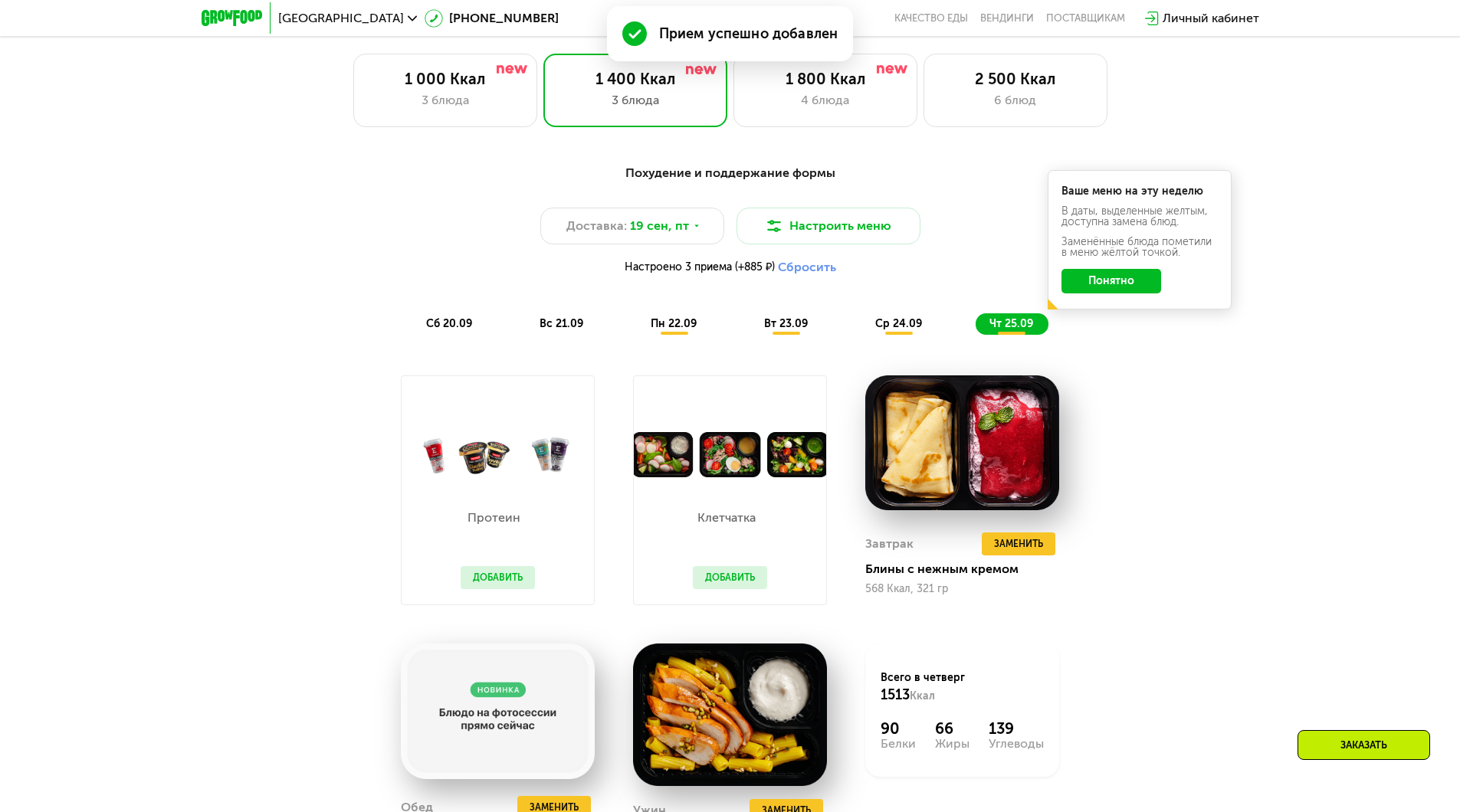
click at [737, 581] on button "Добавить" at bounding box center [730, 578] width 75 height 23
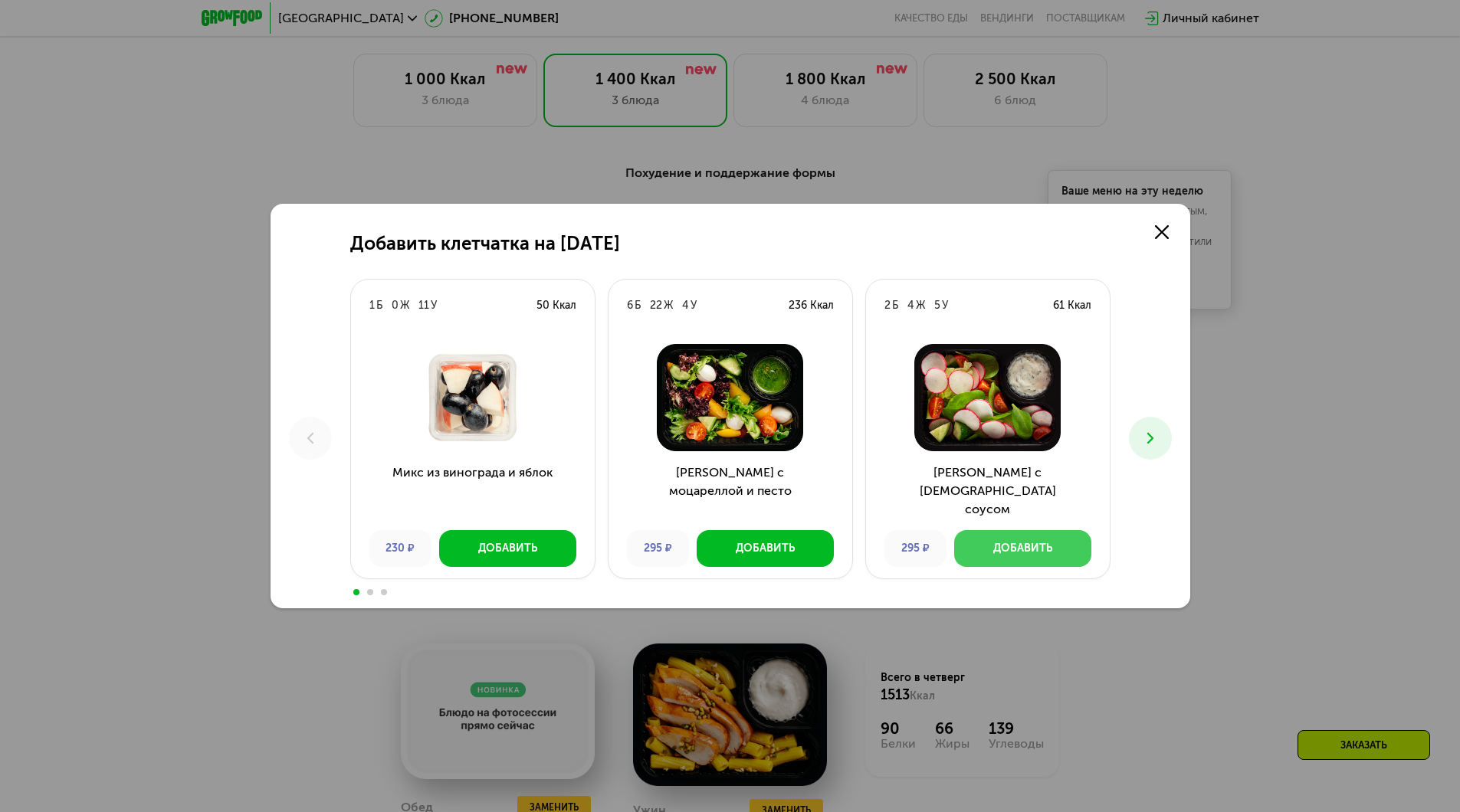
click at [1017, 551] on div "Добавить" at bounding box center [1022, 549] width 59 height 15
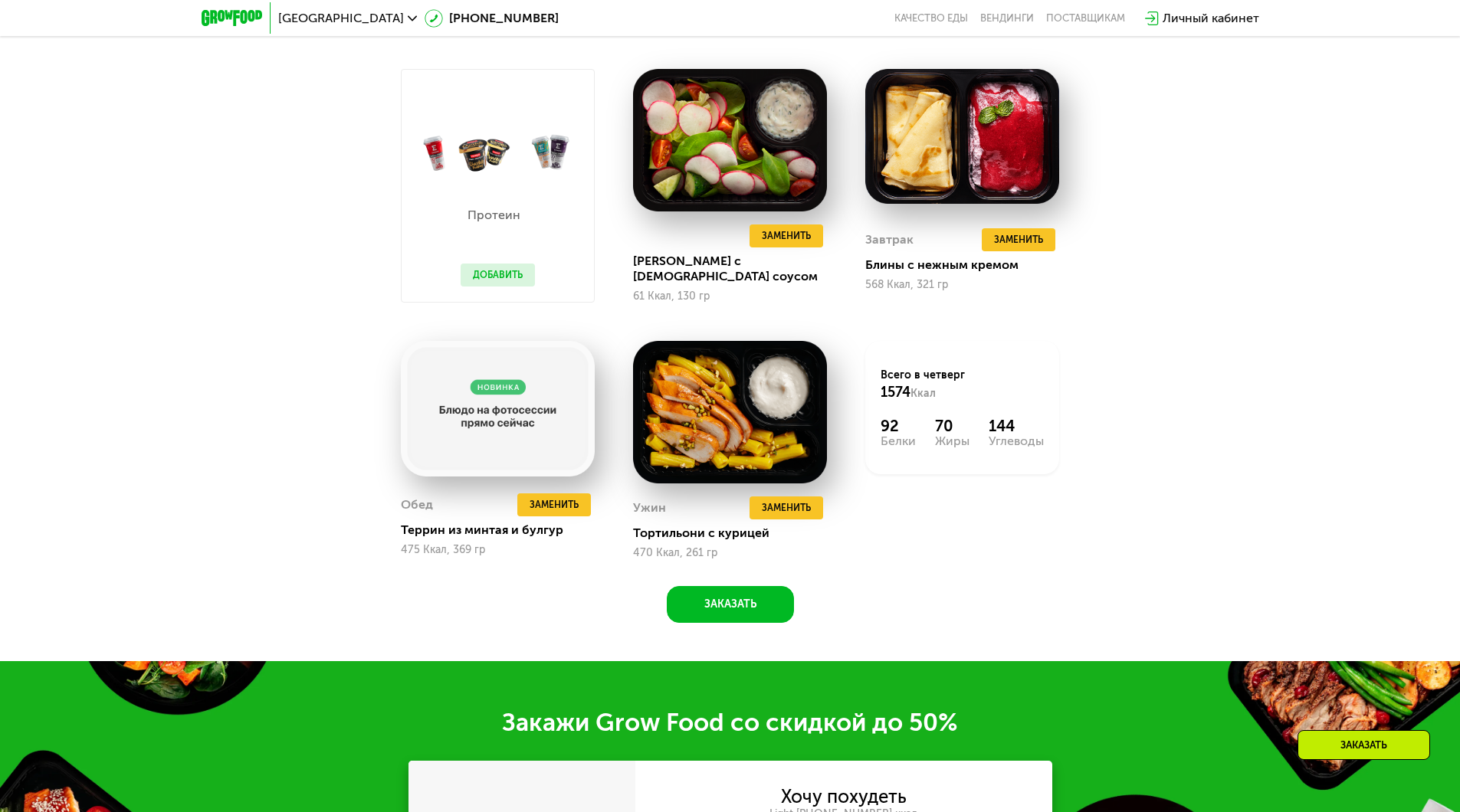
scroll to position [1073, 0]
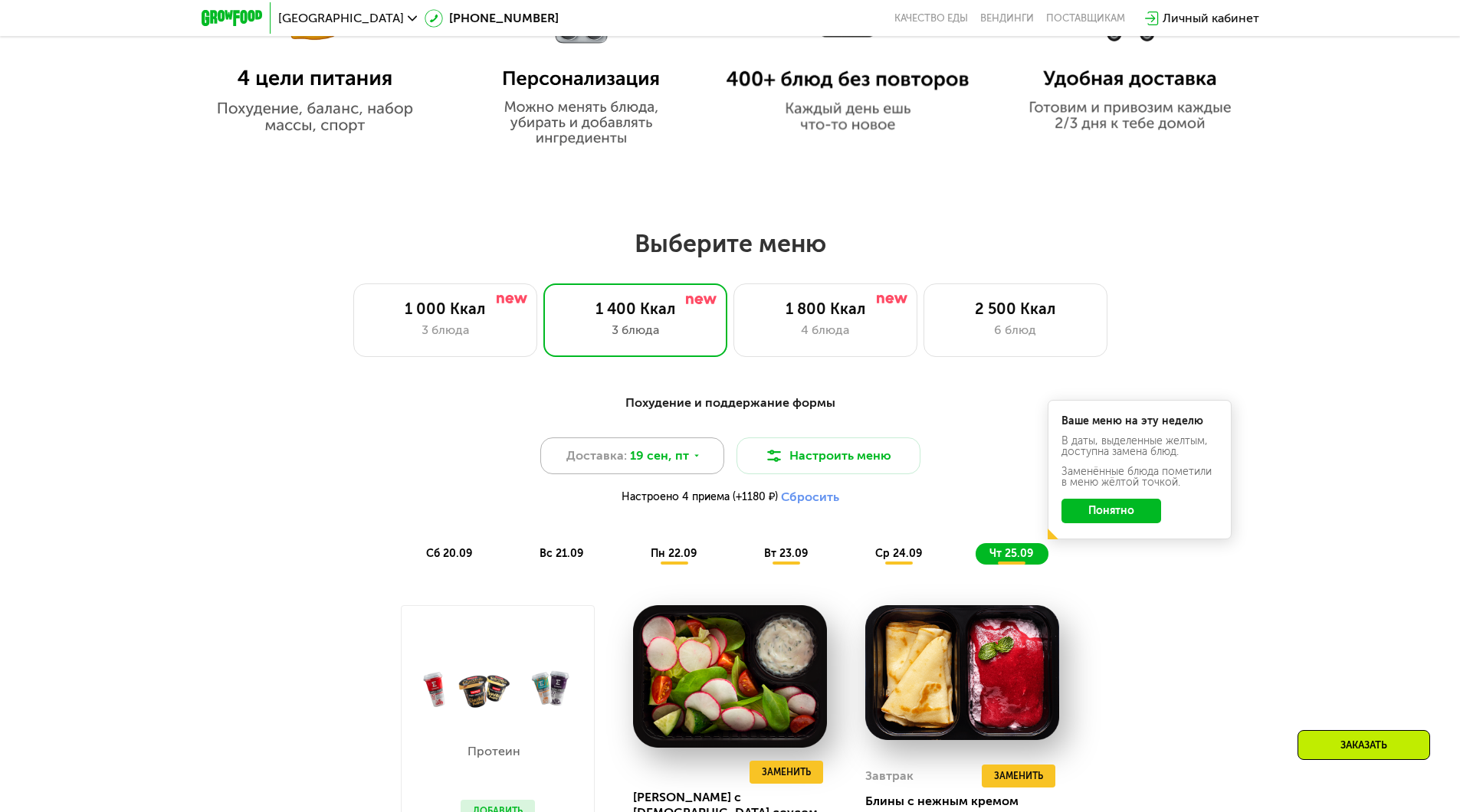
click at [700, 463] on div "Доставка: 19 сен, пт" at bounding box center [632, 456] width 184 height 37
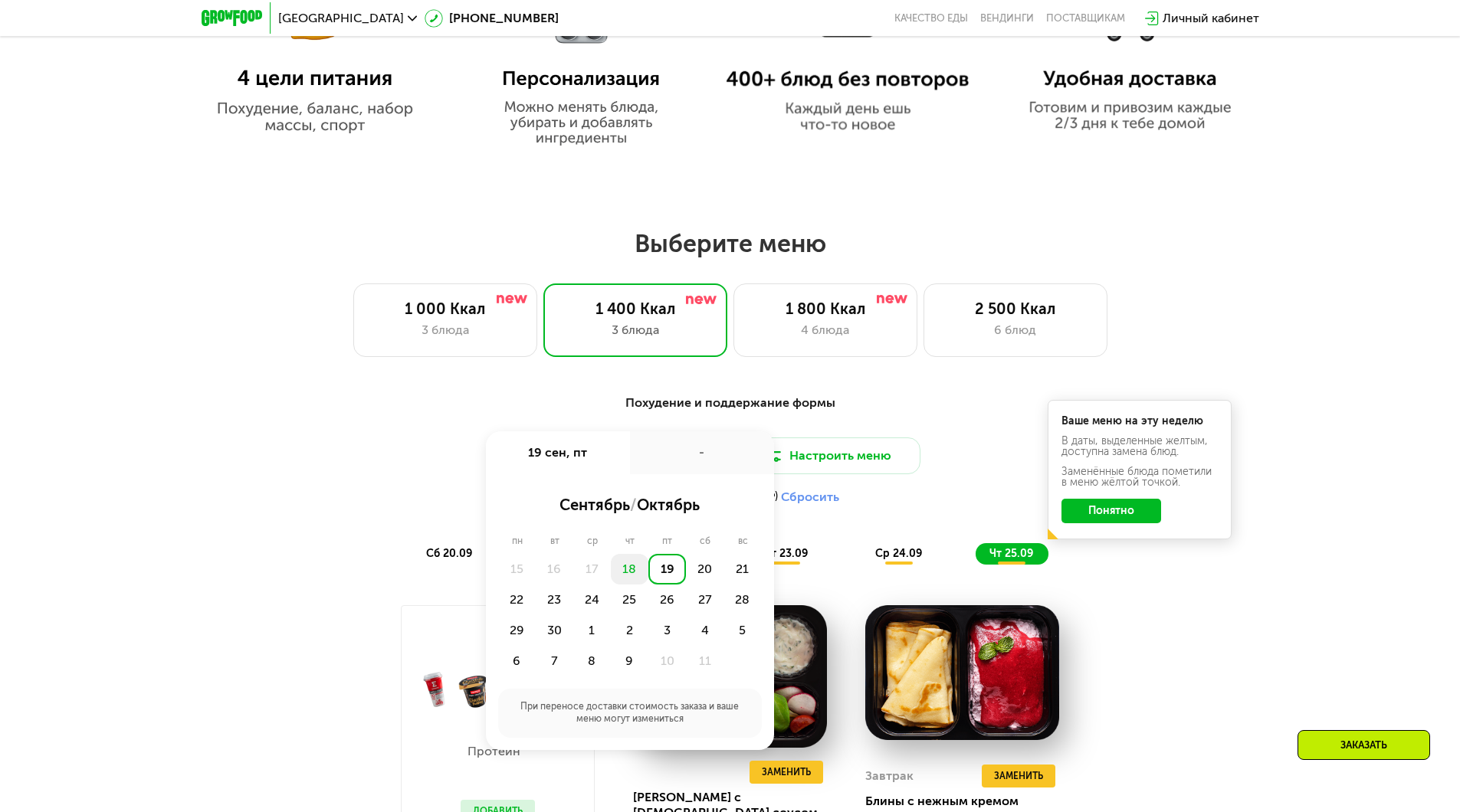
click at [633, 575] on div "18" at bounding box center [630, 570] width 38 height 31
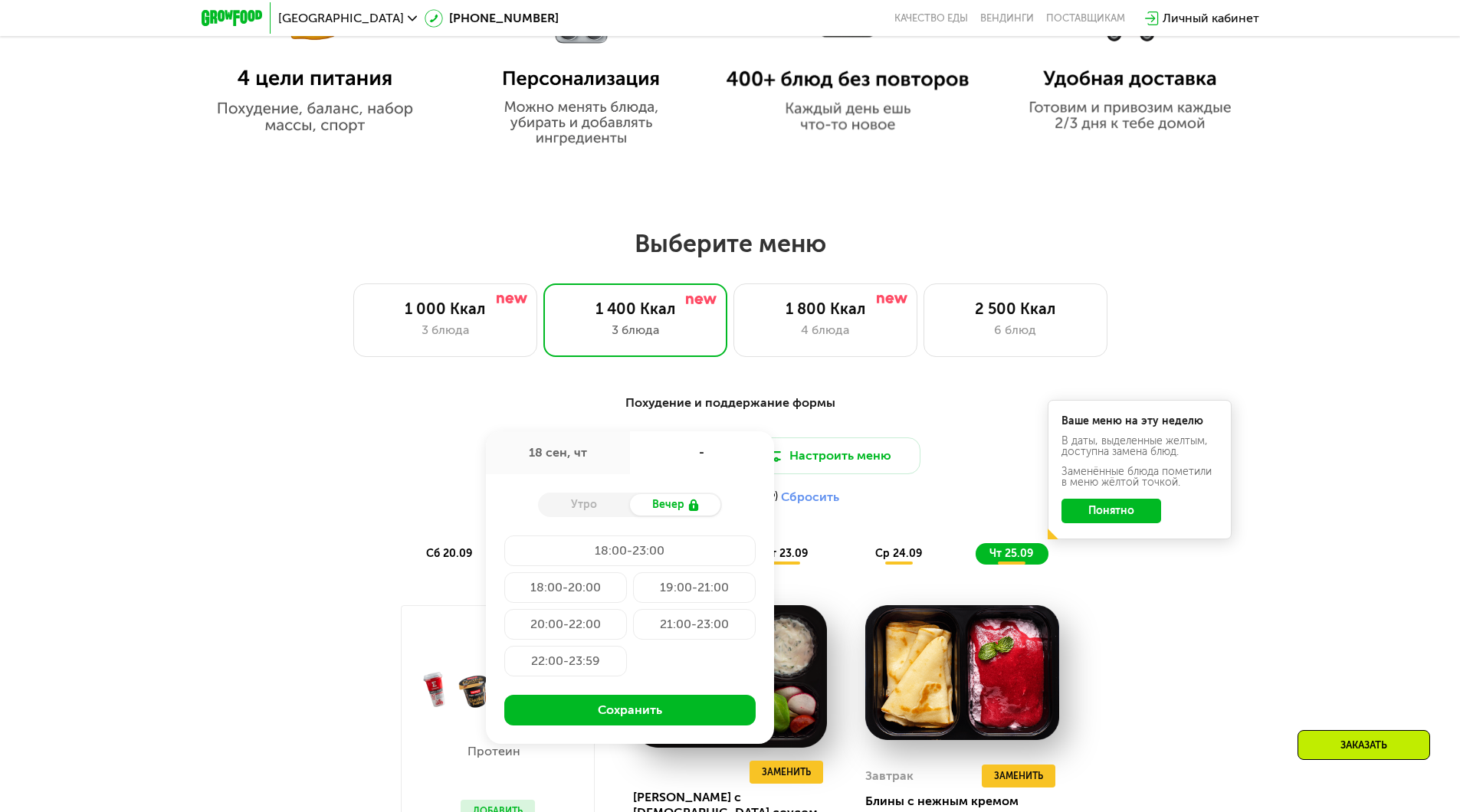
click at [689, 628] on div "21:00-23:00" at bounding box center [694, 624] width 123 height 31
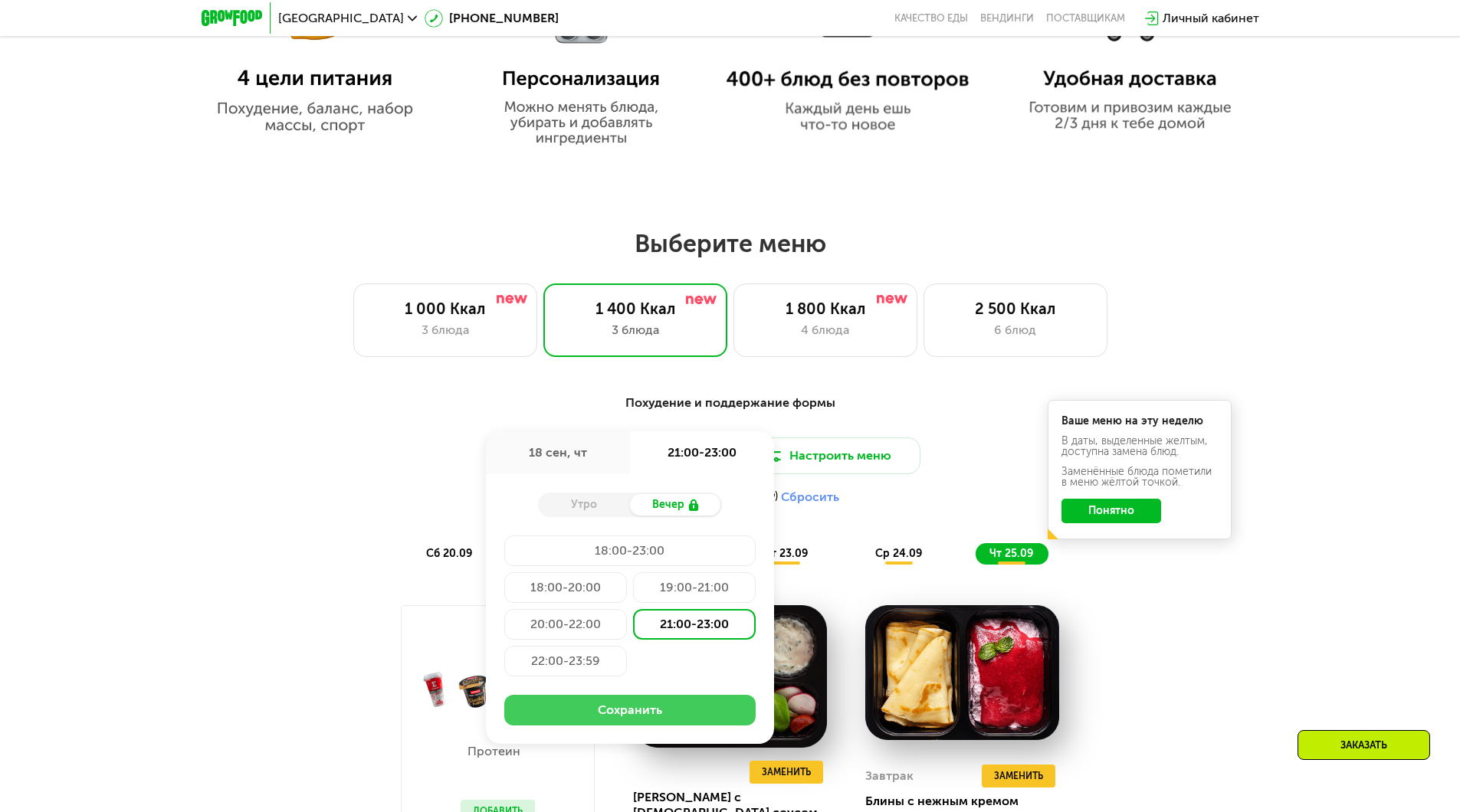
click at [670, 714] on button "Сохранить" at bounding box center [630, 710] width 252 height 31
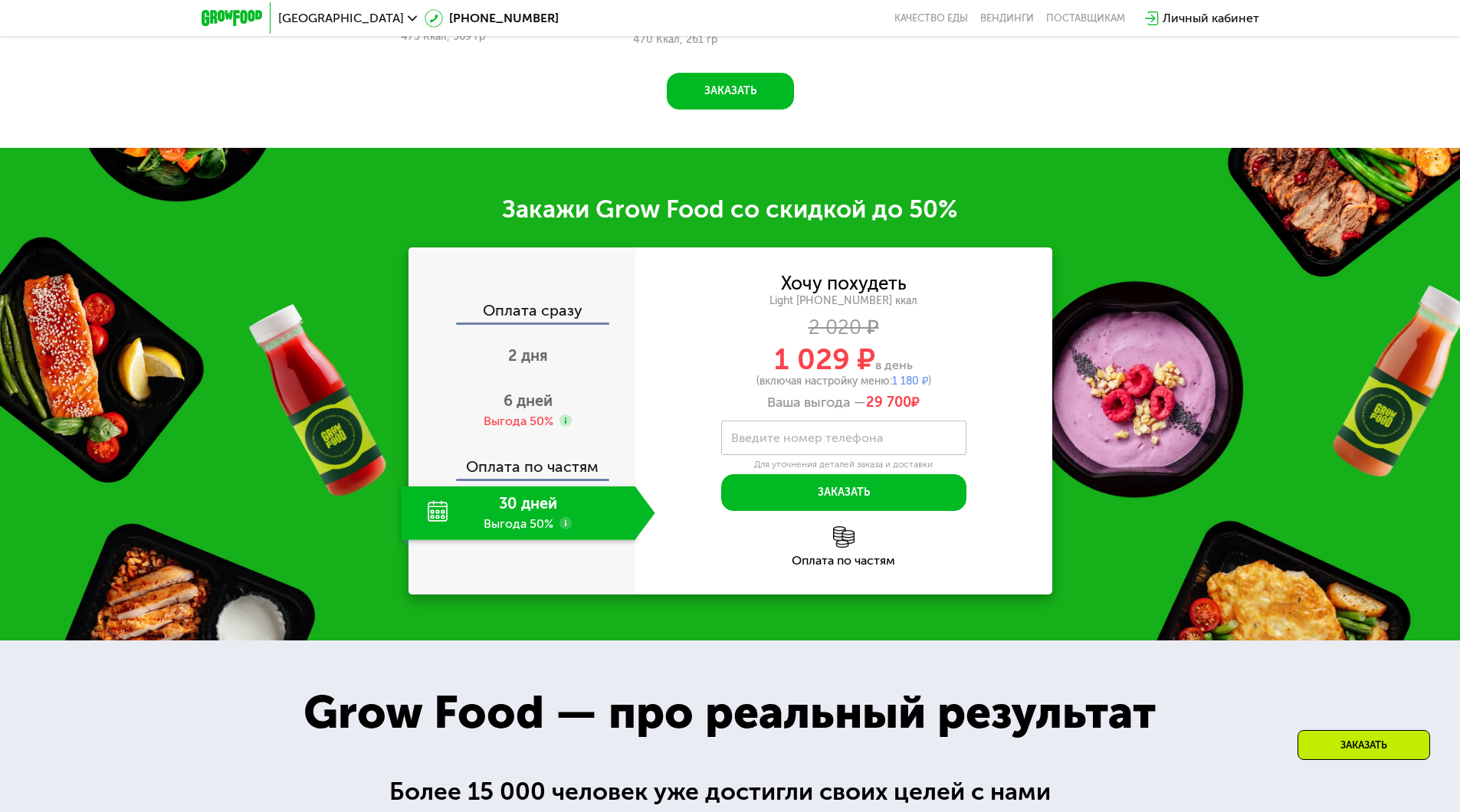
scroll to position [2146, 0]
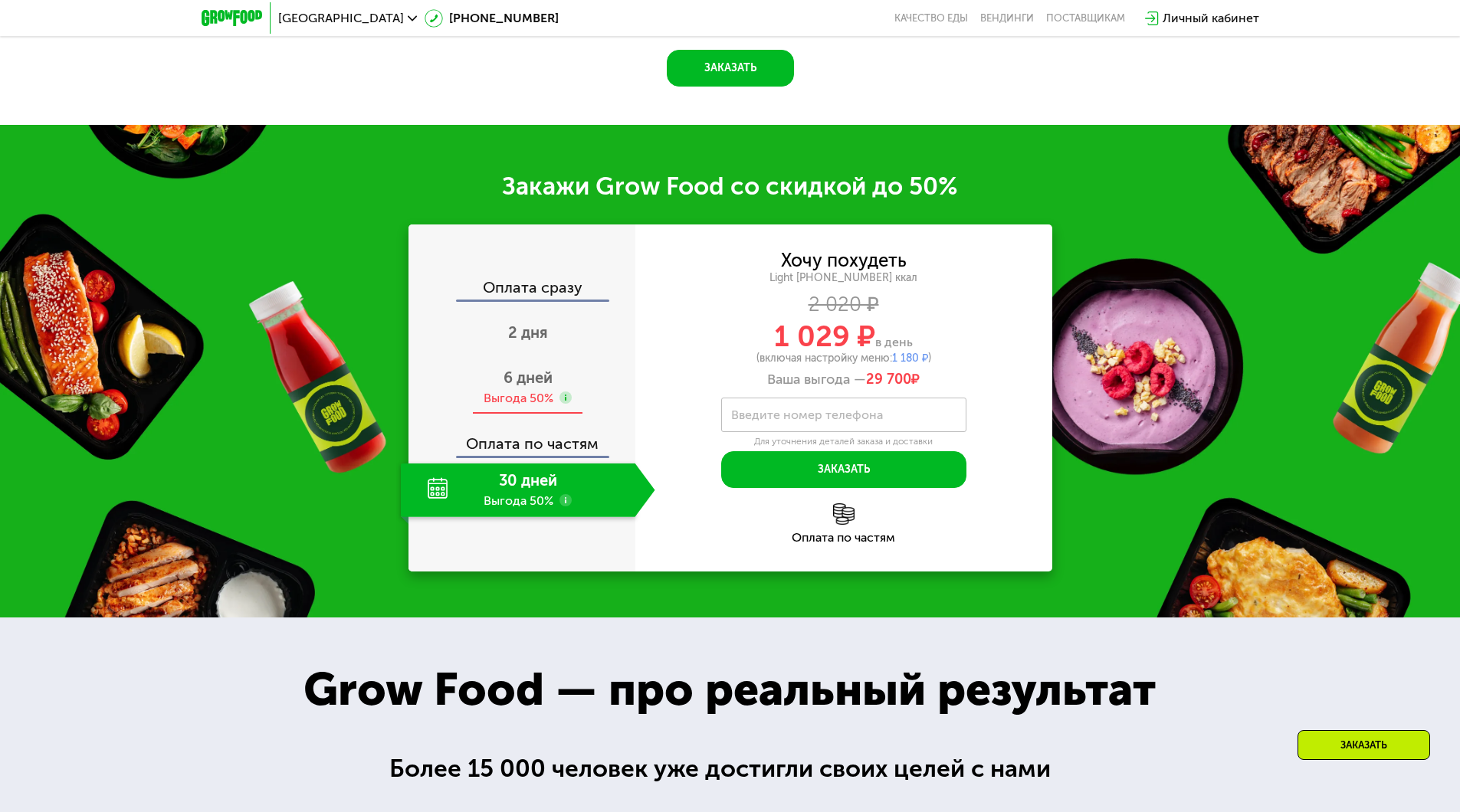
click at [514, 386] on span "6 дней" at bounding box center [528, 378] width 49 height 19
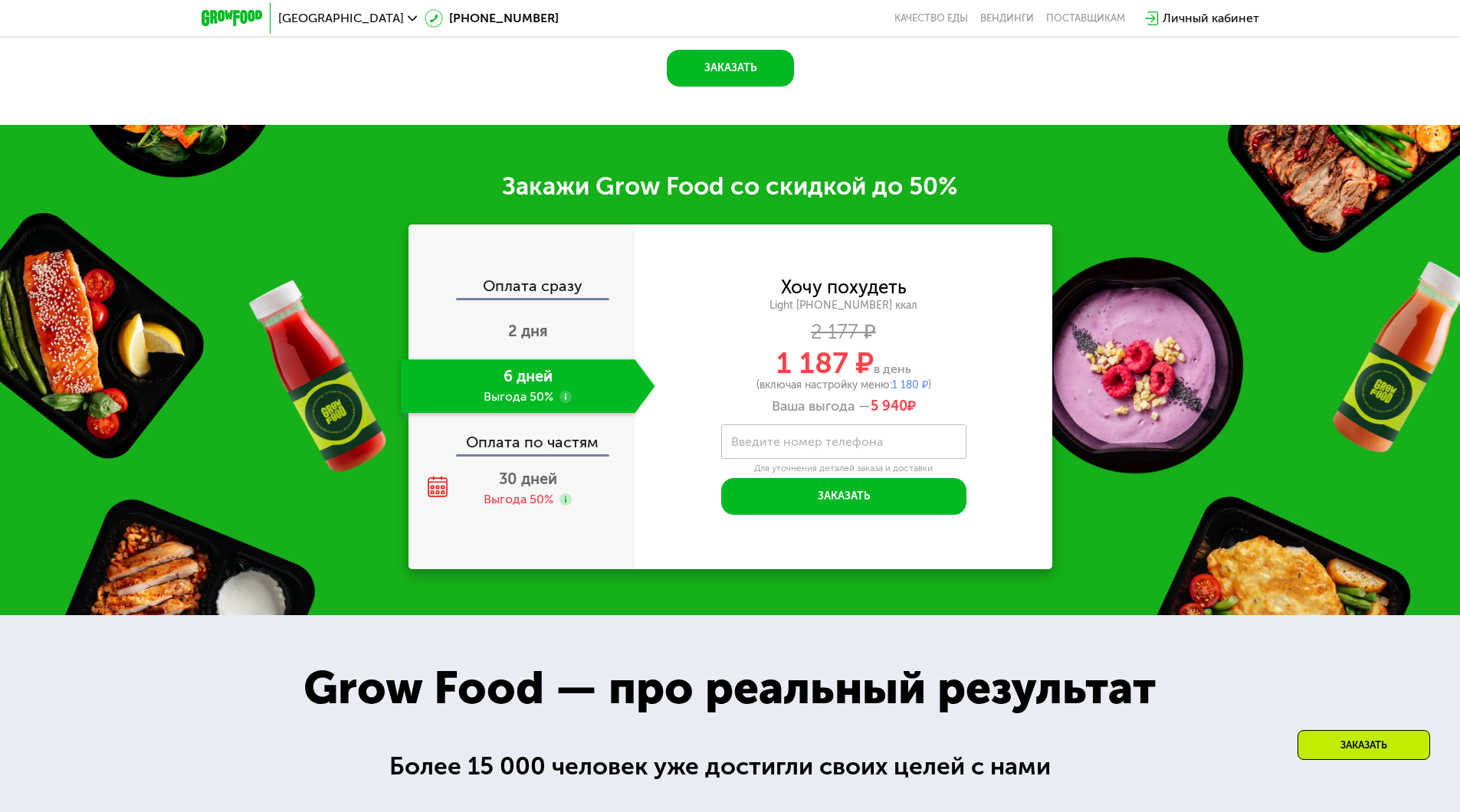
click at [831, 441] on label "Введите номер телефона" at bounding box center [806, 441] width 152 height 8
click at [831, 441] on input "Введите номер телефона" at bounding box center [844, 441] width 245 height 35
click at [881, 497] on button "Заказать" at bounding box center [844, 496] width 245 height 37
click at [792, 451] on input "**********" at bounding box center [844, 441] width 245 height 35
click at [746, 449] on input "**********" at bounding box center [844, 441] width 245 height 35
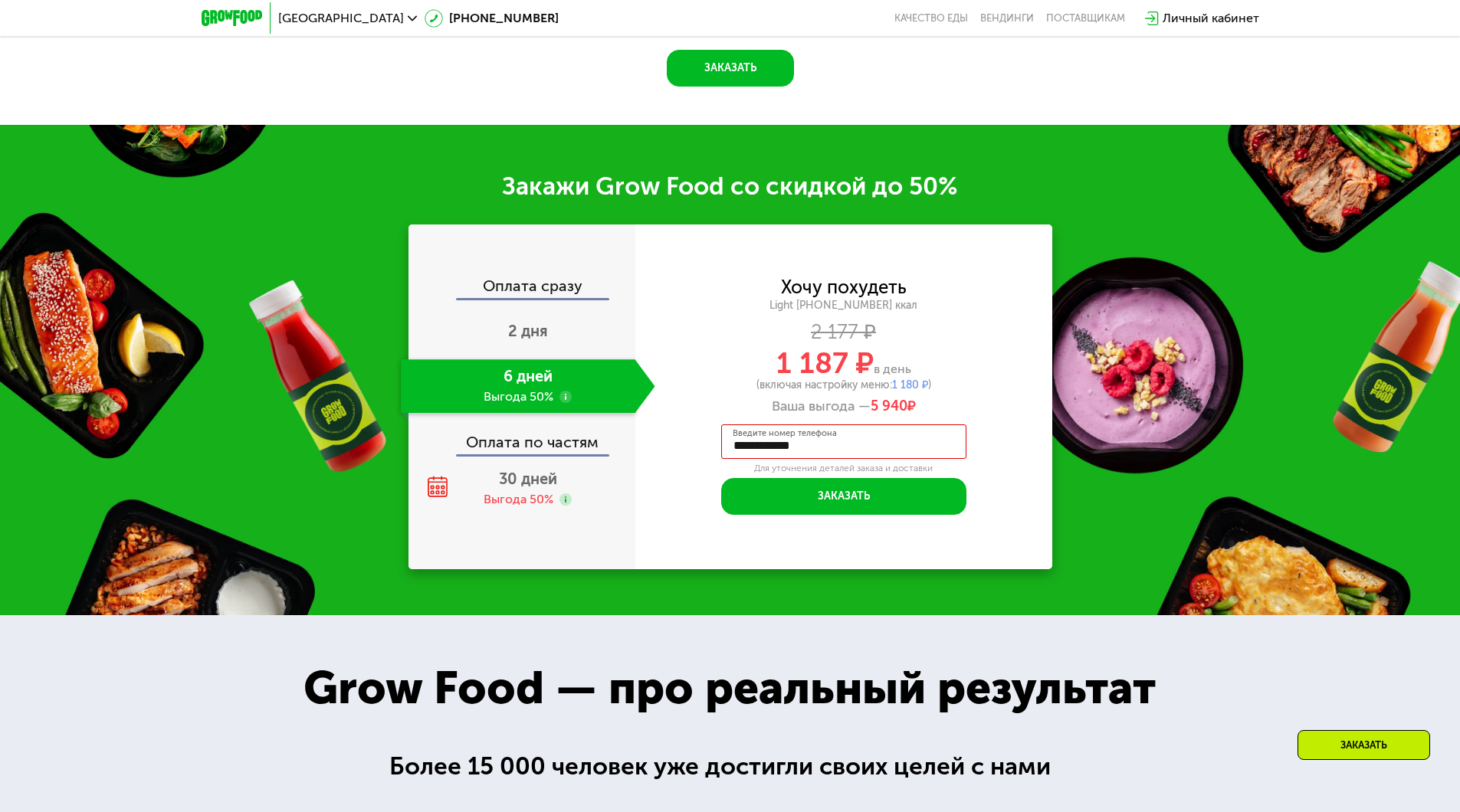
drag, startPoint x: 746, startPoint y: 449, endPoint x: 721, endPoint y: 446, distance: 25.2
click at [722, 446] on input "**********" at bounding box center [844, 441] width 245 height 35
click at [749, 449] on input "**********" at bounding box center [844, 441] width 245 height 35
type input "**********"
click at [854, 501] on button "Заказать" at bounding box center [844, 496] width 245 height 37
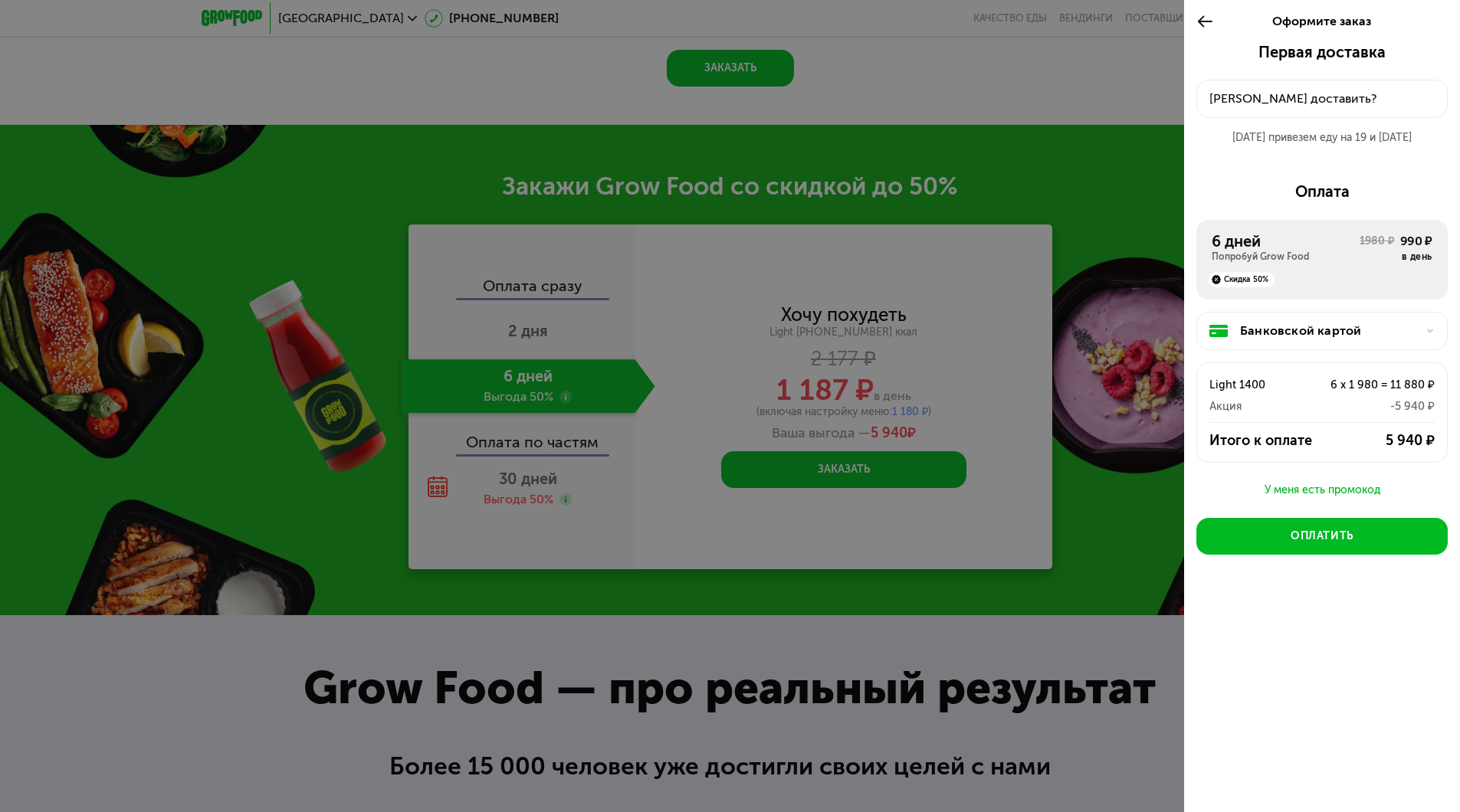
click at [1334, 98] on div "Куда доставить?" at bounding box center [1321, 99] width 225 height 19
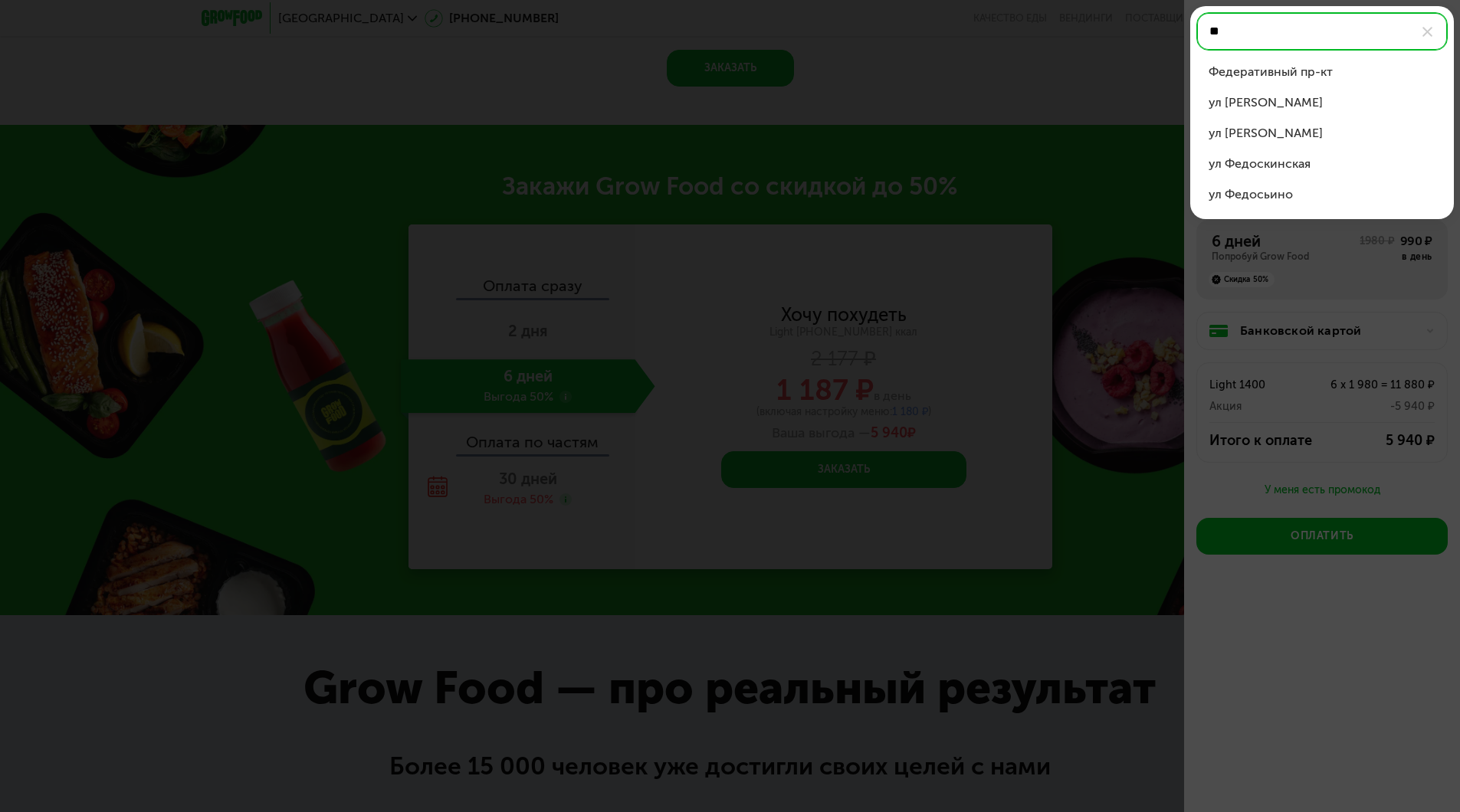
type input "*"
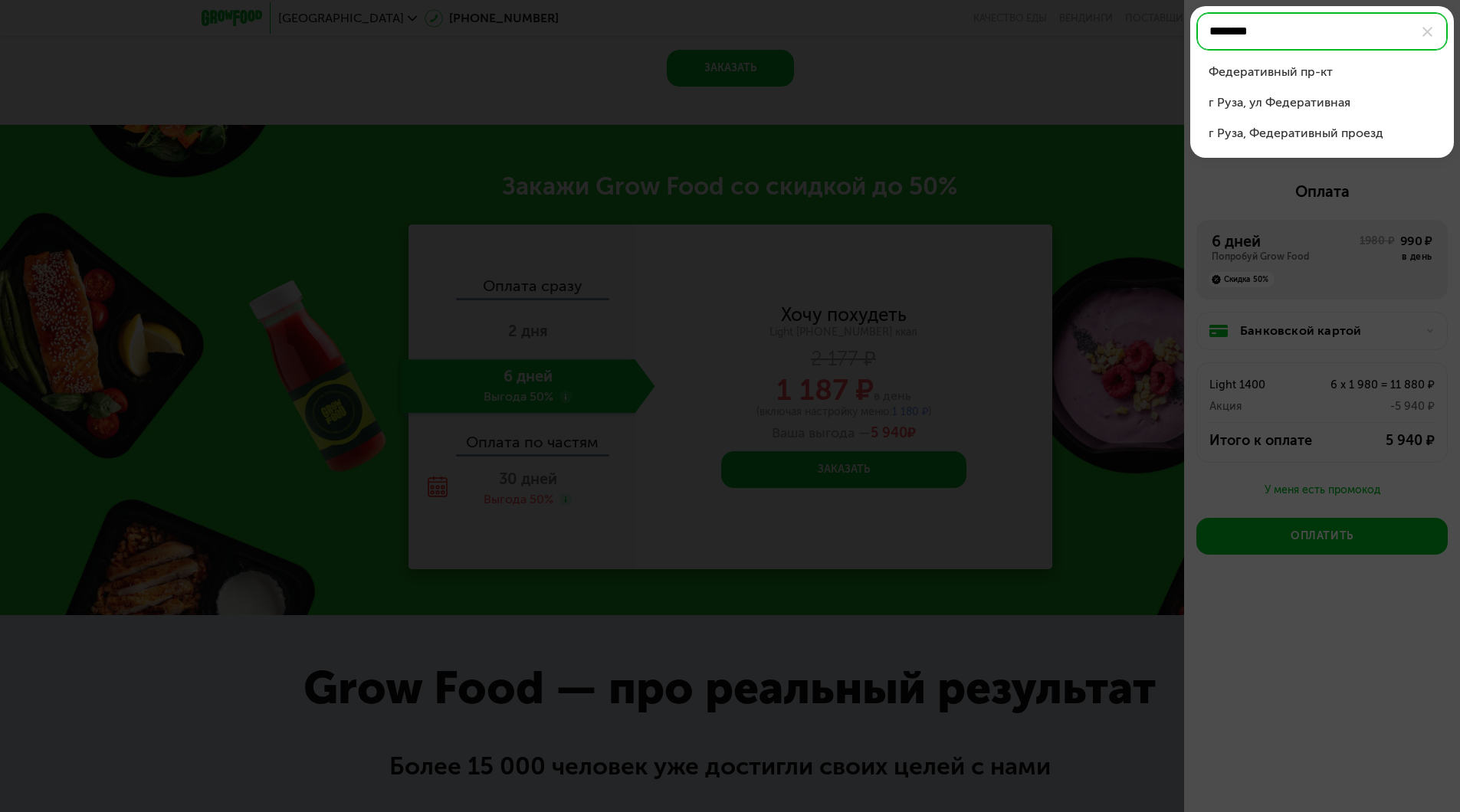
click at [1328, 74] on div "Федеративный пр-кт" at bounding box center [1322, 73] width 227 height 19
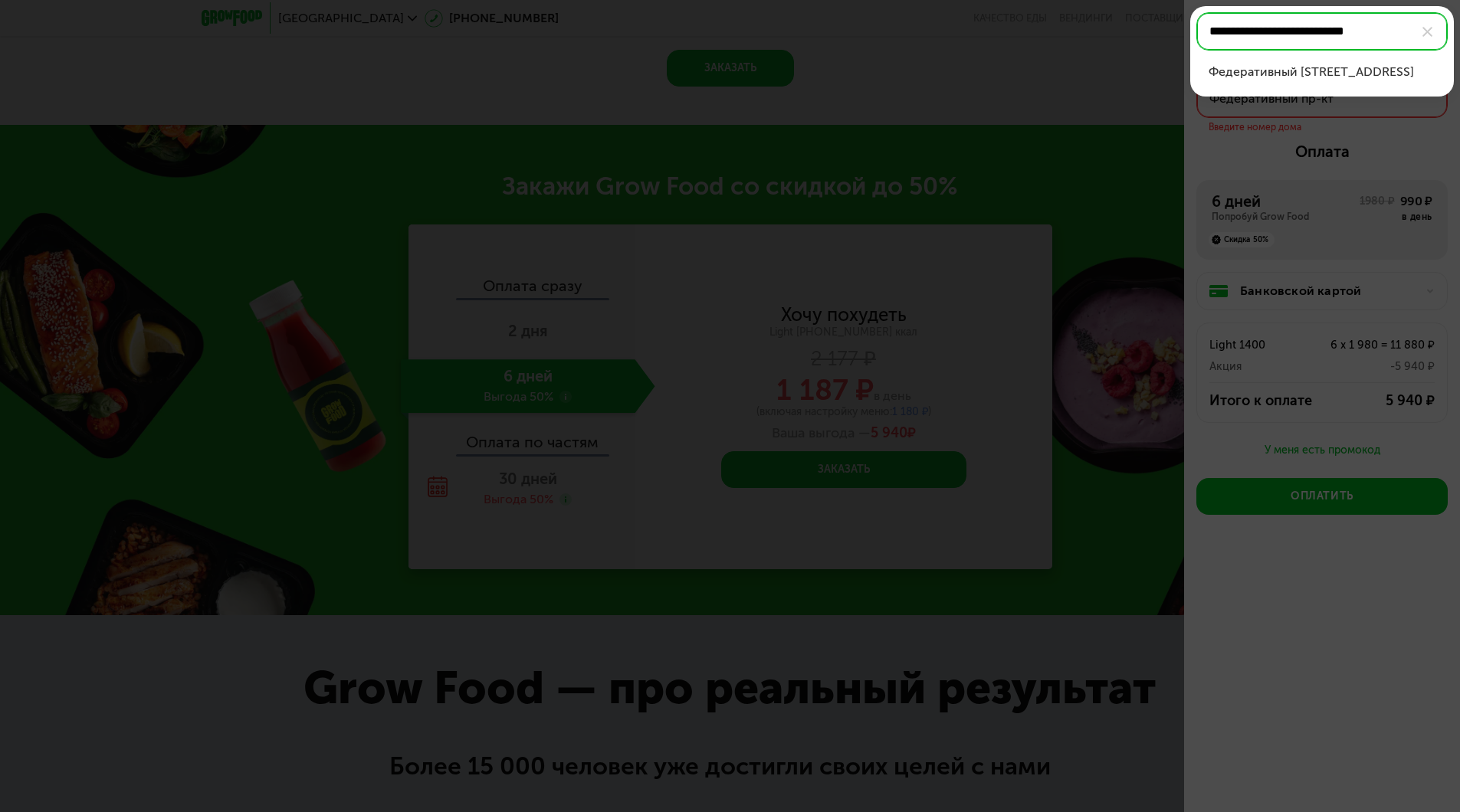
click at [1376, 77] on div "Федеративный пр-кт, д 24, кв 122" at bounding box center [1322, 73] width 227 height 19
type input "**********"
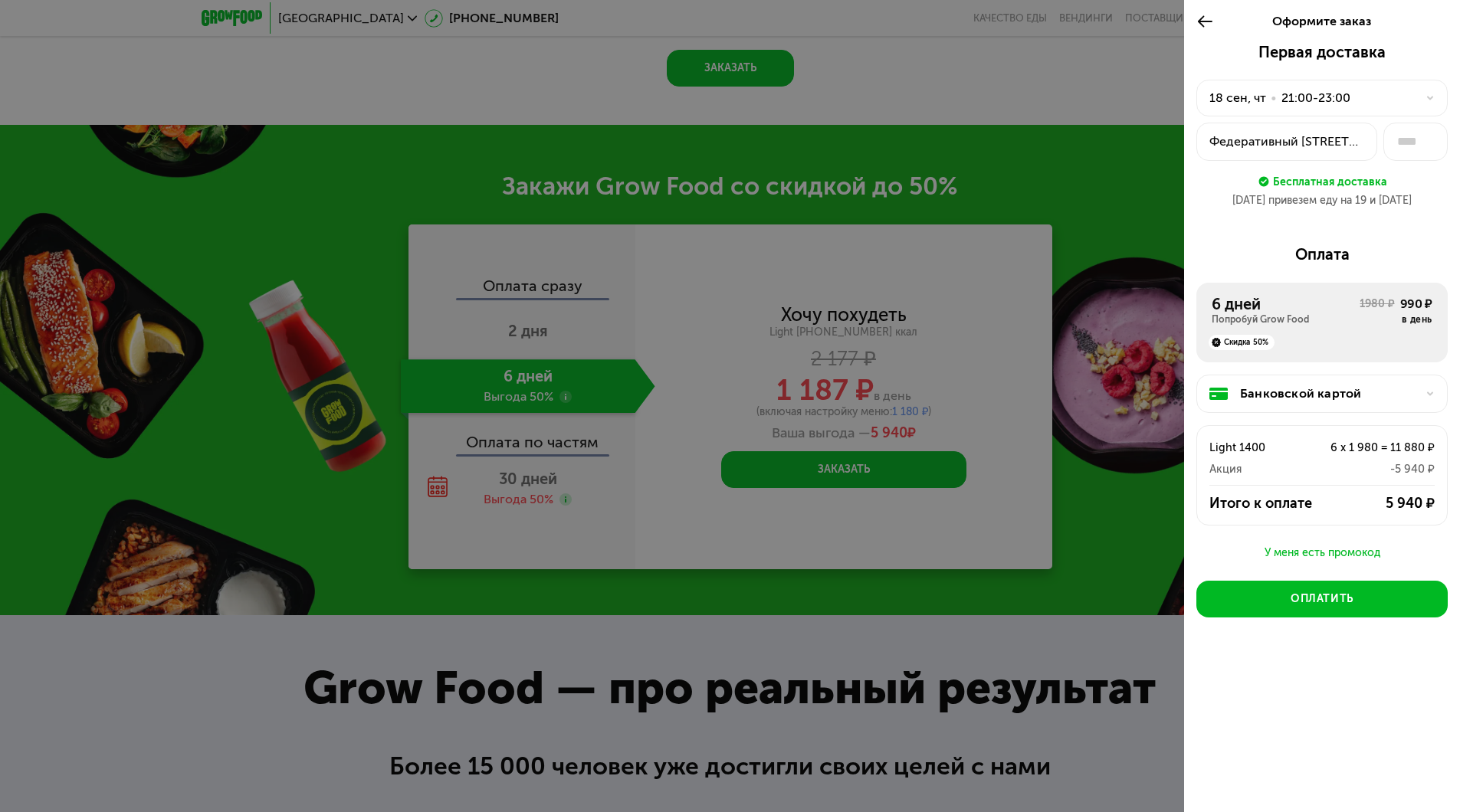
click at [1364, 374] on div "Банковской картой Light 1400 6 x 1 980 = 11 880 ₽ Акция -5 940 ₽ Итого к оплате…" at bounding box center [1322, 453] width 252 height 182
click at [1369, 395] on div "Банковской картой" at bounding box center [1328, 394] width 176 height 19
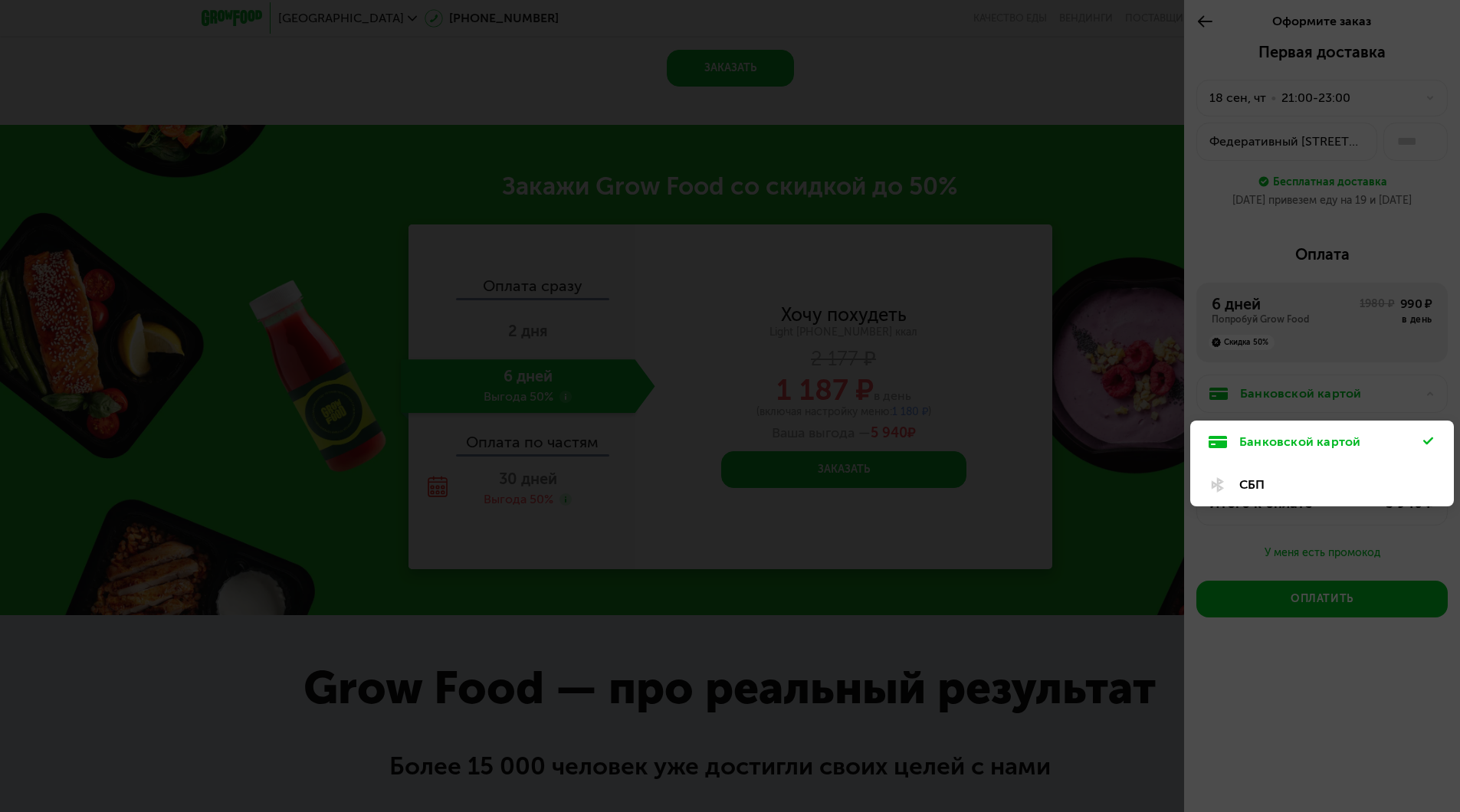
click at [1379, 439] on div "Банковской картой" at bounding box center [1331, 442] width 184 height 19
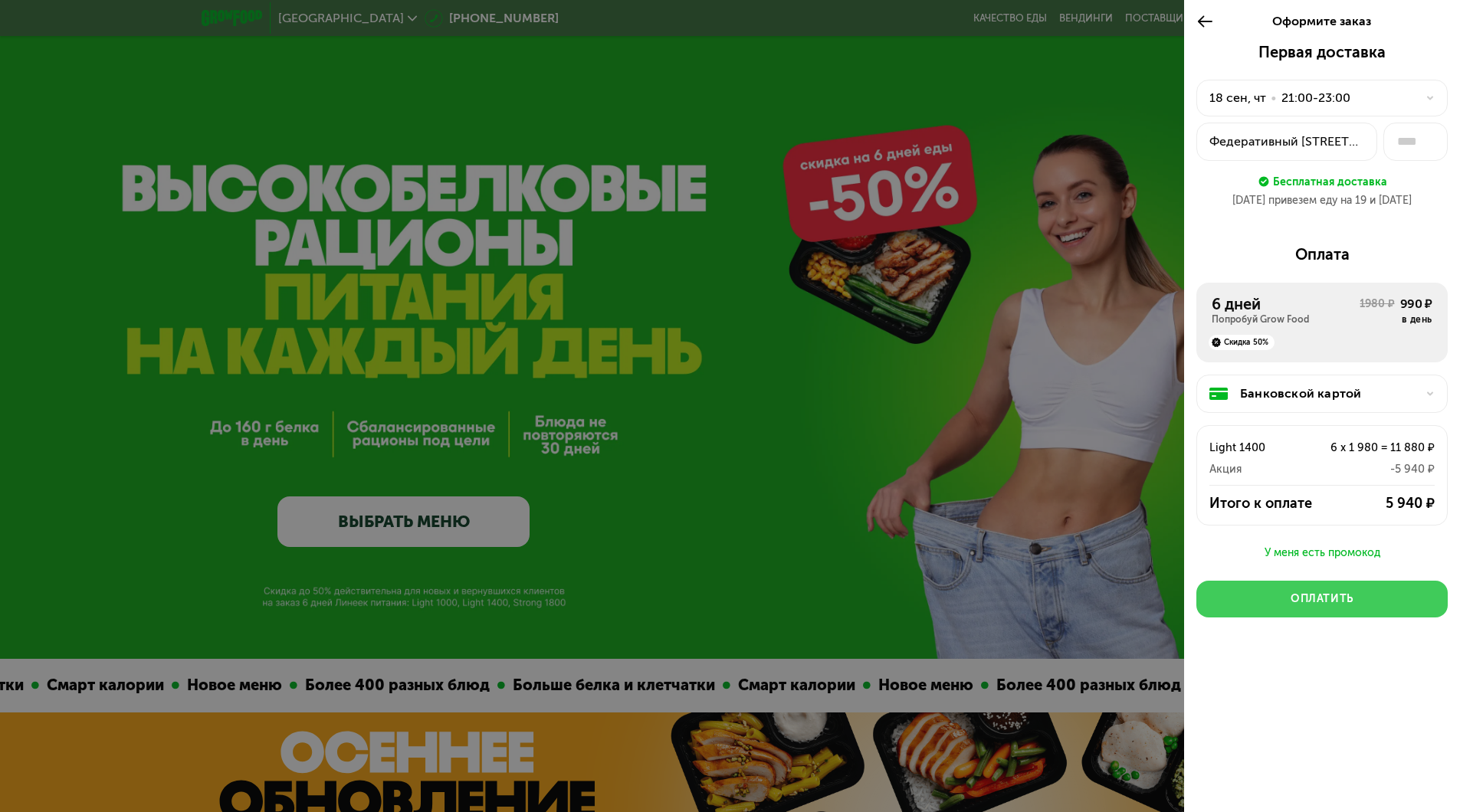
click at [1316, 594] on div "Оплатить" at bounding box center [1322, 599] width 63 height 15
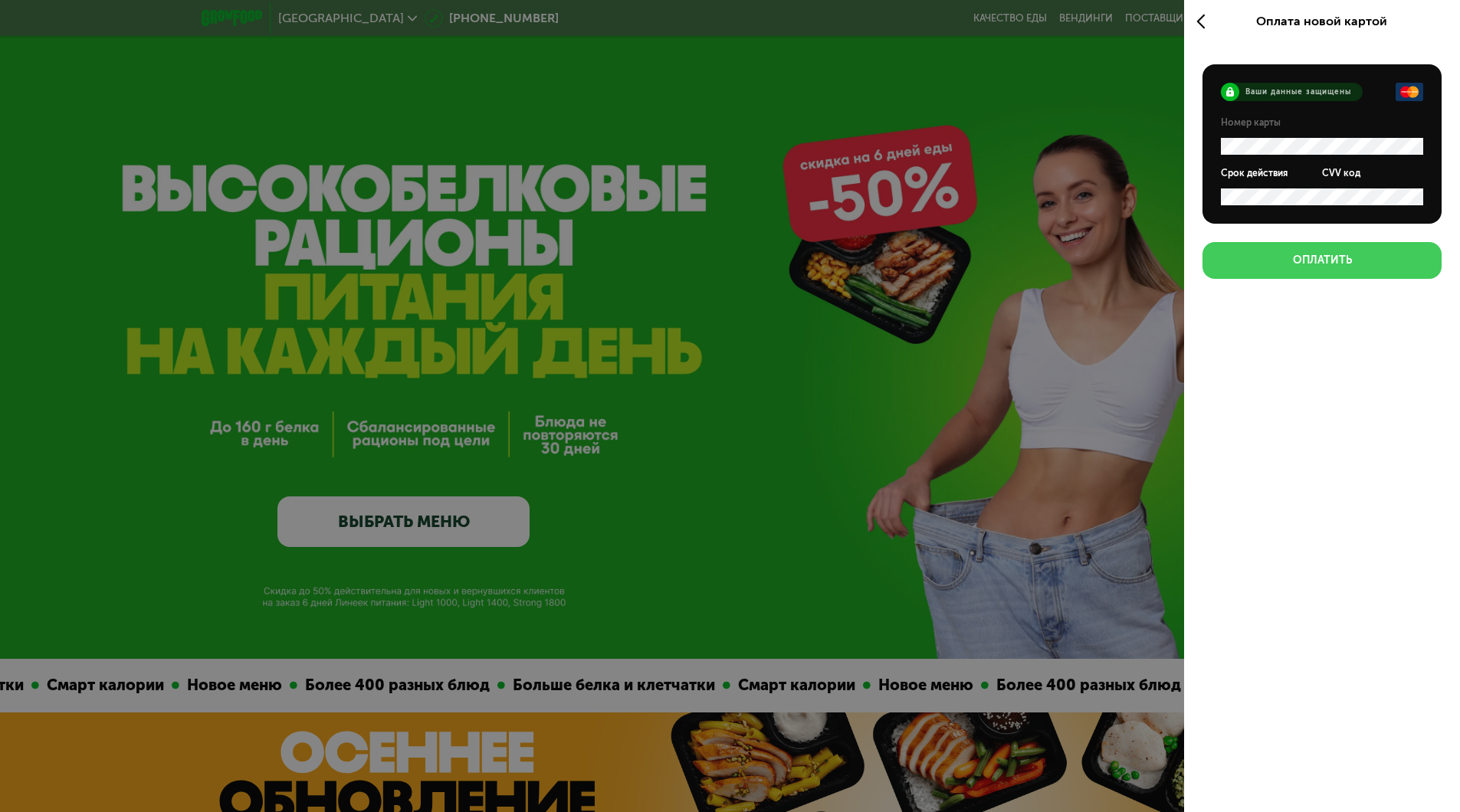
click at [1337, 257] on div "Оплатить" at bounding box center [1322, 260] width 59 height 15
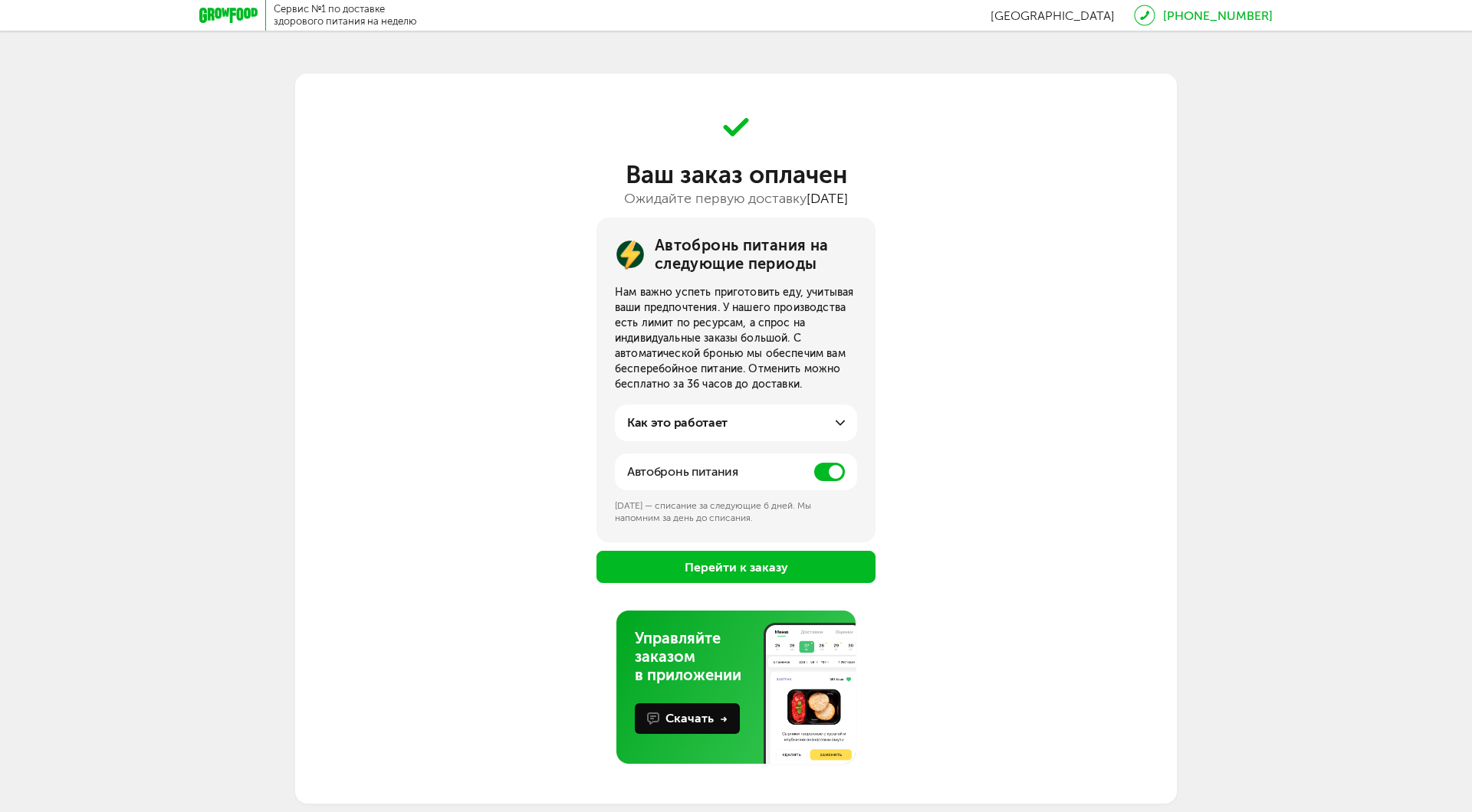
click at [841, 427] on icon at bounding box center [841, 423] width 9 height 9
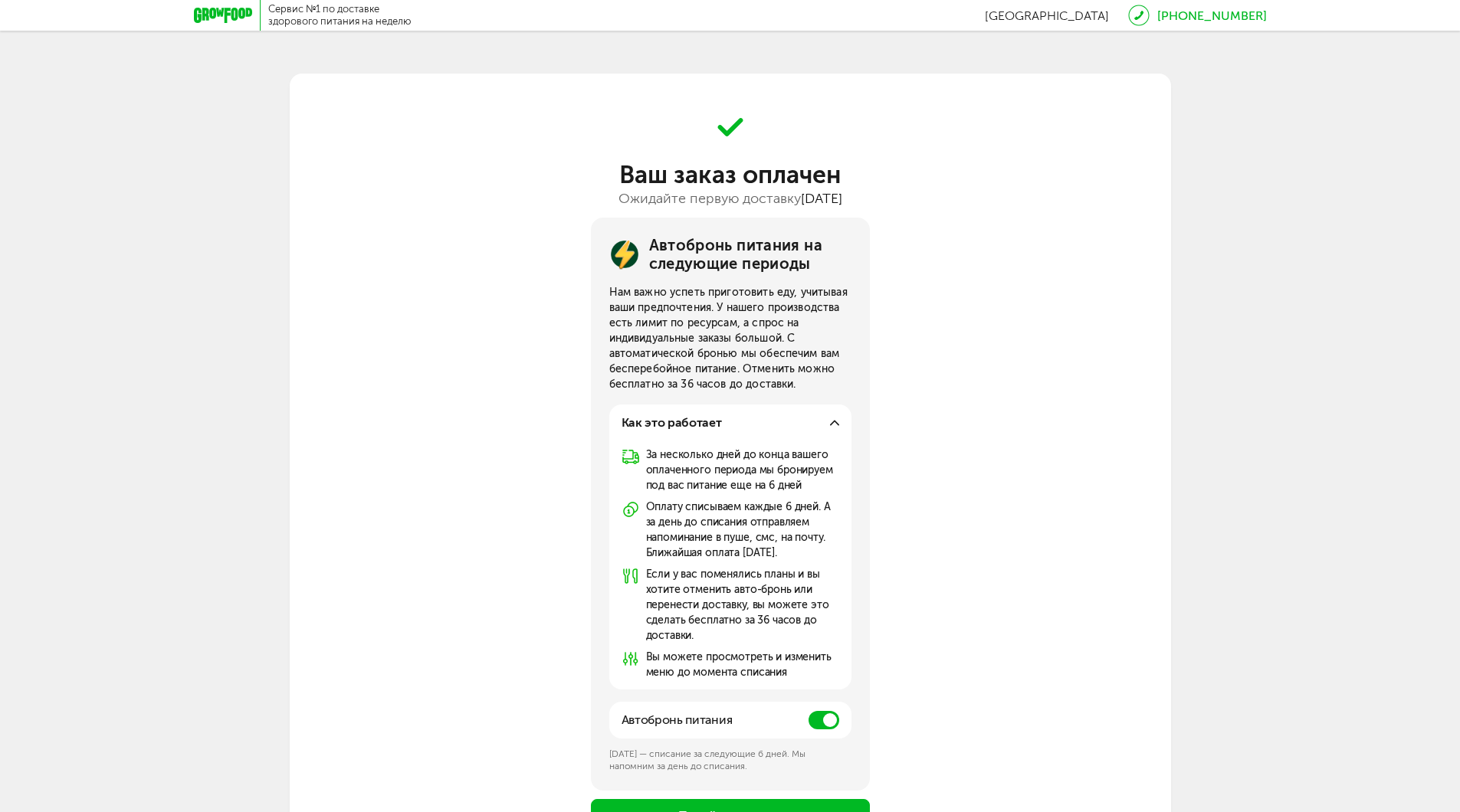
click at [830, 716] on span at bounding box center [823, 721] width 31 height 19
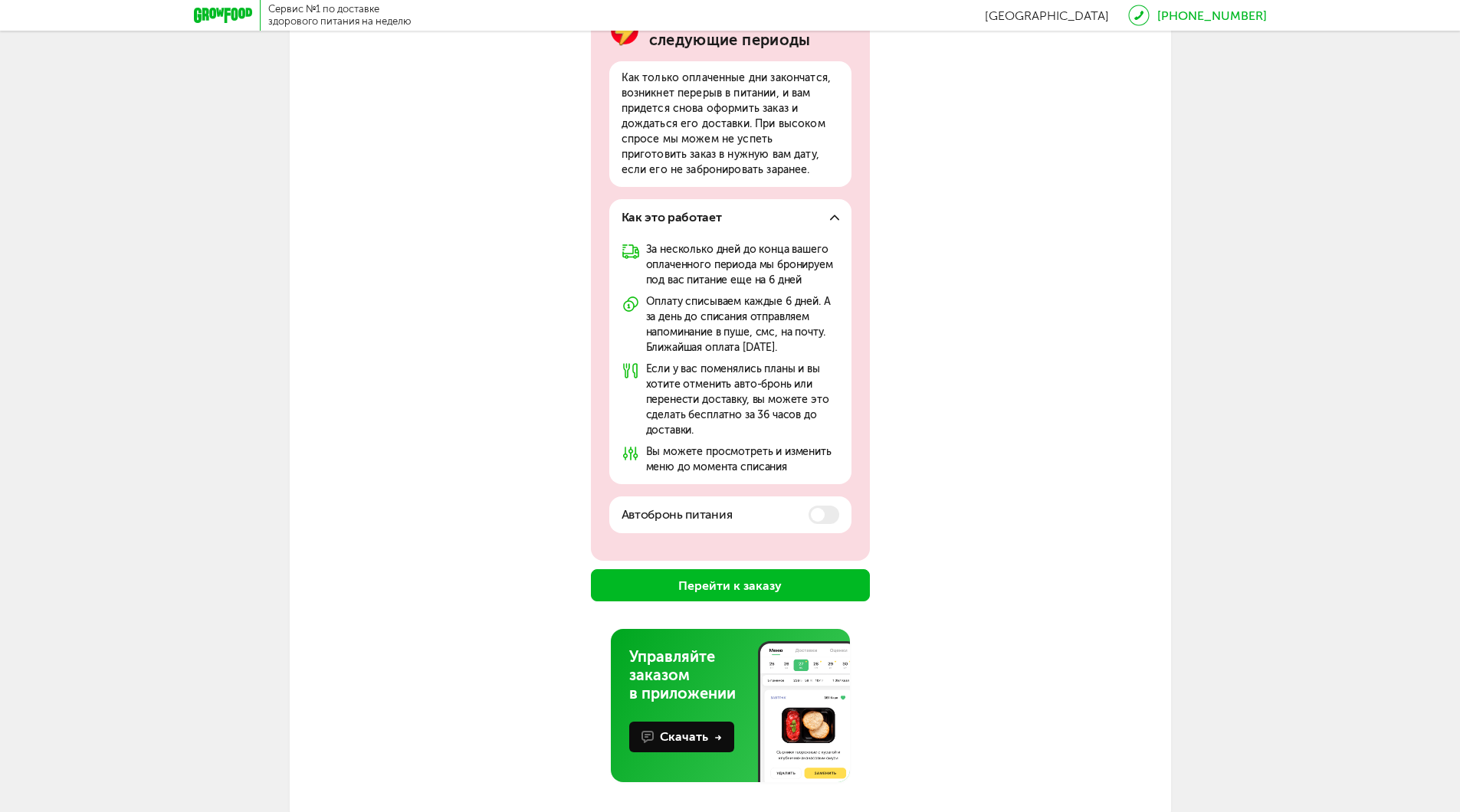
scroll to position [234, 0]
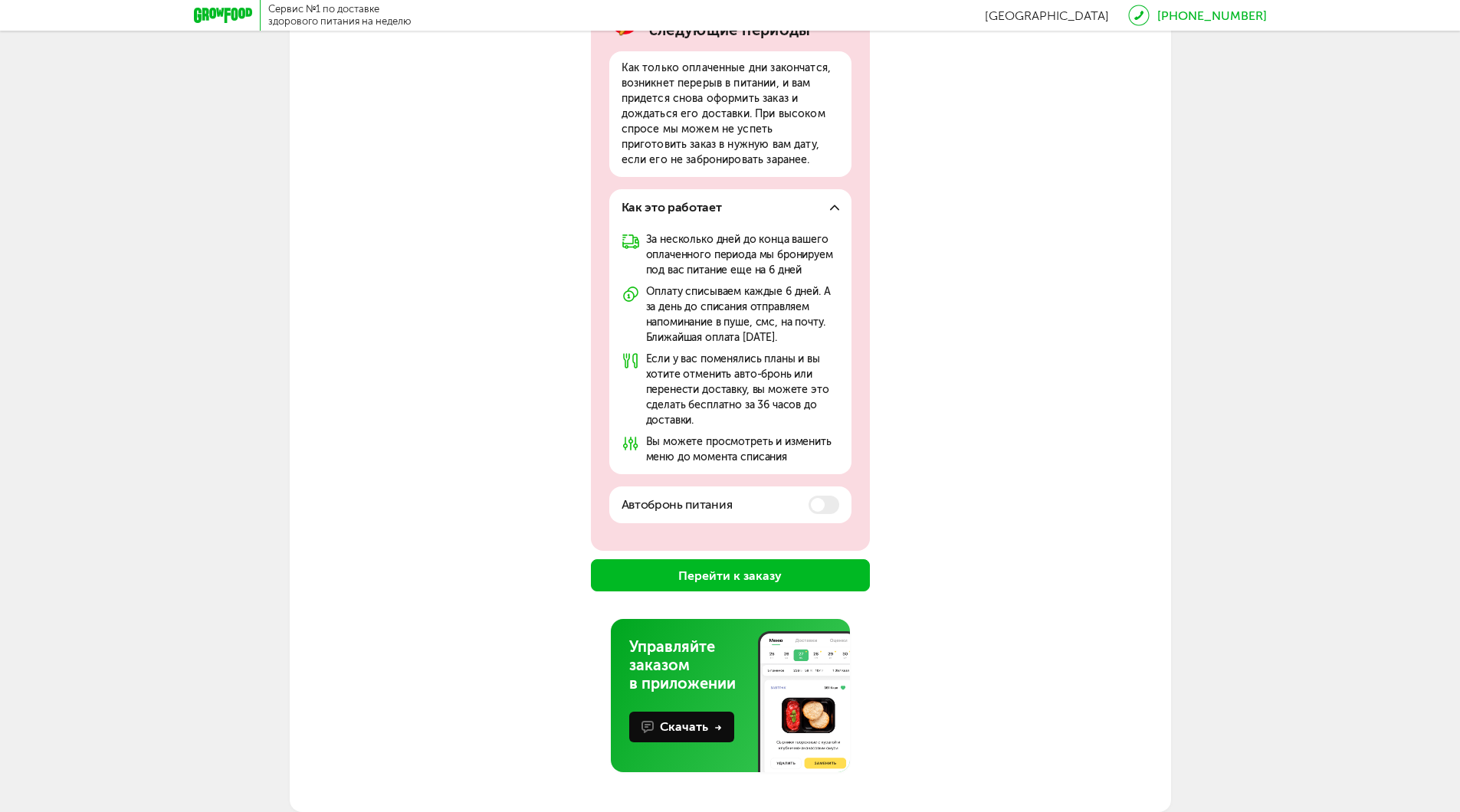
click at [808, 581] on button "Перейти к заказу" at bounding box center [731, 575] width 279 height 32
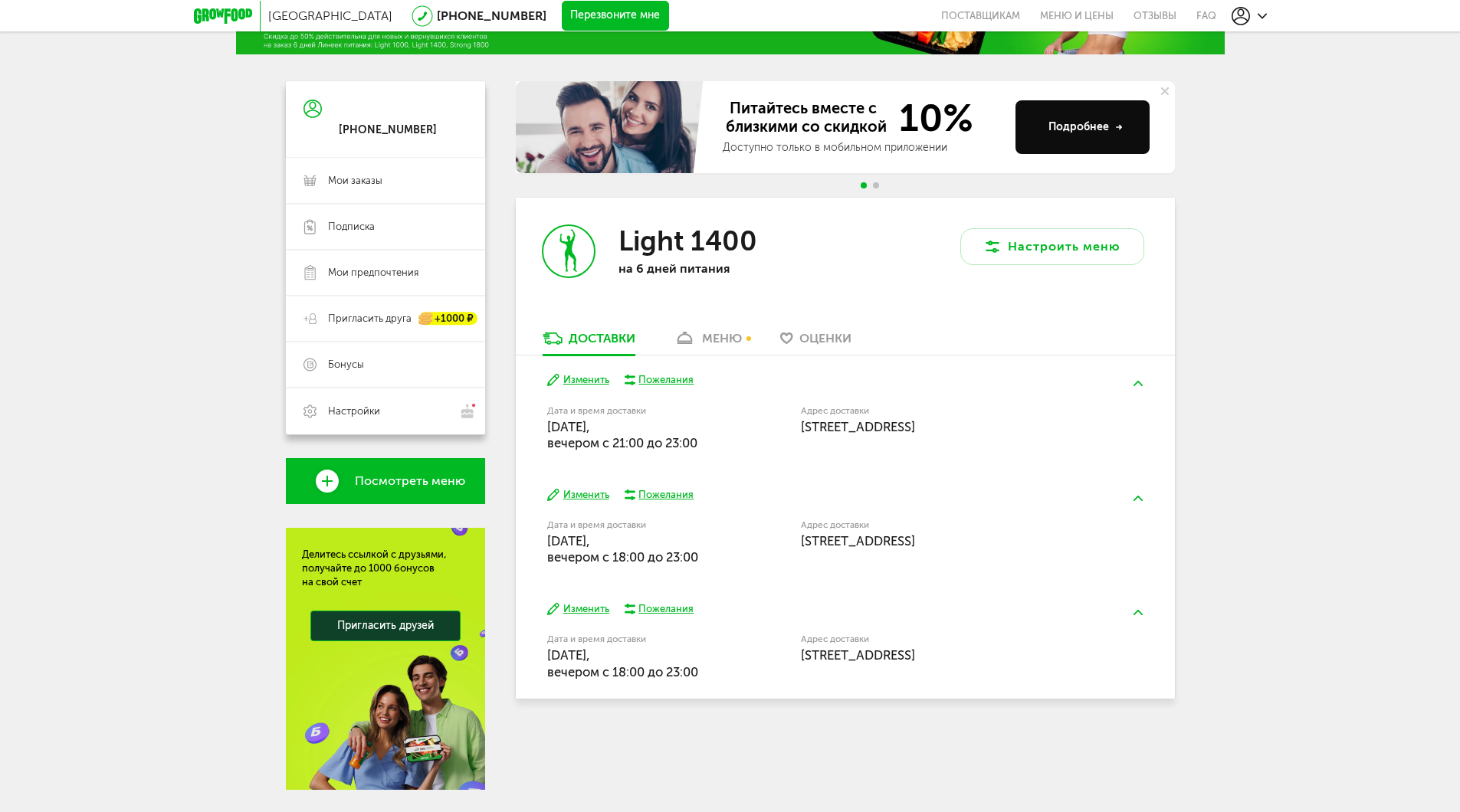
scroll to position [139, 0]
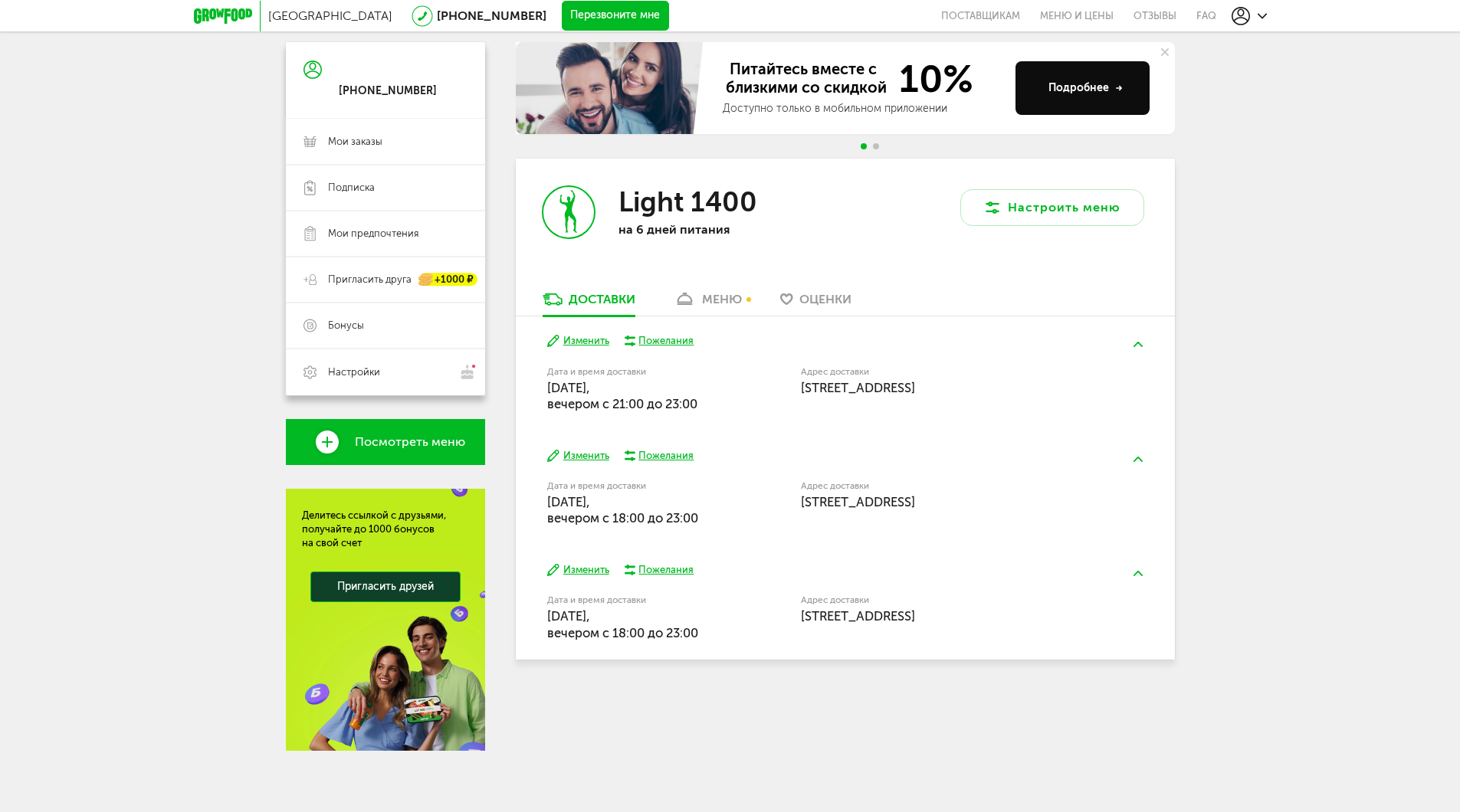
click at [720, 302] on div "меню" at bounding box center [722, 299] width 40 height 14
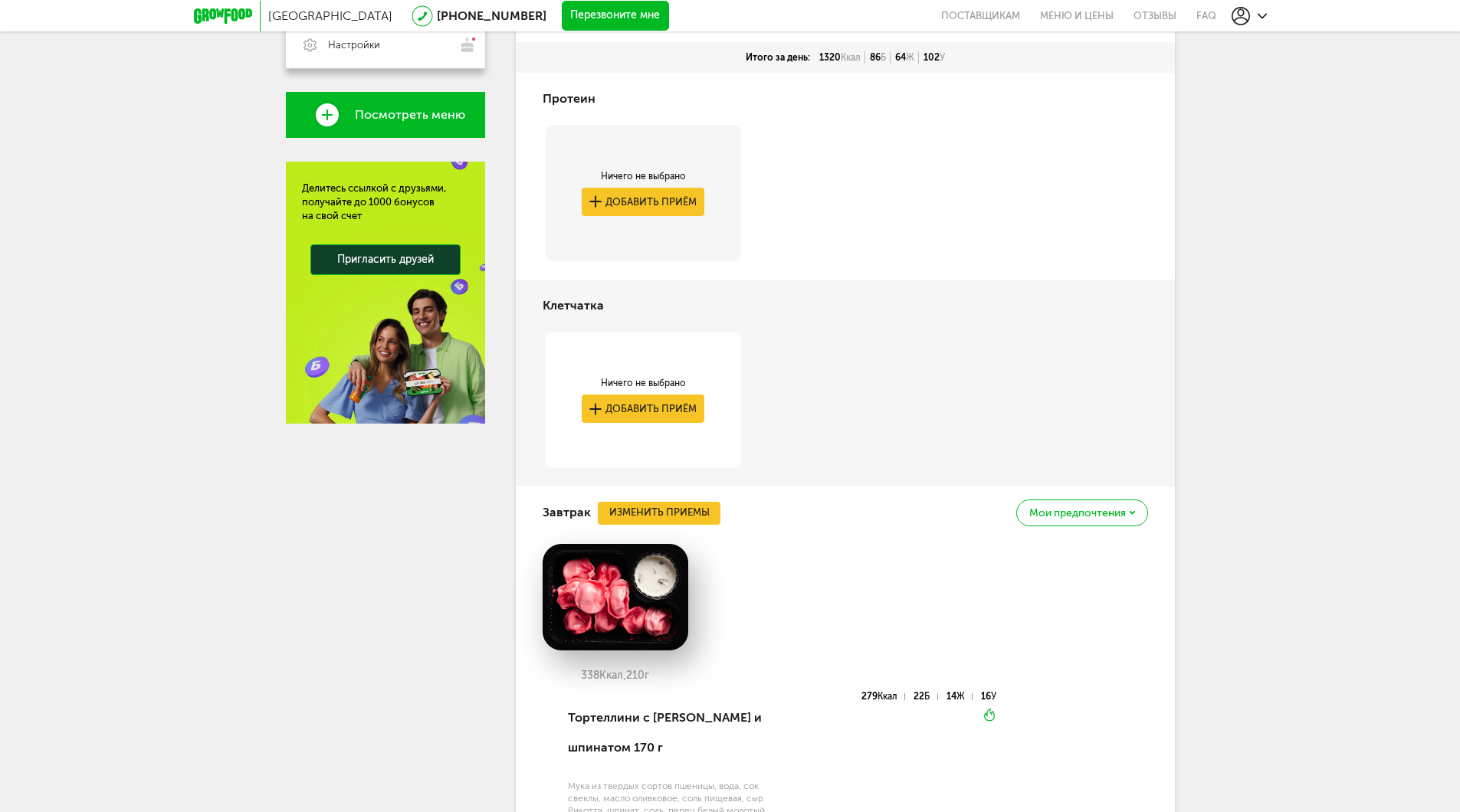
scroll to position [106, 0]
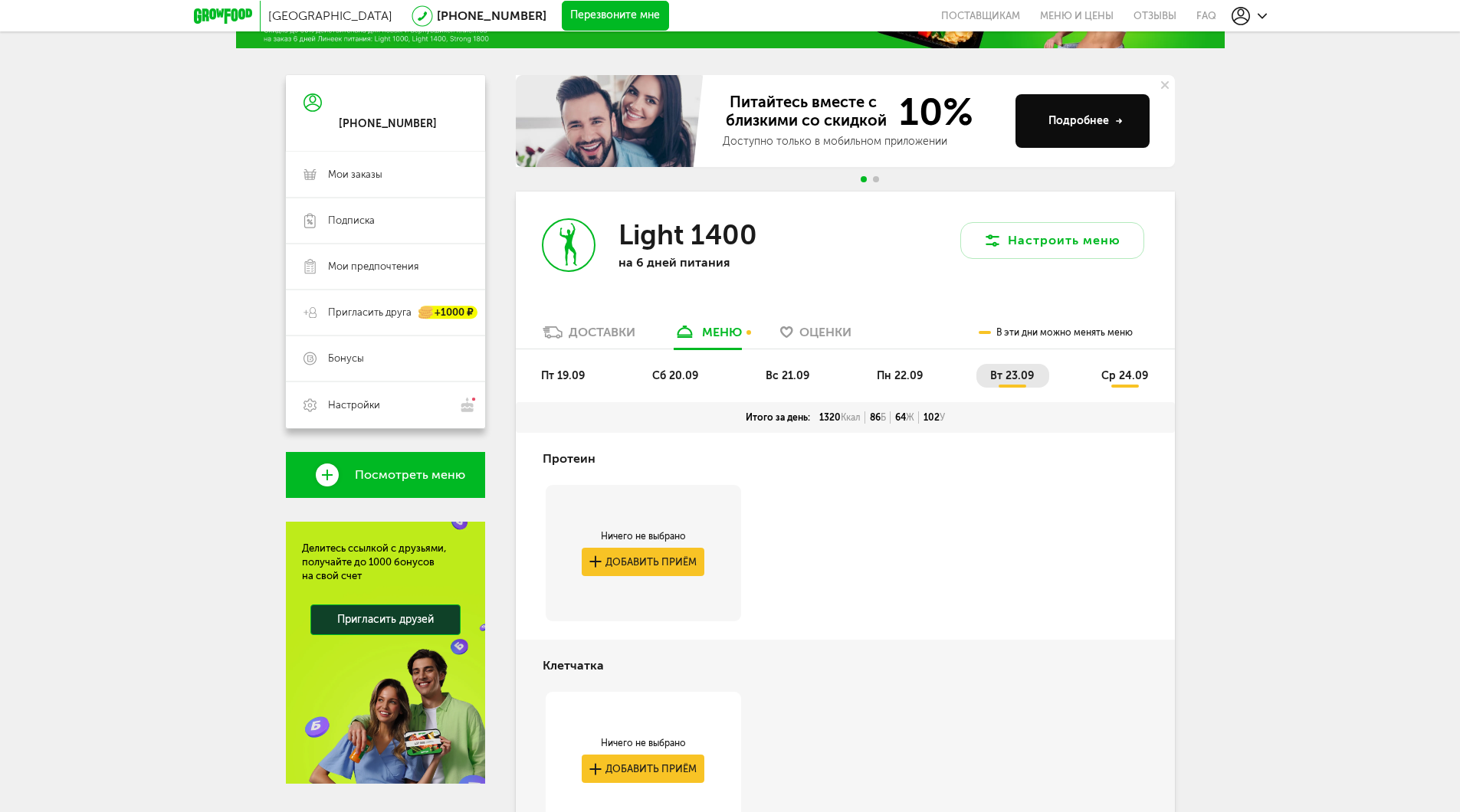
click at [598, 337] on div "Доставки" at bounding box center [602, 332] width 67 height 14
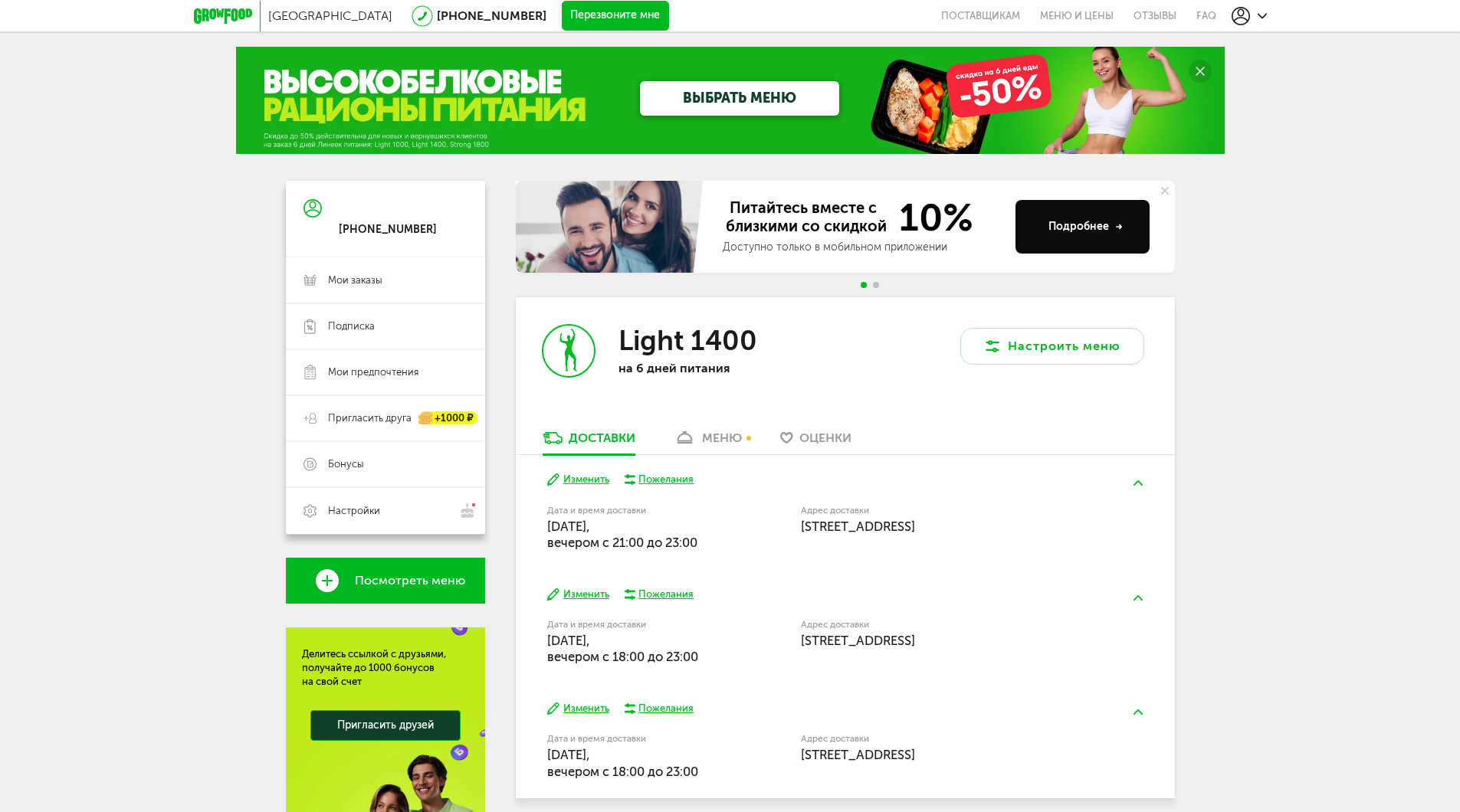
click at [788, 96] on link "ВЫБРАТЬ МЕНЮ" at bounding box center [739, 98] width 199 height 35
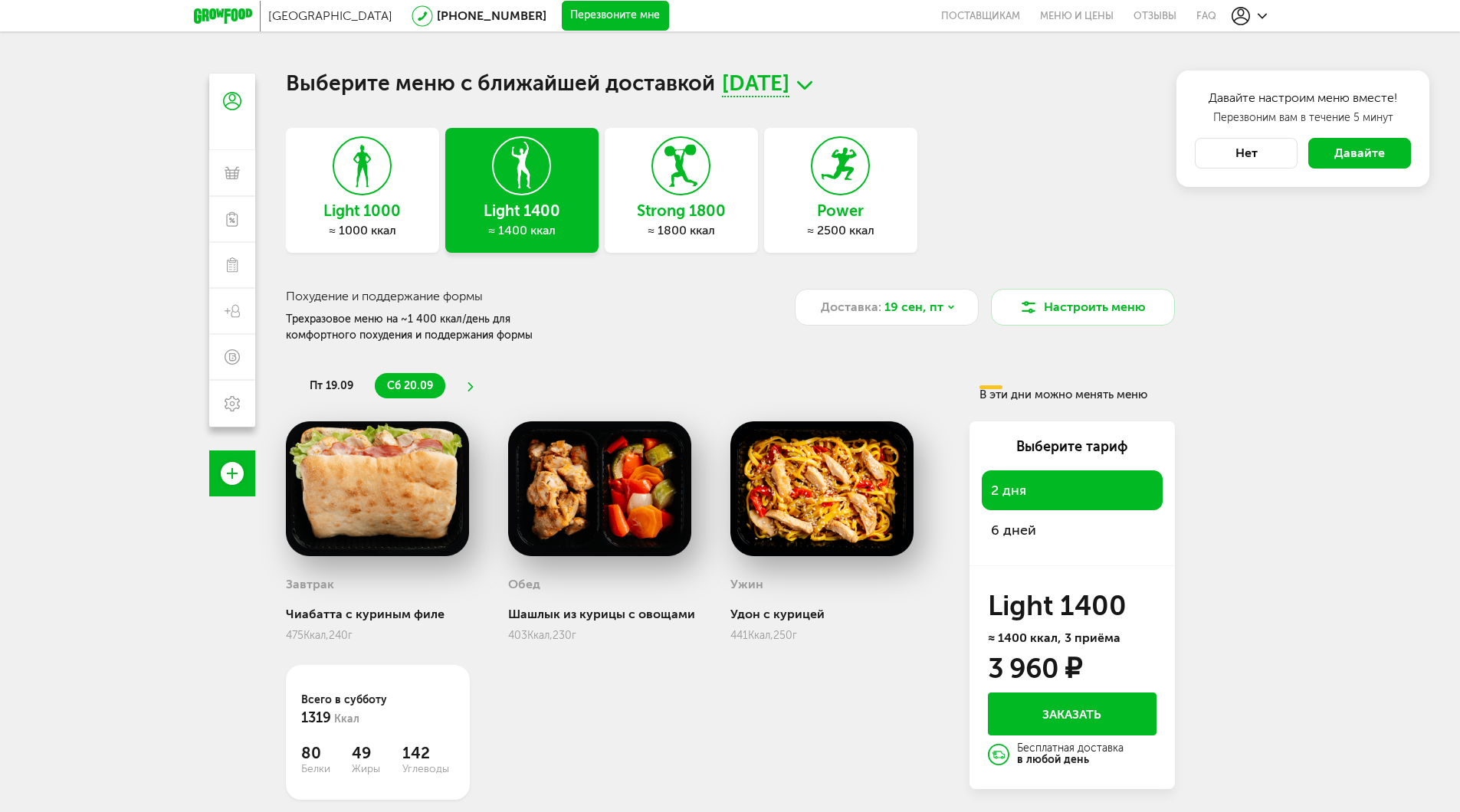
click at [335, 383] on span "пт 19.09" at bounding box center [331, 386] width 43 height 13
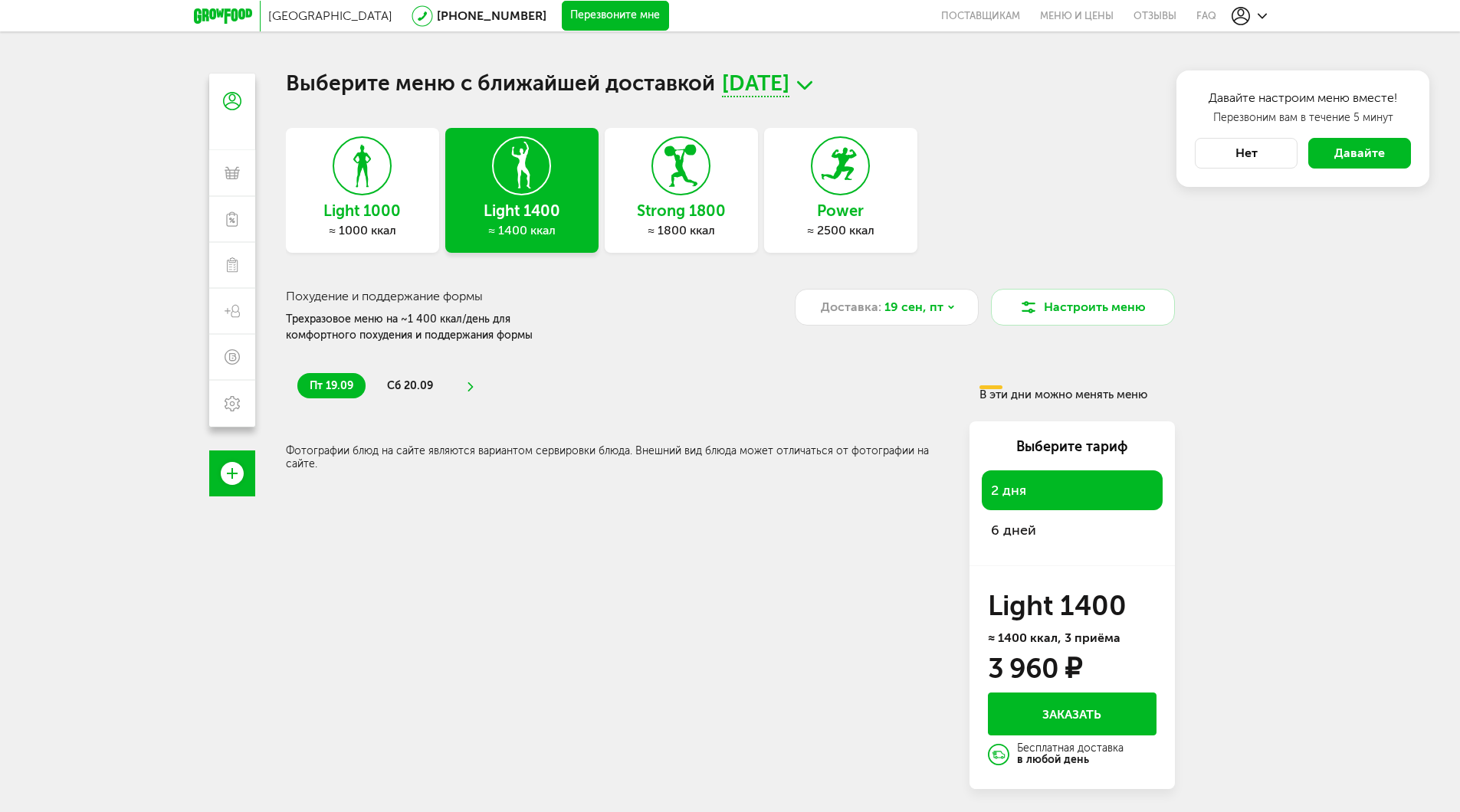
click at [413, 386] on span "сб 20.09" at bounding box center [409, 386] width 46 height 13
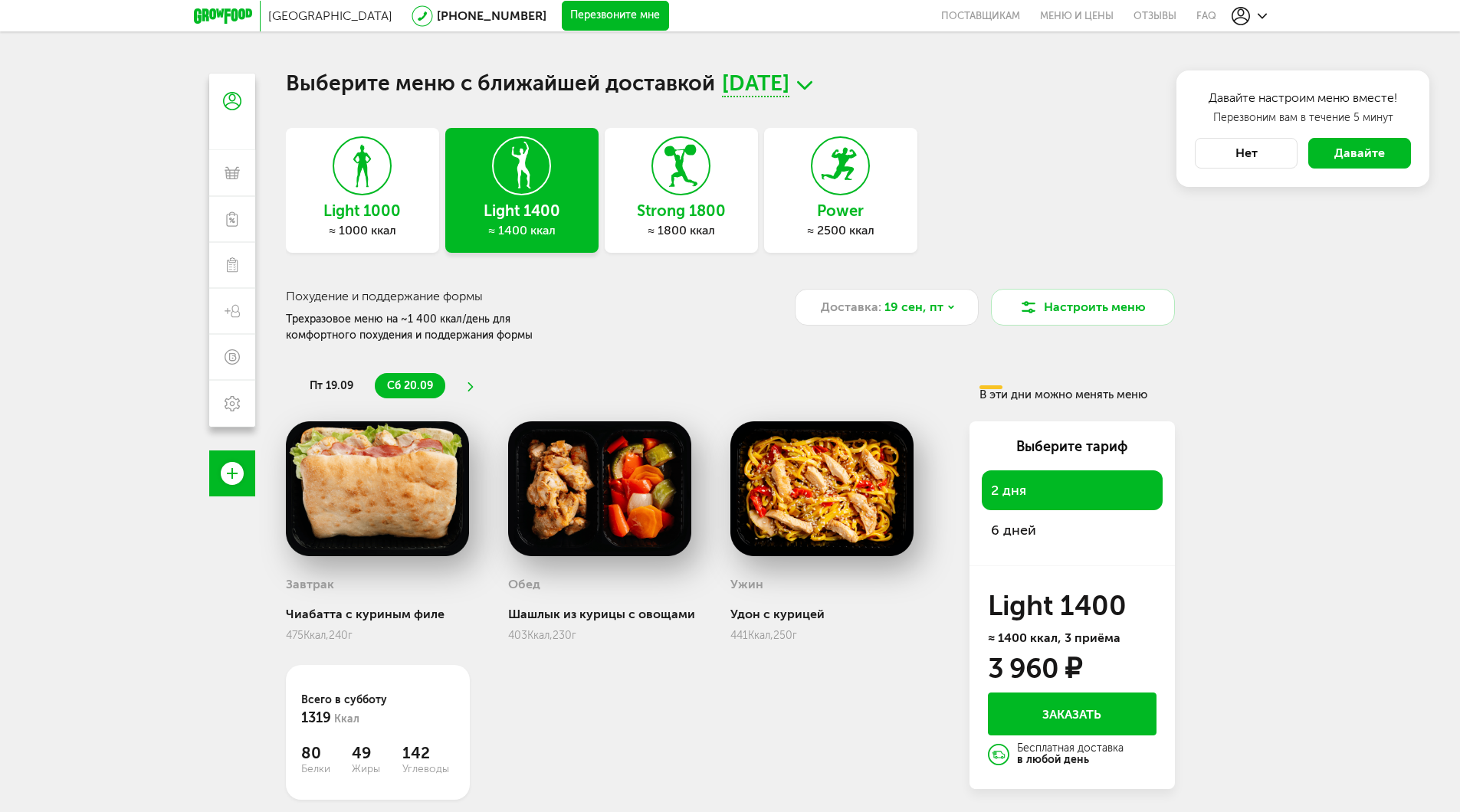
click at [235, 12] on icon at bounding box center [224, 16] width 58 height 15
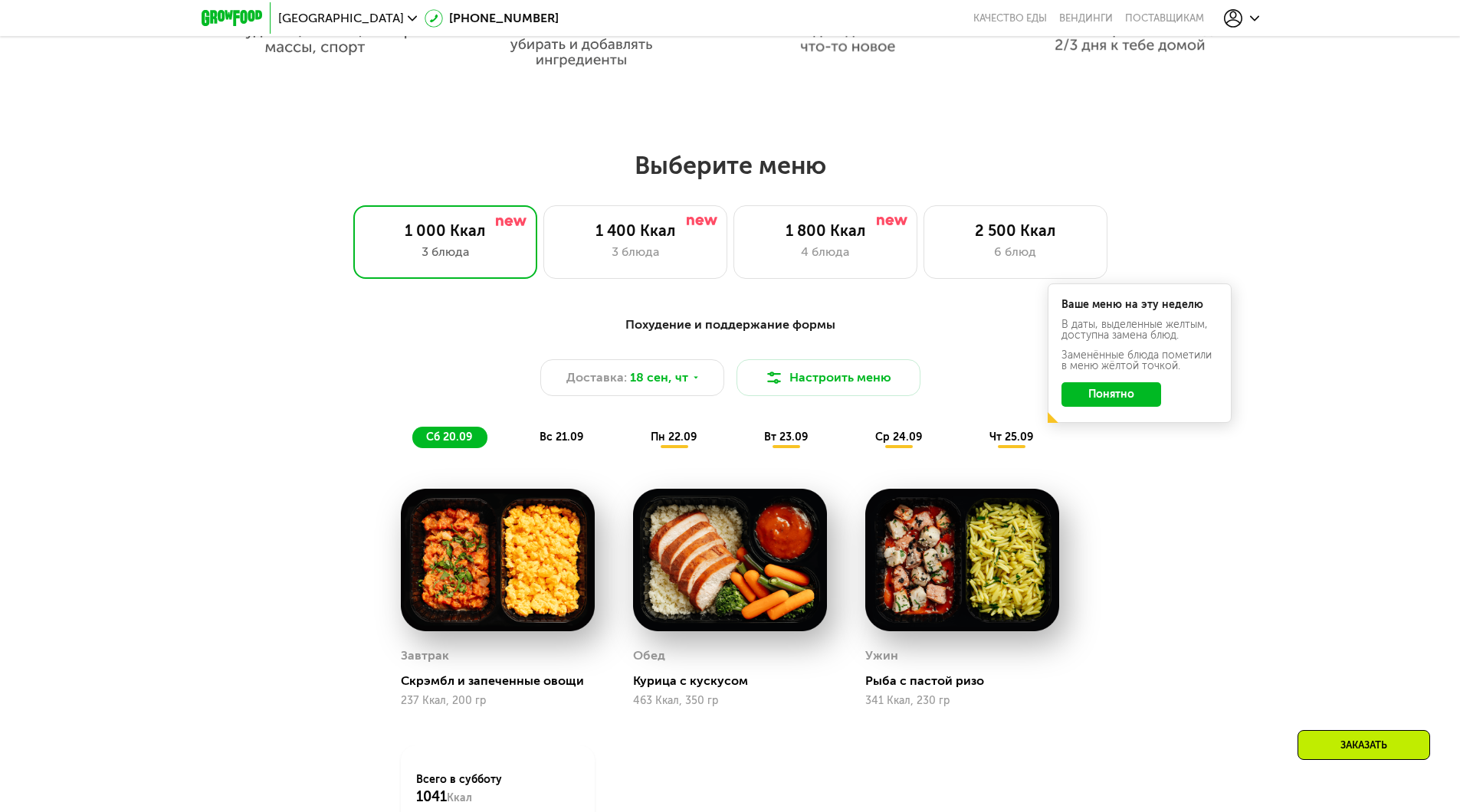
scroll to position [1150, 0]
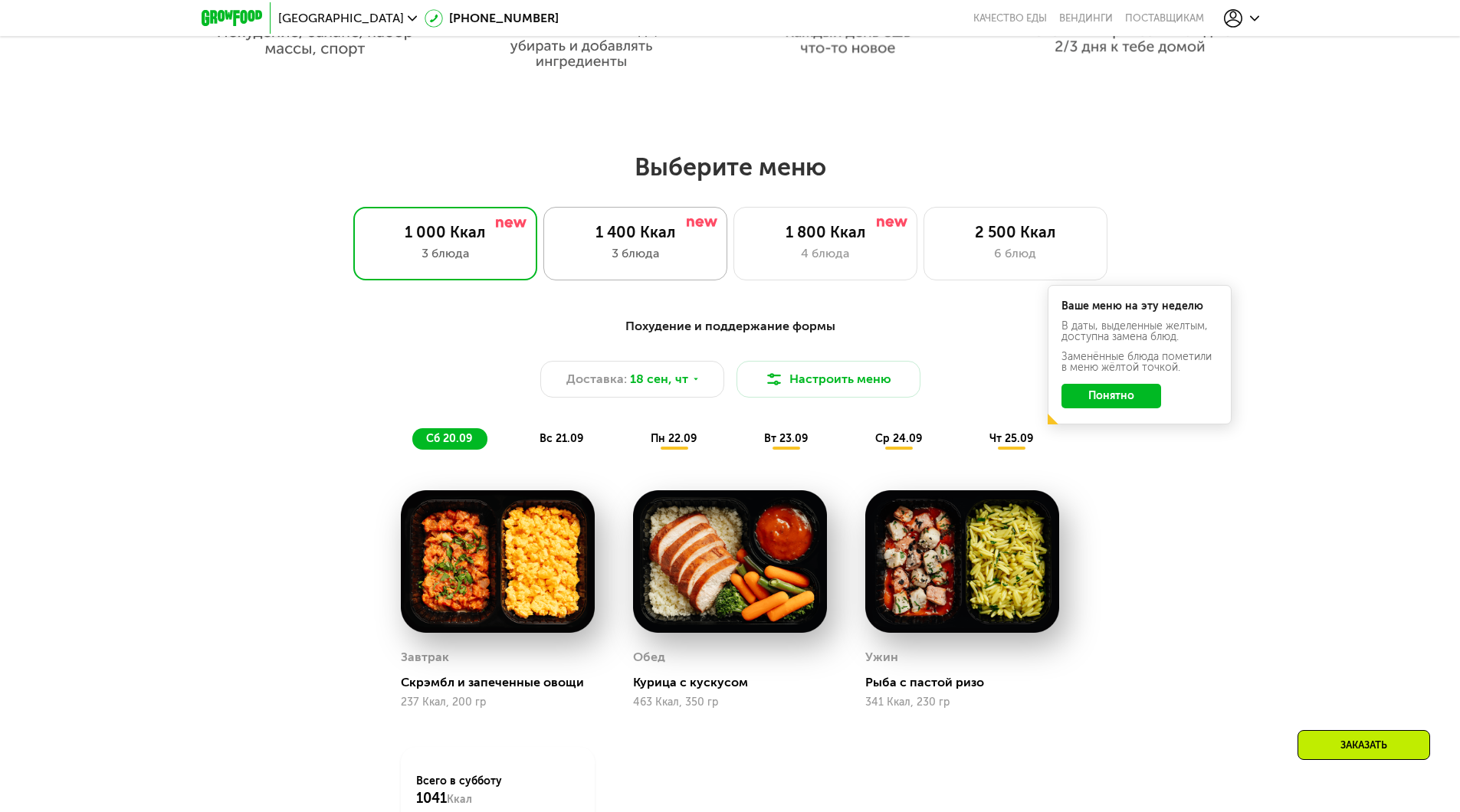
click at [674, 256] on div "3 блюда" at bounding box center [635, 254] width 152 height 19
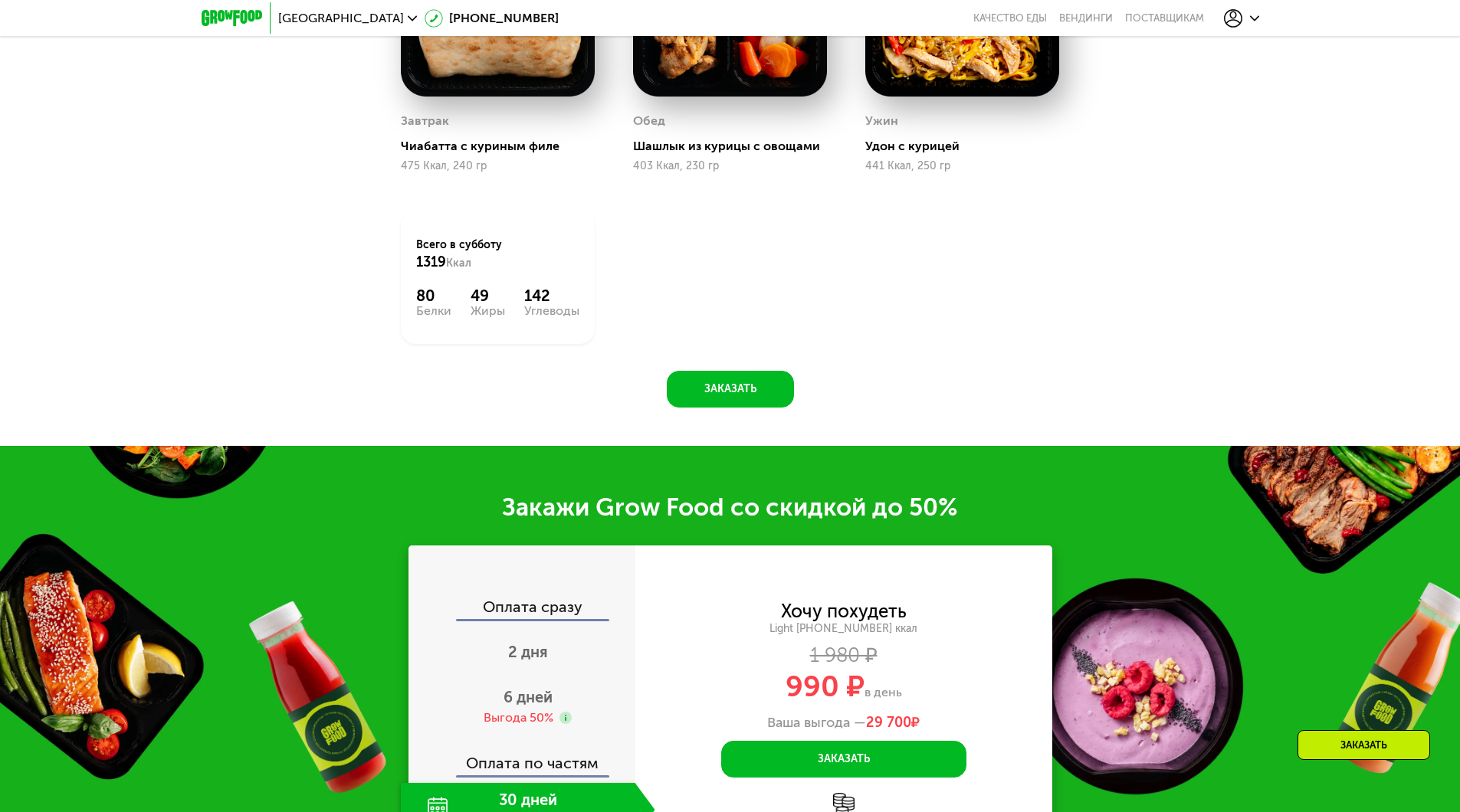
scroll to position [2146, 0]
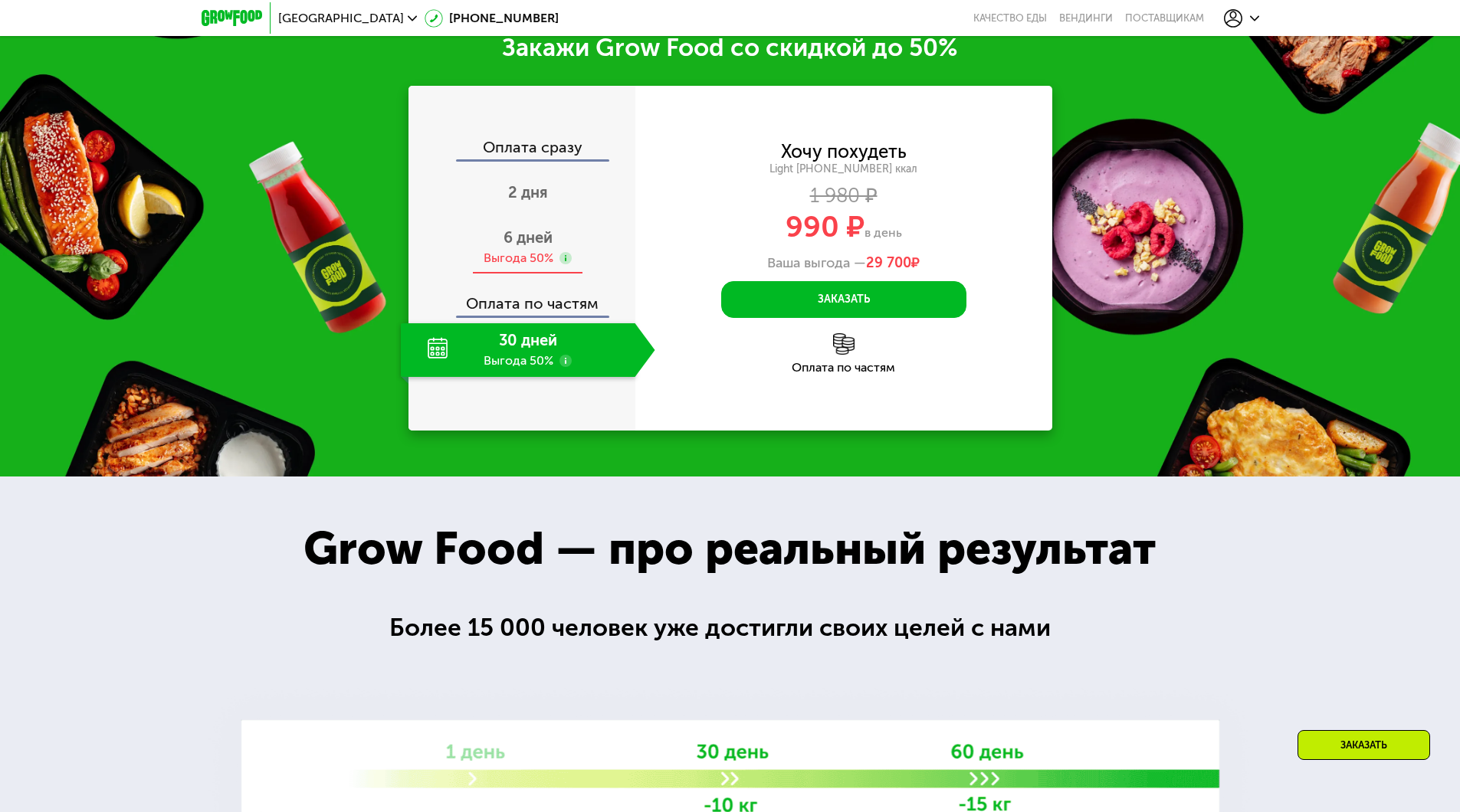
click at [541, 247] on span "6 дней" at bounding box center [528, 238] width 49 height 19
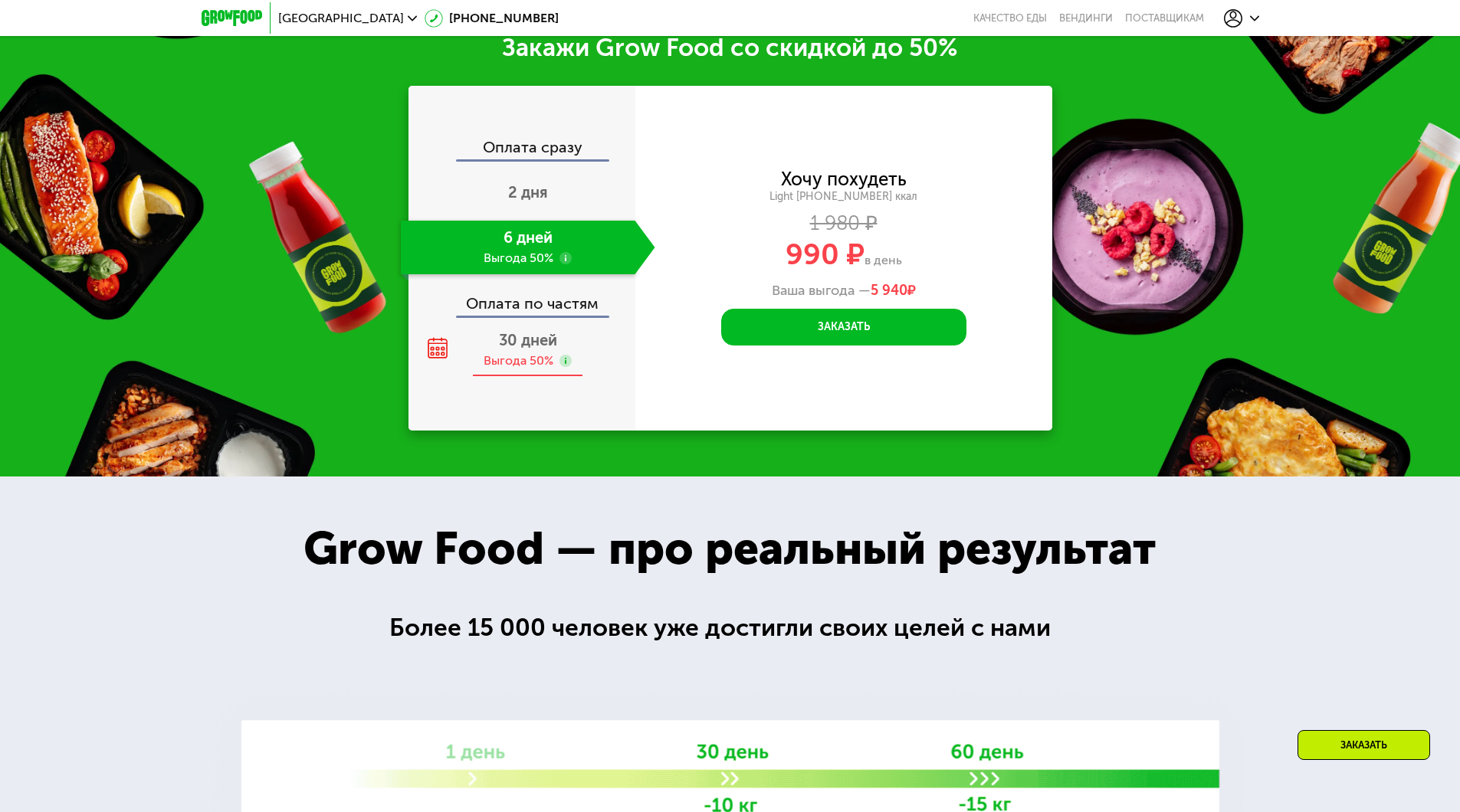
click at [540, 350] on span "30 дней" at bounding box center [528, 340] width 58 height 19
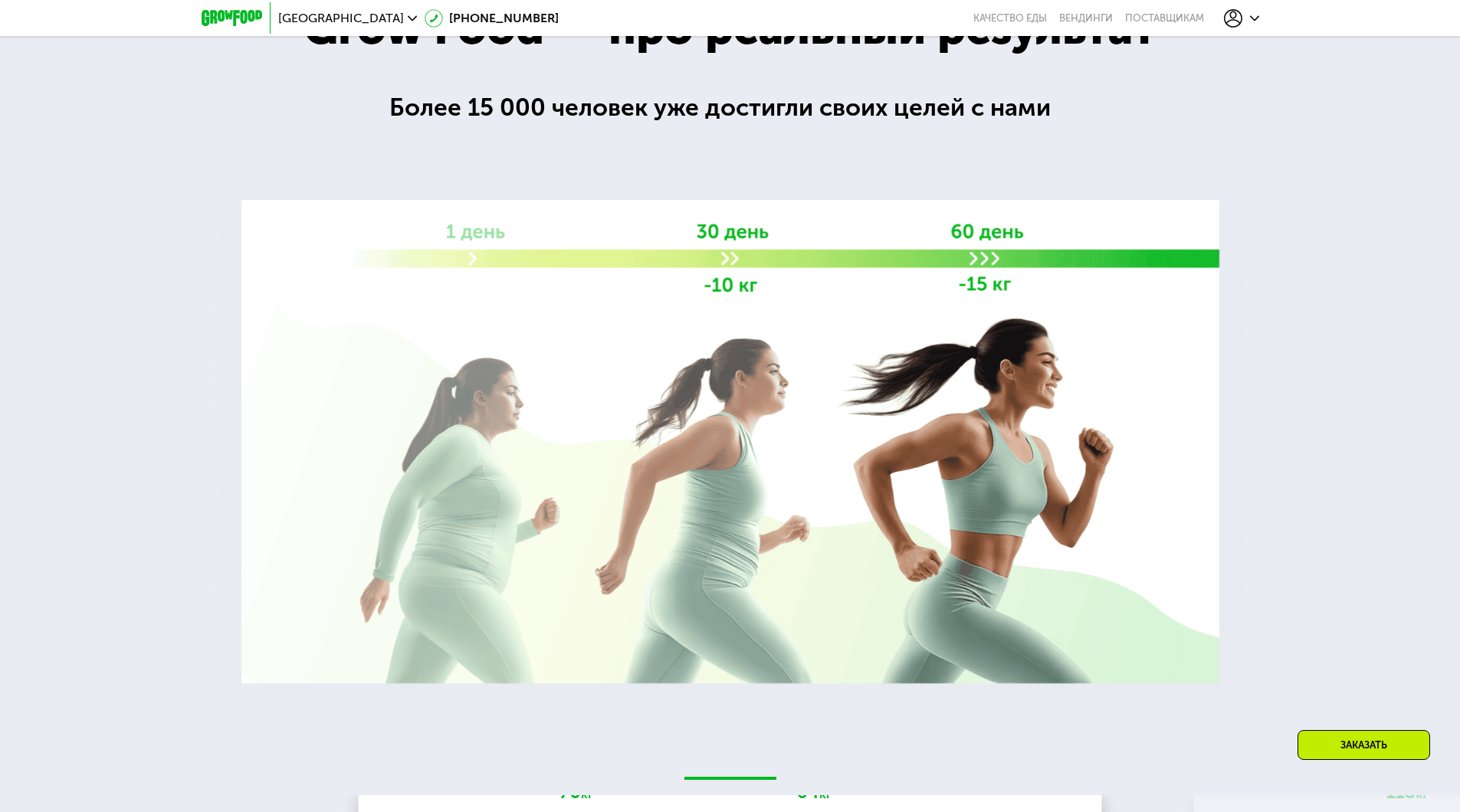
scroll to position [2682, 0]
